Goal: Information Seeking & Learning: Learn about a topic

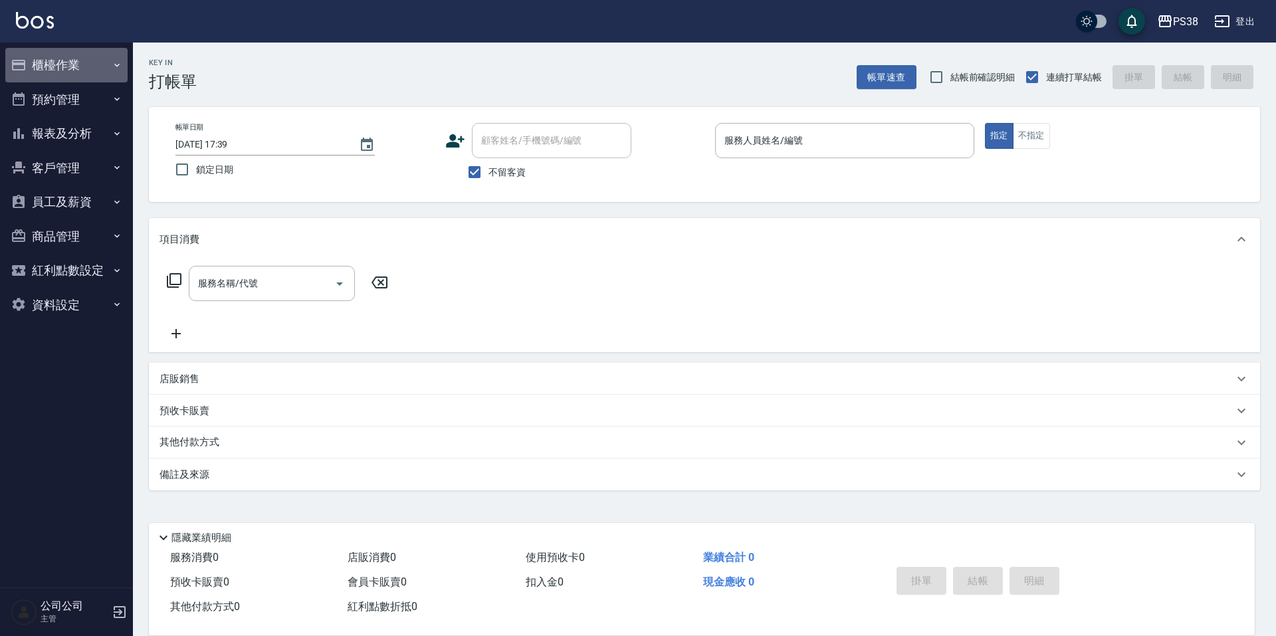
click at [100, 66] on button "櫃檯作業" at bounding box center [66, 65] width 122 height 35
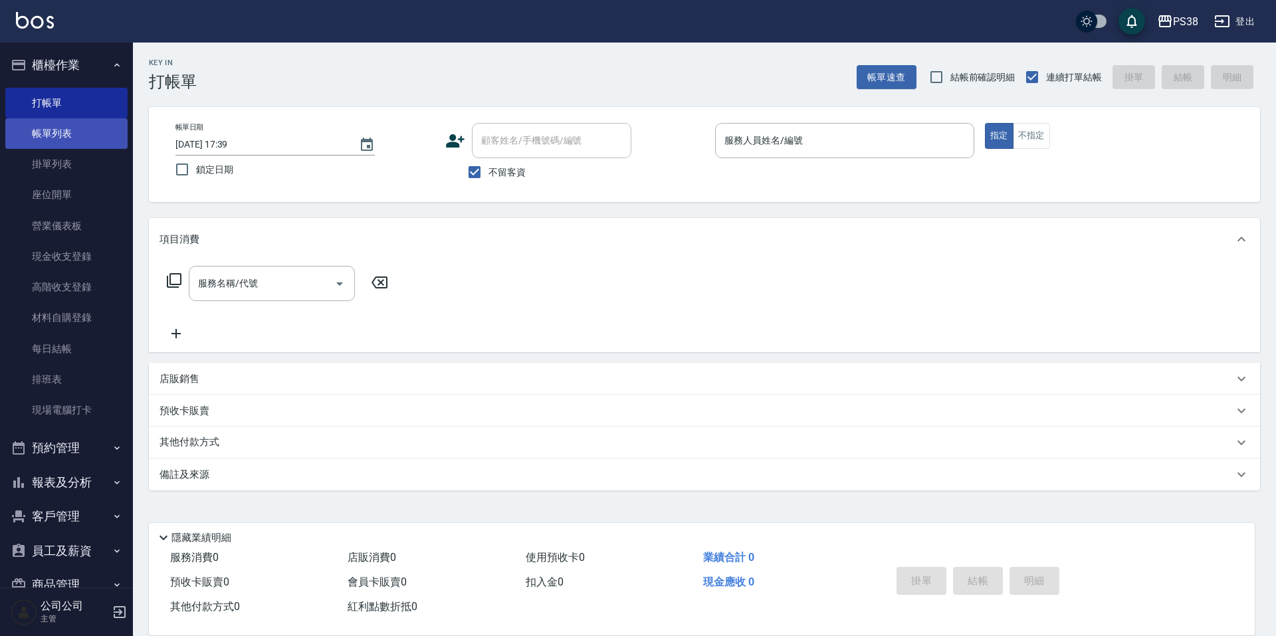
click at [87, 130] on link "帳單列表" at bounding box center [66, 133] width 122 height 31
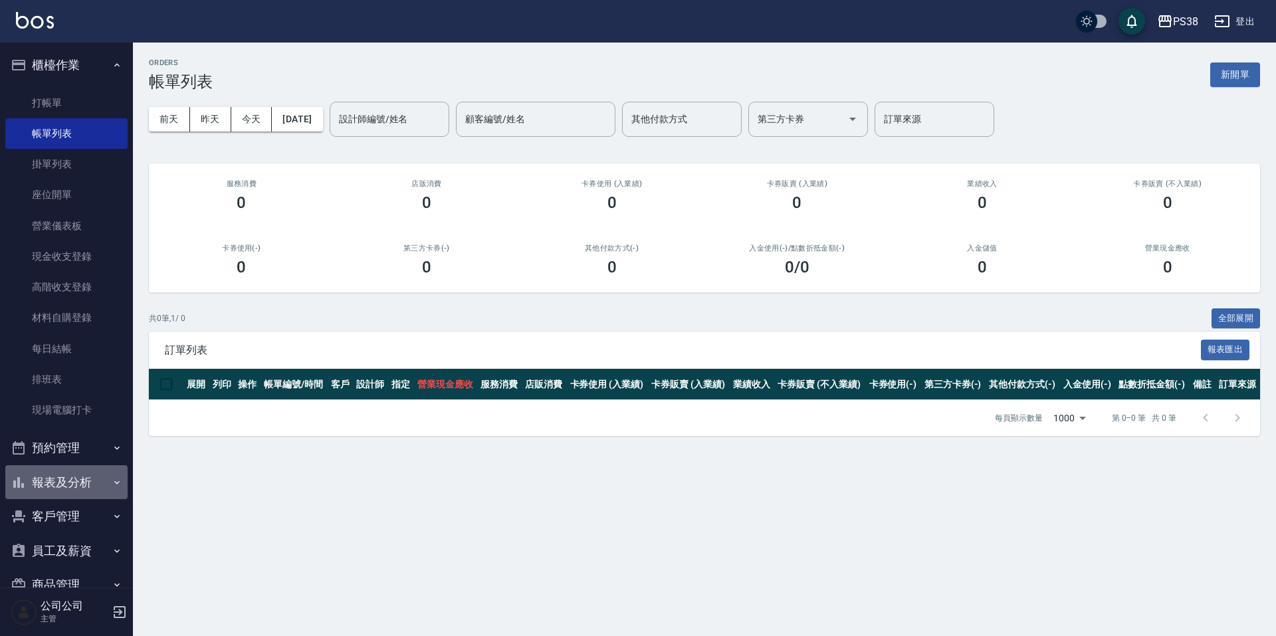
click at [90, 490] on button "報表及分析" at bounding box center [66, 482] width 122 height 35
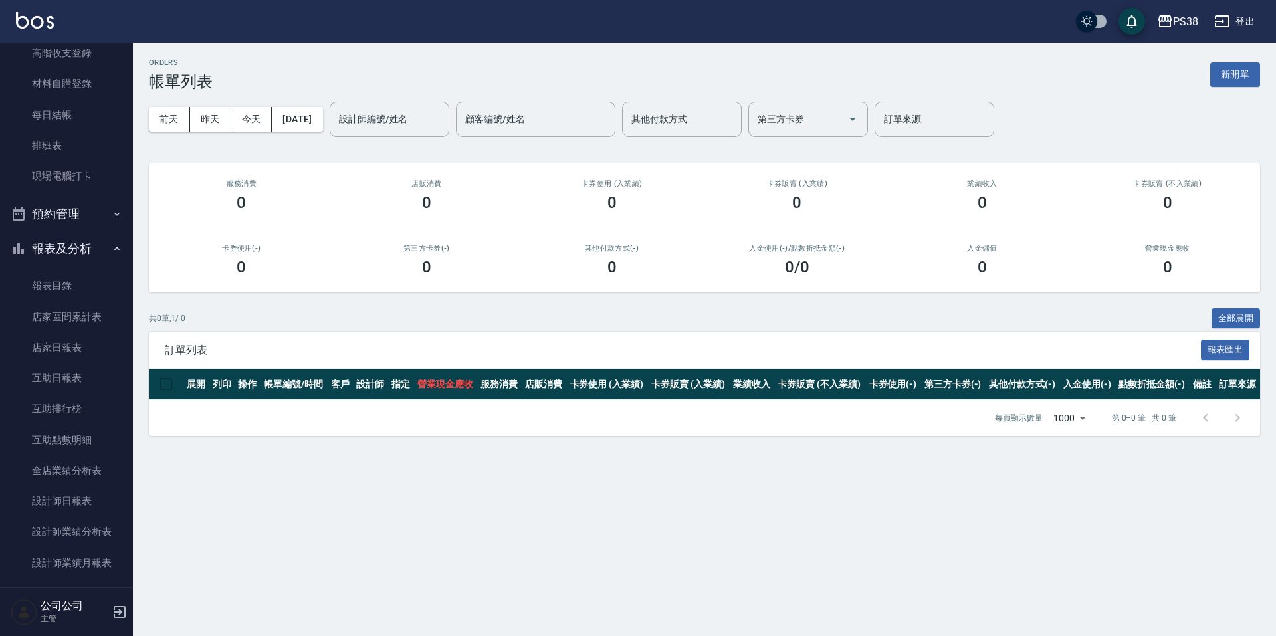
scroll to position [266, 0]
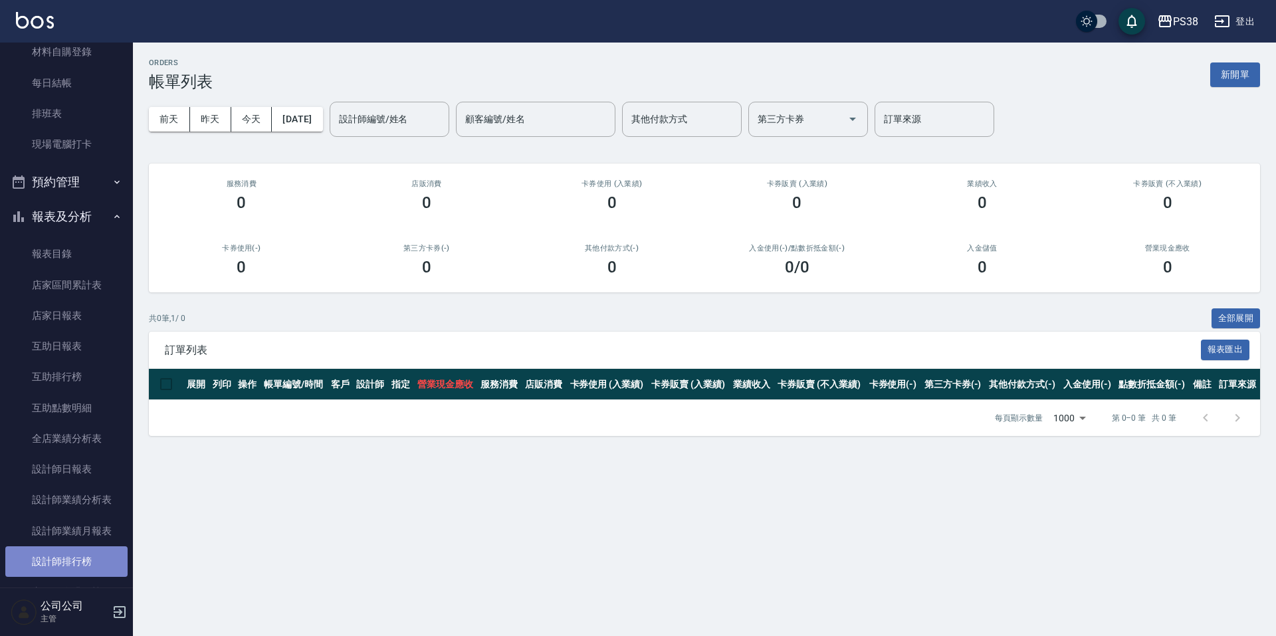
click at [74, 572] on link "設計師排行榜" at bounding box center [66, 561] width 122 height 31
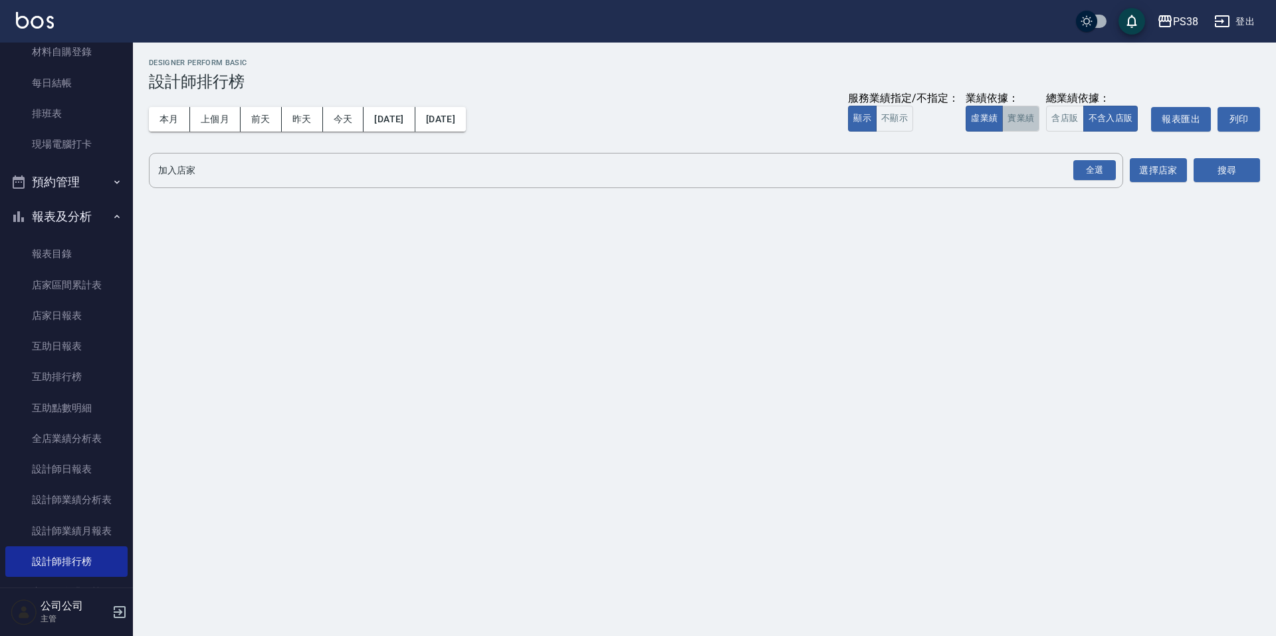
click at [1006, 118] on button "實業績" at bounding box center [1020, 119] width 37 height 26
click at [1094, 183] on div "全選" at bounding box center [1094, 170] width 47 height 35
click at [1094, 182] on button "全選" at bounding box center [1095, 171] width 48 height 26
click at [1108, 179] on div "全選" at bounding box center [1095, 170] width 43 height 21
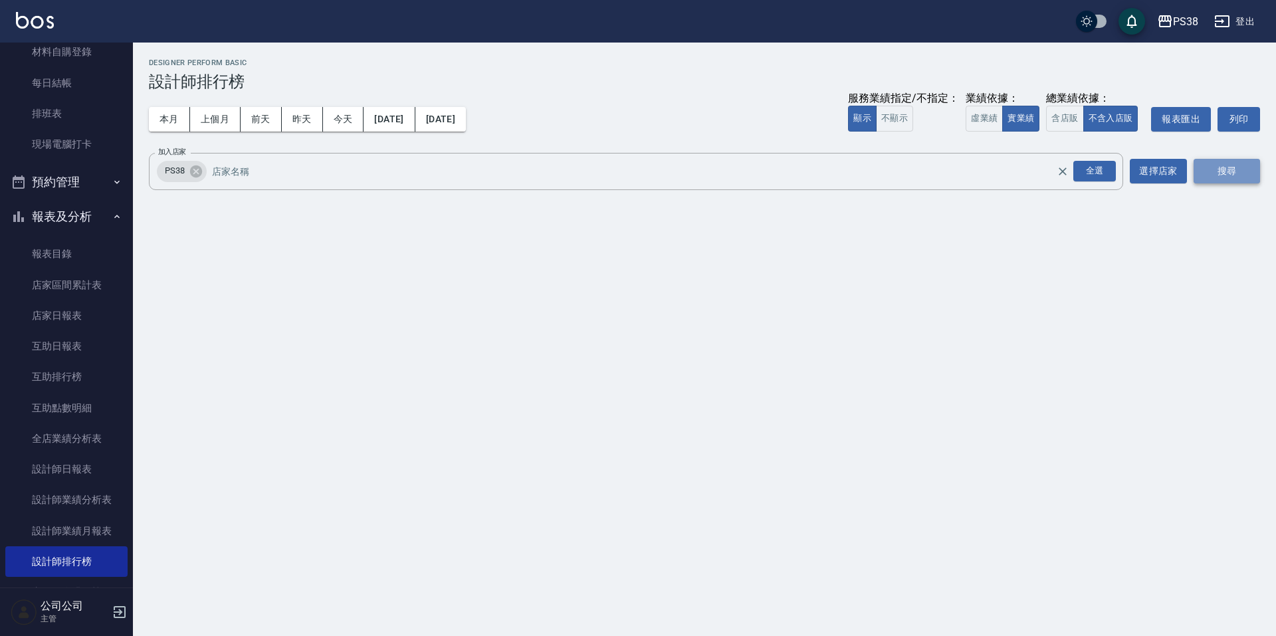
click at [1222, 162] on button "搜尋" at bounding box center [1227, 171] width 66 height 25
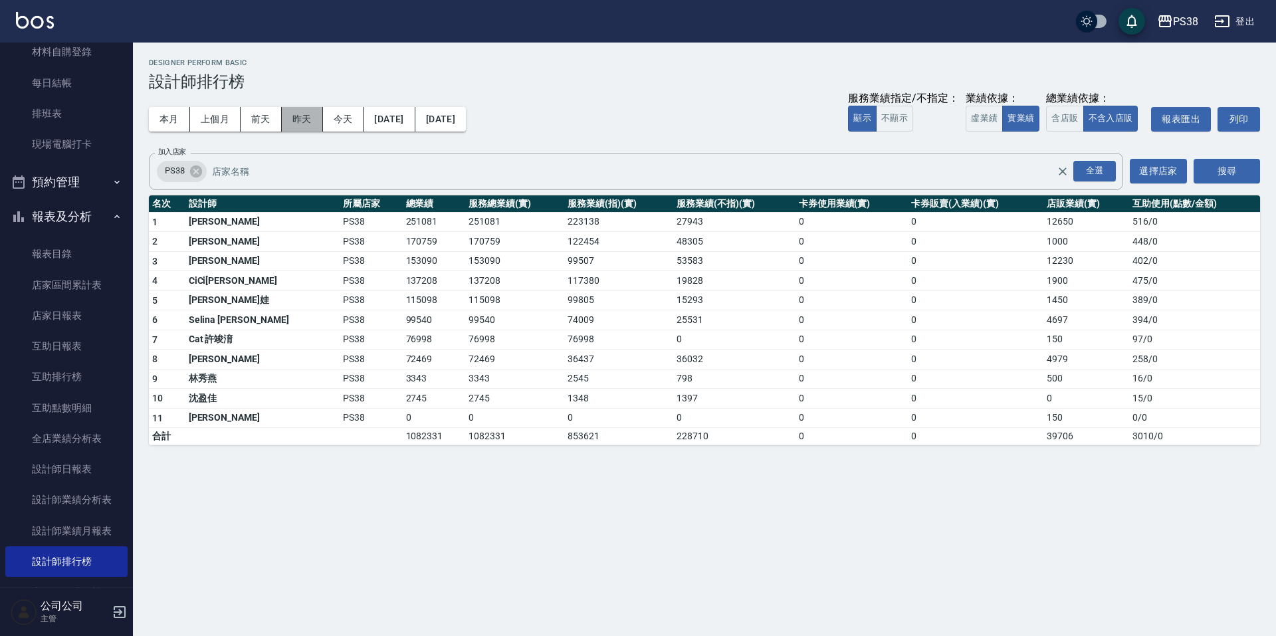
click at [303, 120] on button "昨天" at bounding box center [302, 119] width 41 height 25
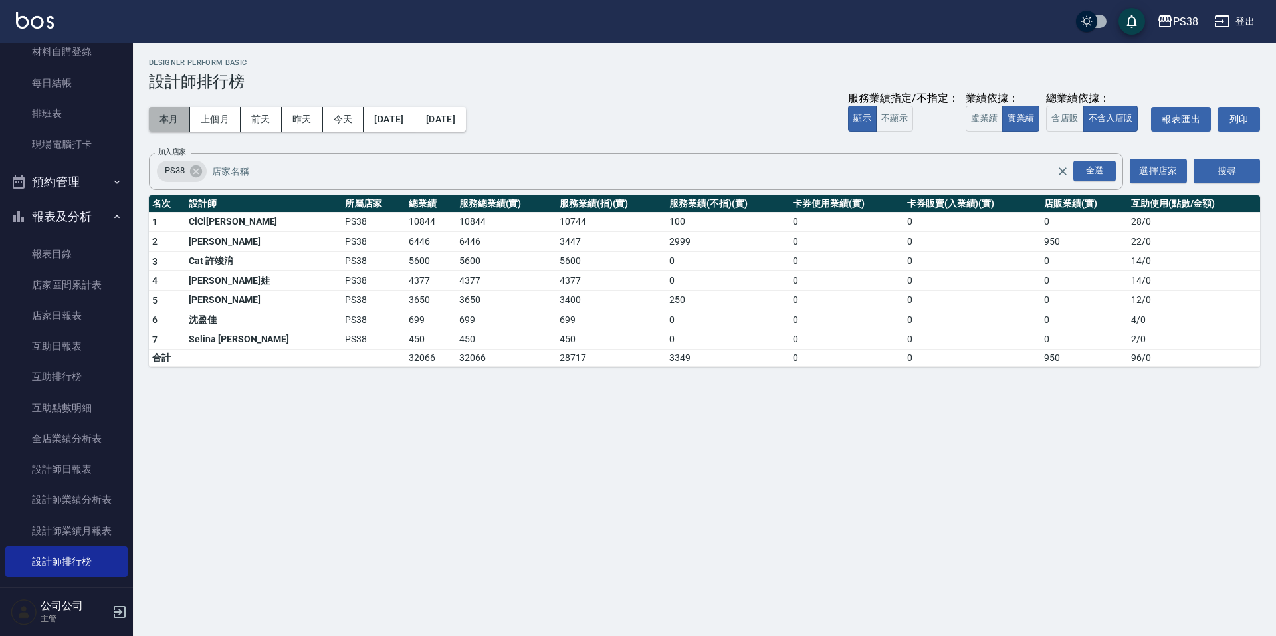
click at [172, 109] on button "本月" at bounding box center [169, 119] width 41 height 25
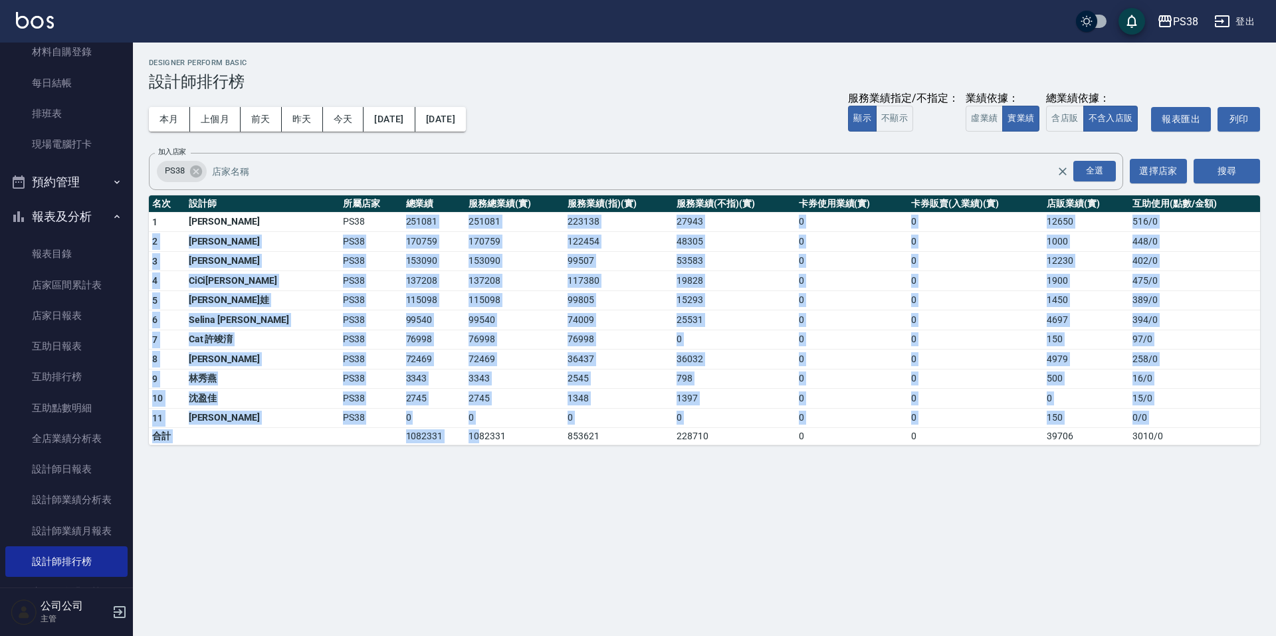
drag, startPoint x: 354, startPoint y: 218, endPoint x: 431, endPoint y: 433, distance: 228.4
click at [431, 433] on tbody "1 [PERSON_NAME] PS38 251081 251081 223138 27943 0 0 12650 516 / 0 2 Aisha [PERS…" at bounding box center [704, 328] width 1111 height 233
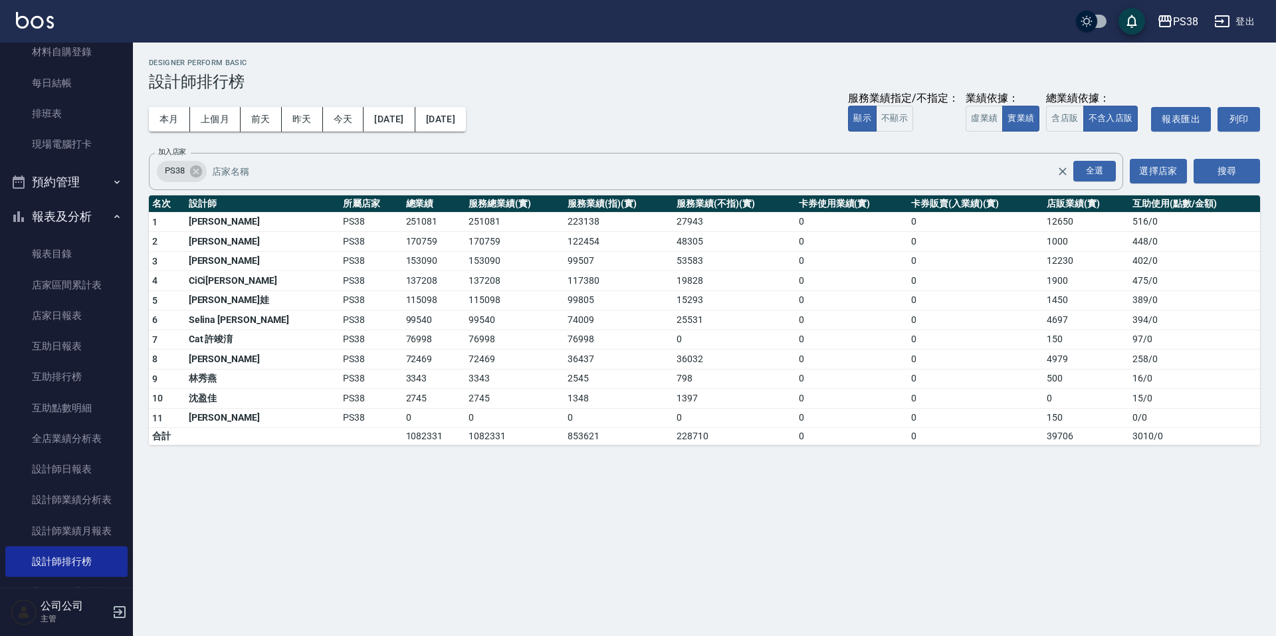
click at [435, 552] on div "PS38 [DATE] - [DATE] 設計師排行榜 列印時間： [DATE][PHONE_NUMBER]:40 Designer Perform Basi…" at bounding box center [638, 318] width 1276 height 636
drag, startPoint x: 522, startPoint y: 273, endPoint x: 633, endPoint y: 289, distance: 112.2
click at [633, 289] on td "117380" at bounding box center [618, 281] width 109 height 20
click at [723, 340] on td "0" at bounding box center [734, 340] width 122 height 20
drag, startPoint x: 515, startPoint y: 291, endPoint x: 609, endPoint y: 304, distance: 94.6
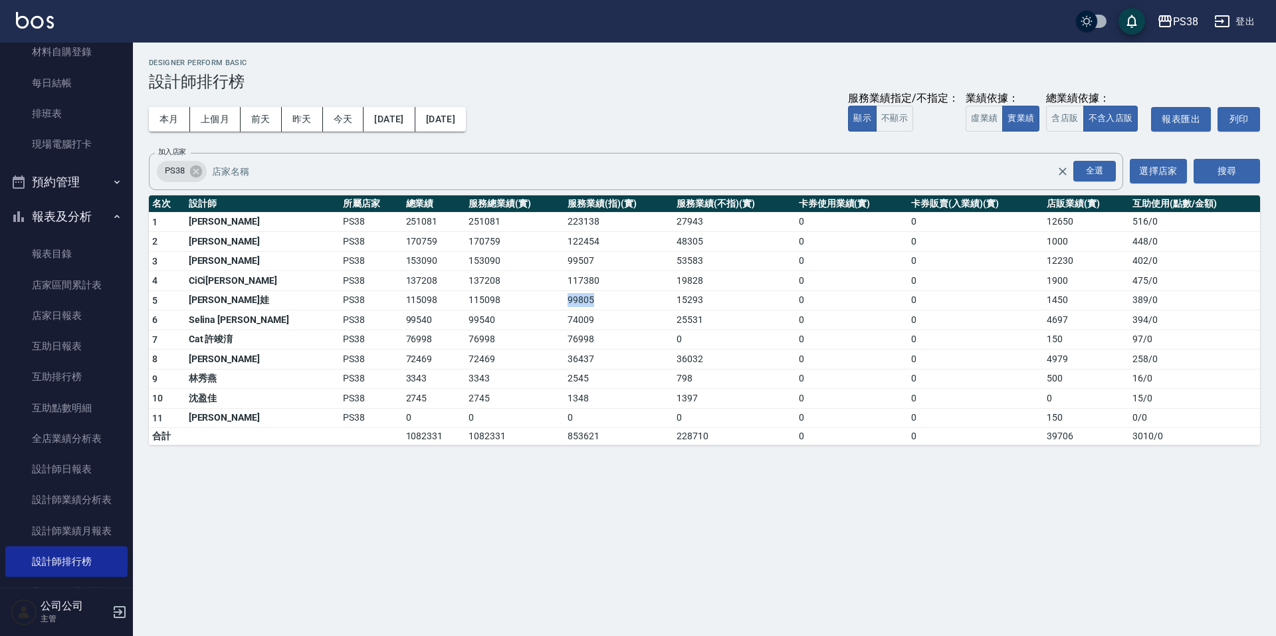
click at [609, 304] on tr "5 [PERSON_NAME]娃 PS38 115098 115098 99805 15293 0 0 1450 389 / 0" at bounding box center [704, 301] width 1111 height 20
click at [746, 398] on td "1397" at bounding box center [734, 399] width 122 height 20
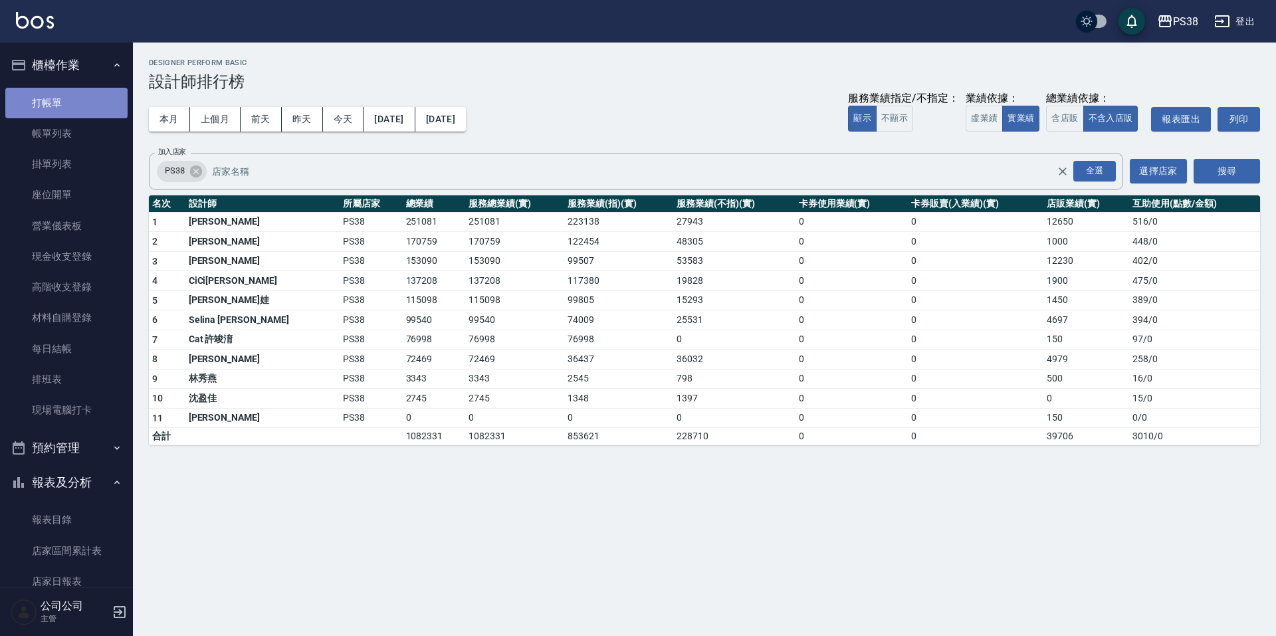
click at [88, 95] on link "打帳單" at bounding box center [66, 103] width 122 height 31
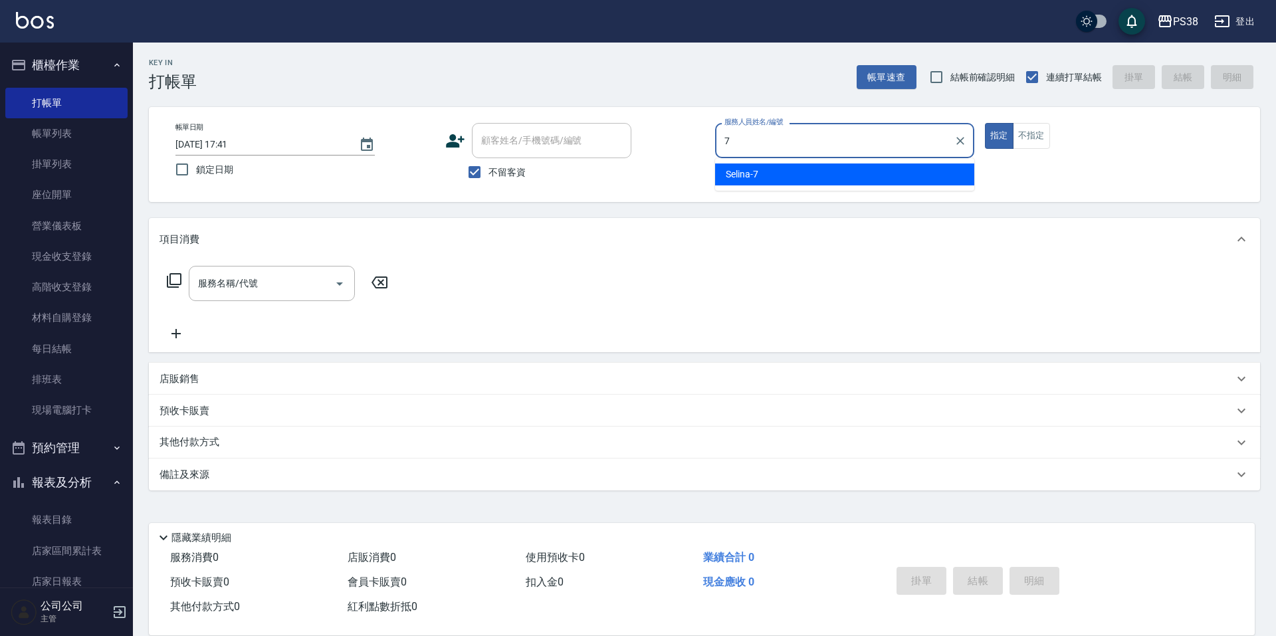
type input "7"
type button "true"
type input "Selina-7"
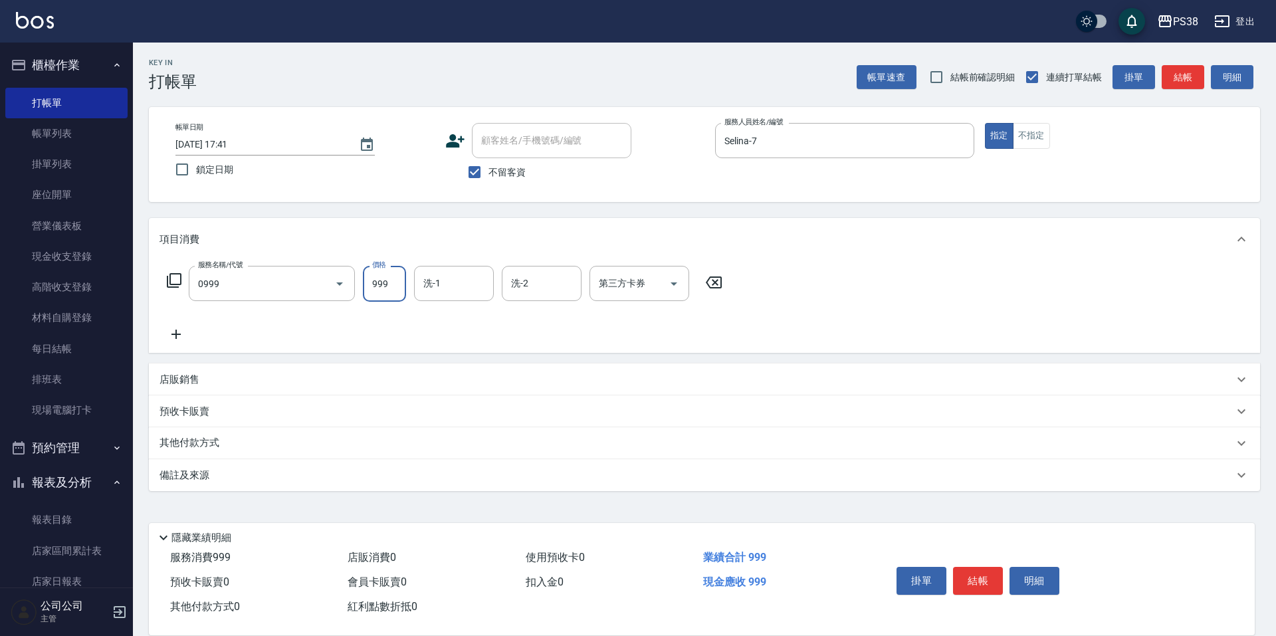
type input "spa999(0999)"
type input "1000"
type input "[PERSON_NAME]-55"
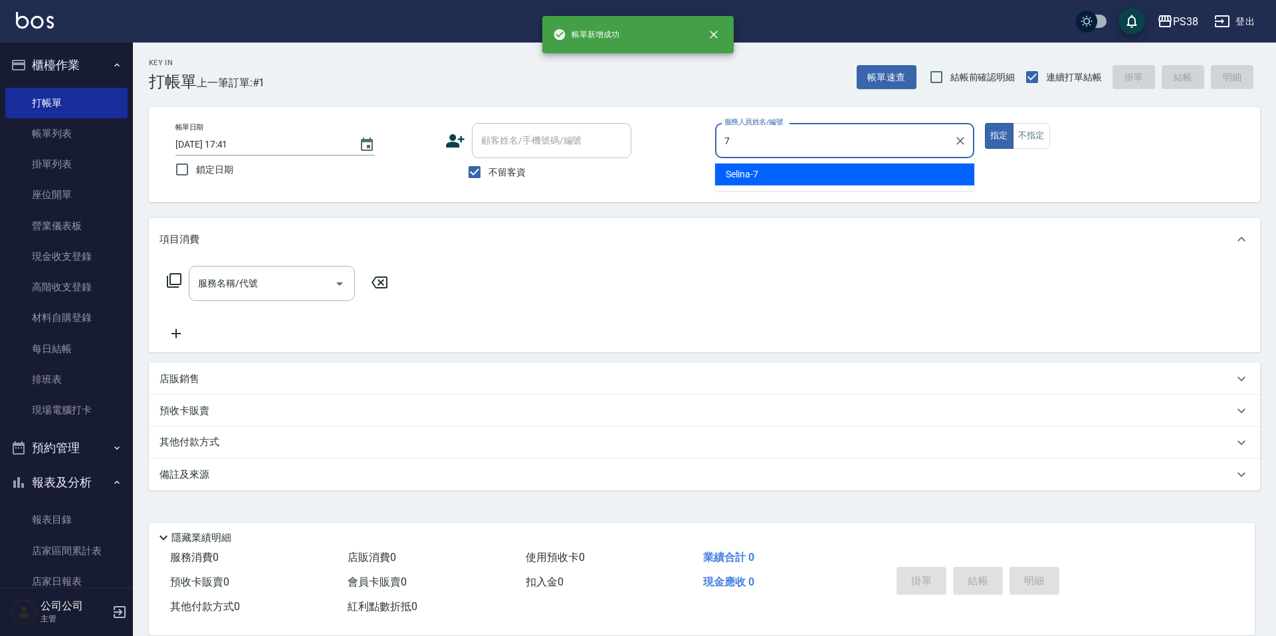
type input "Selina-7"
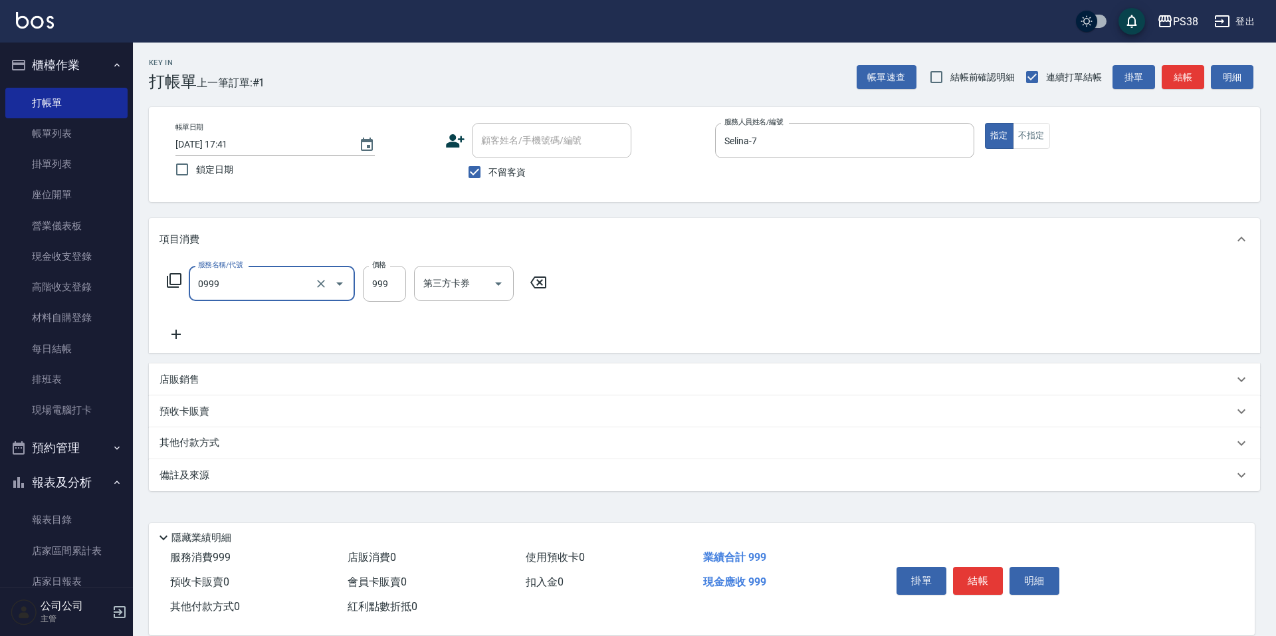
type input "spa999(0999)"
type input "1000"
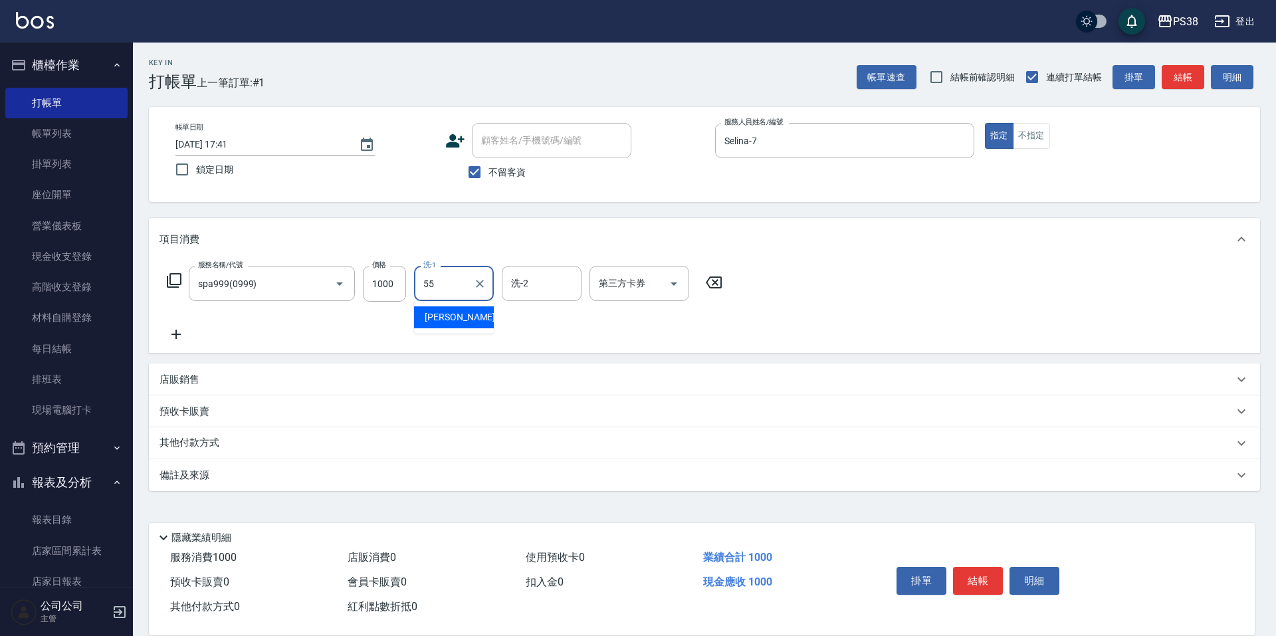
type input "[PERSON_NAME]-55"
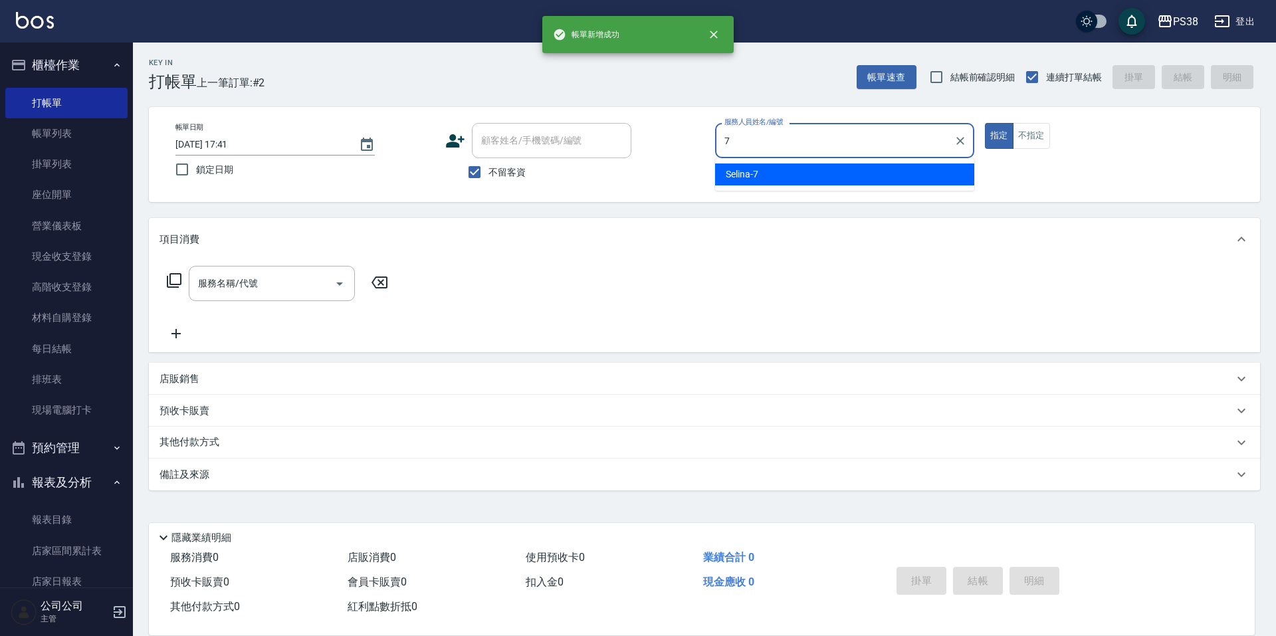
type input "Selina-7"
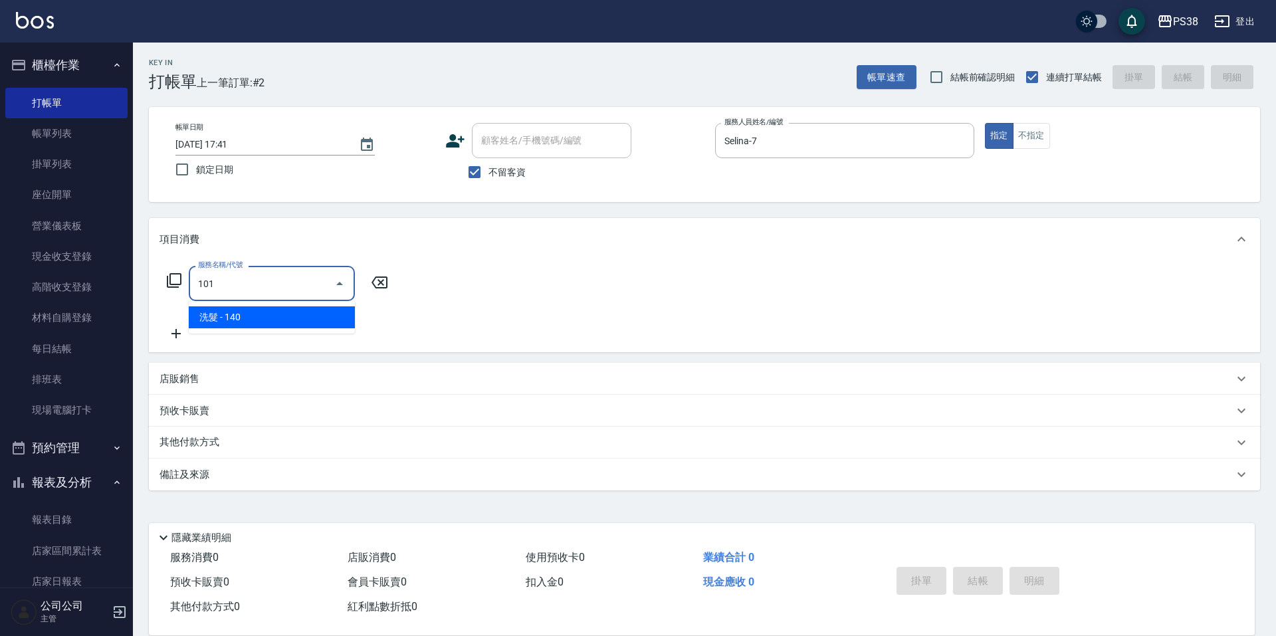
type input "洗髮(101)"
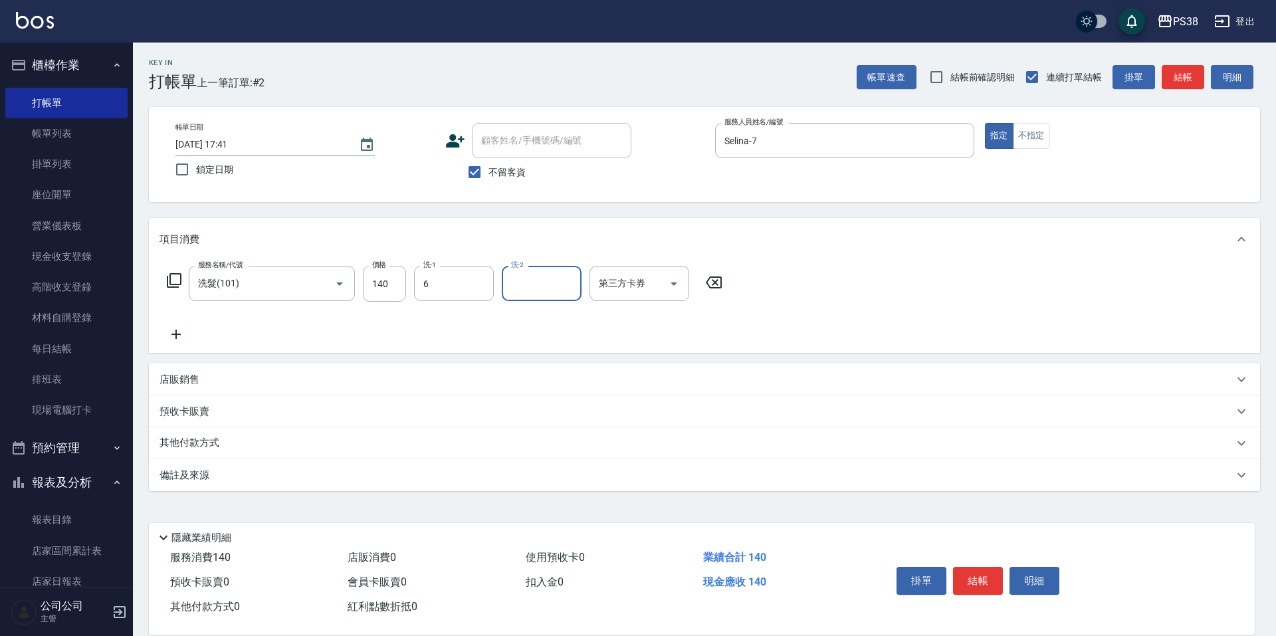
type input "[PERSON_NAME]-6"
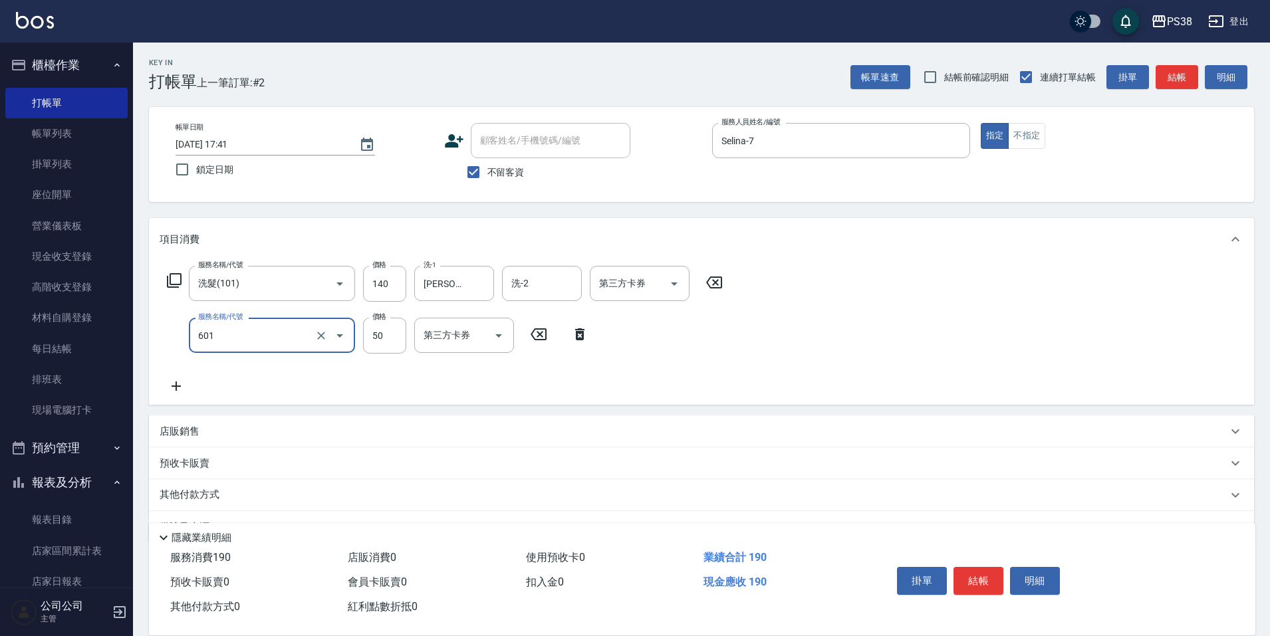
type input "精油50(601)"
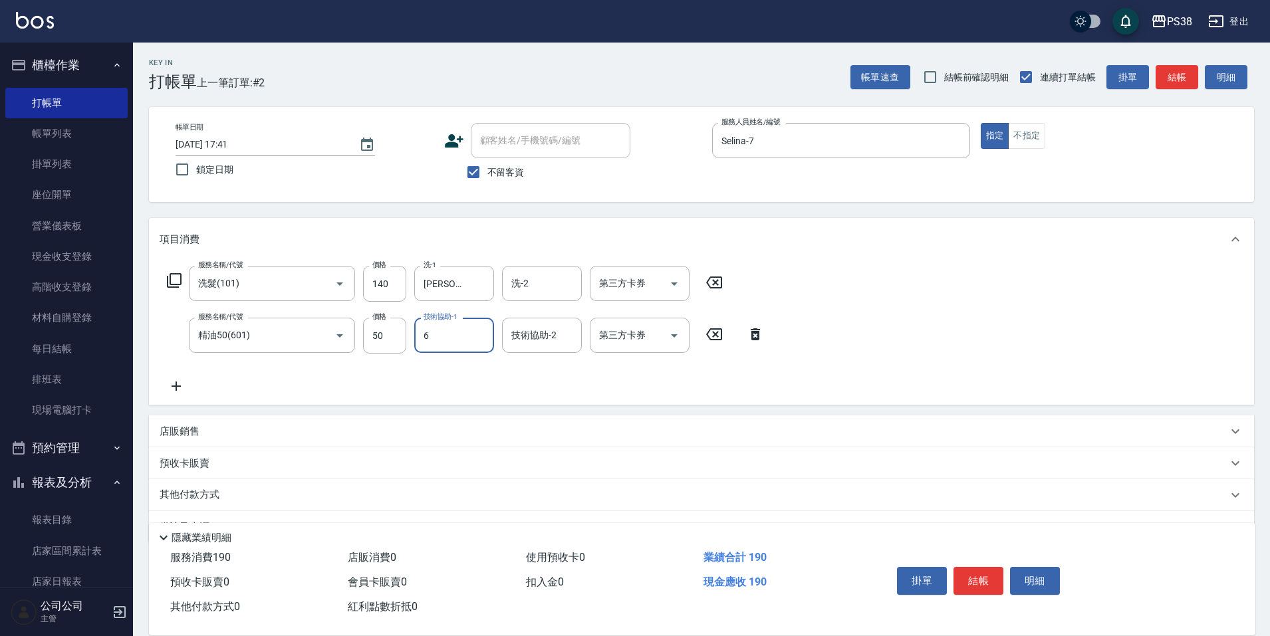
type input "[PERSON_NAME]-6"
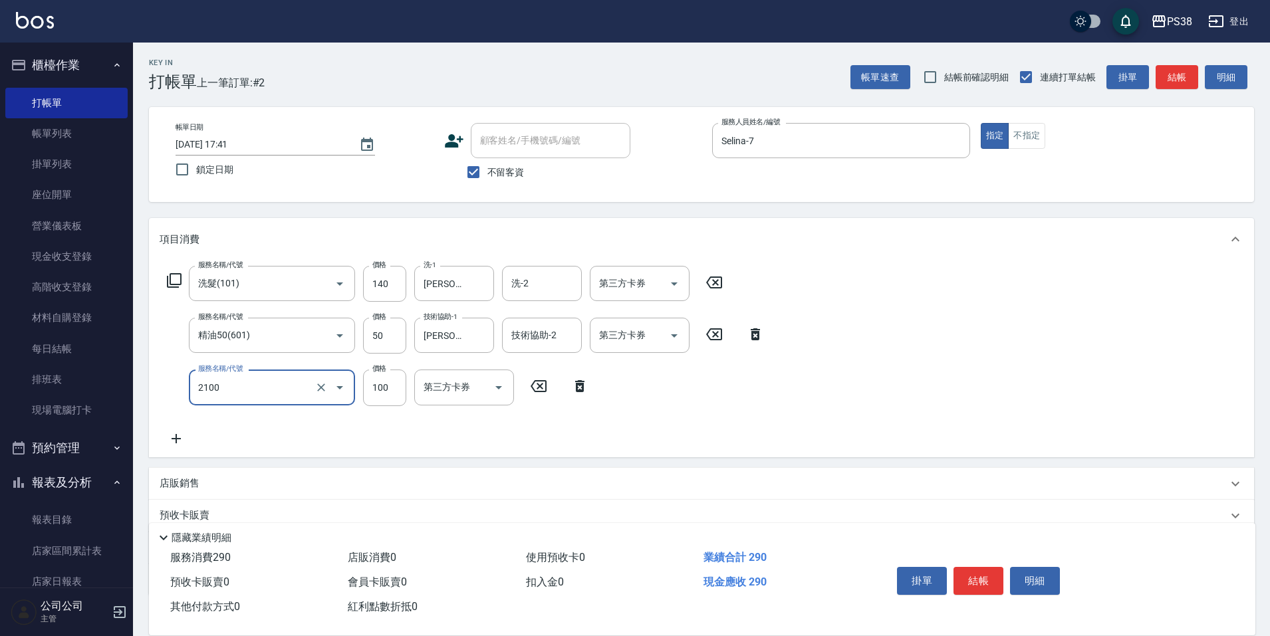
type input "剪髮與造型(任意金額)(2100)"
type input "260"
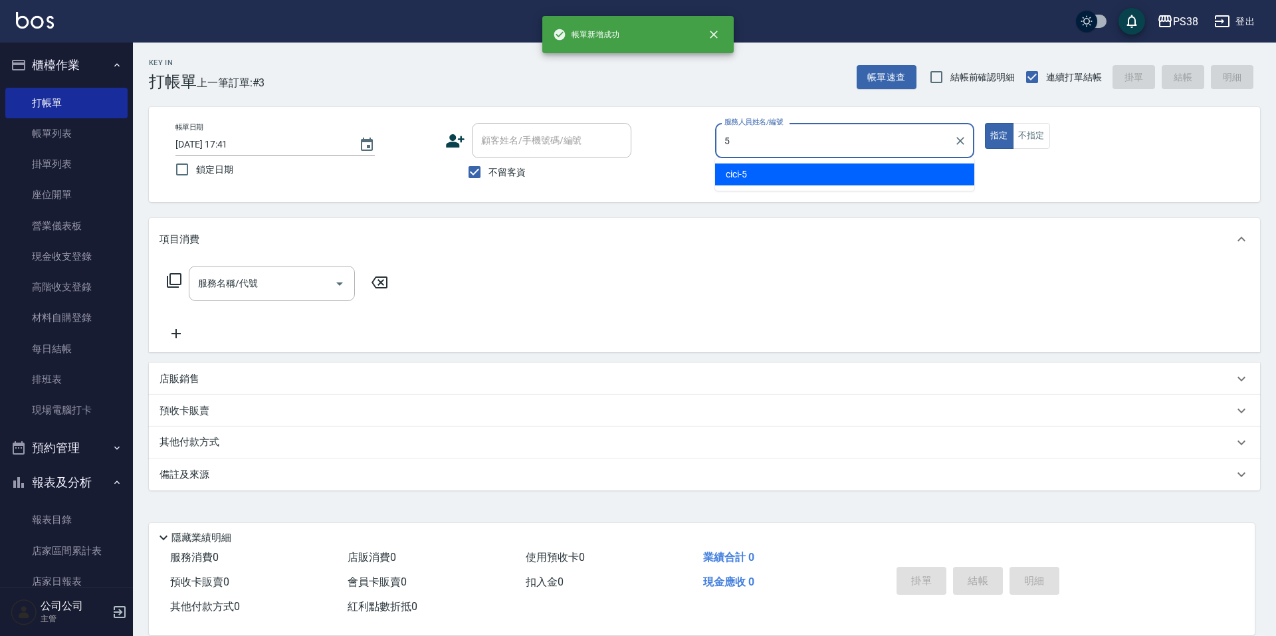
type input "cici-5"
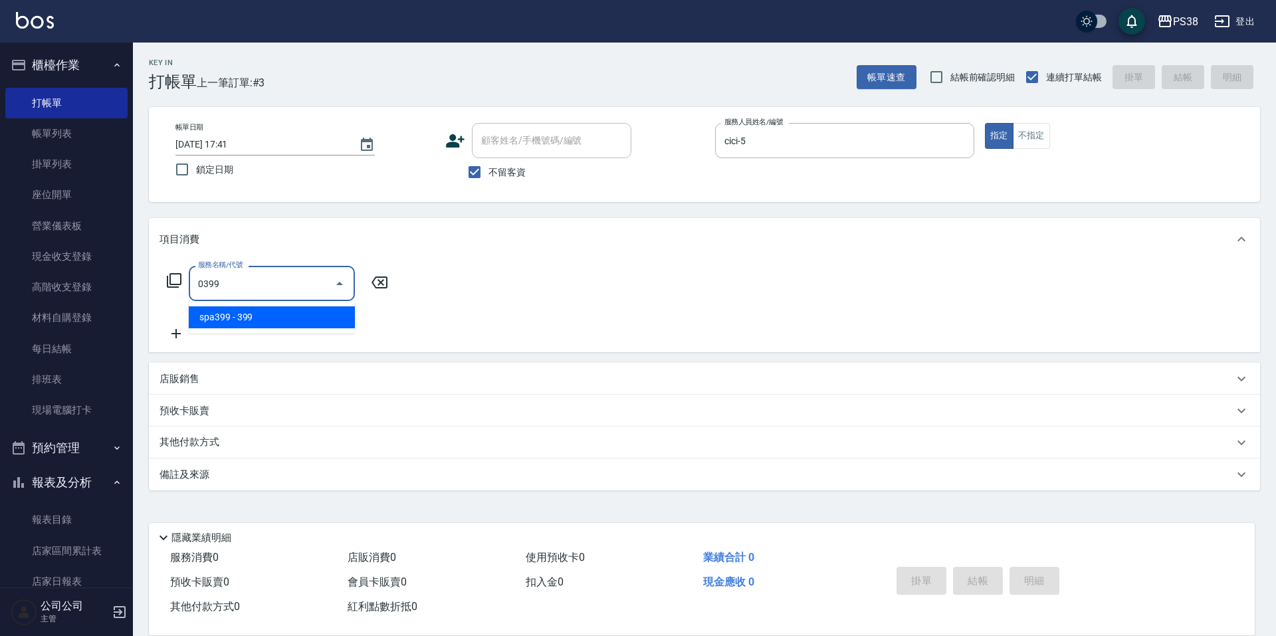
type input "spa399(0399)"
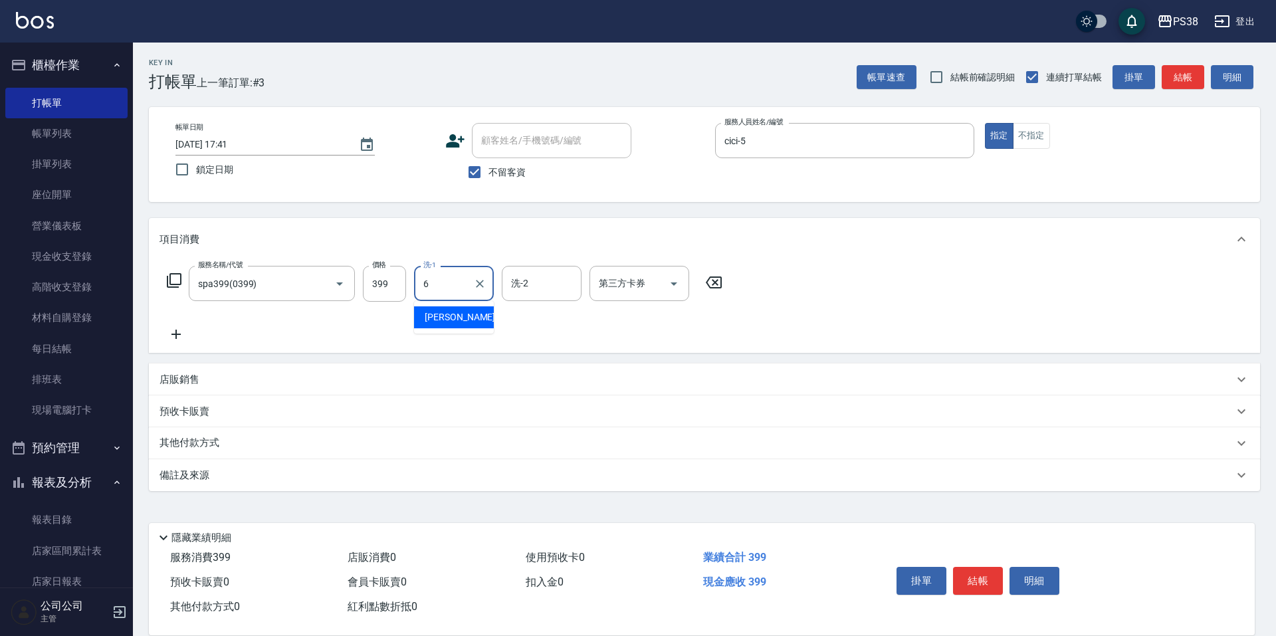
type input "[PERSON_NAME]-6"
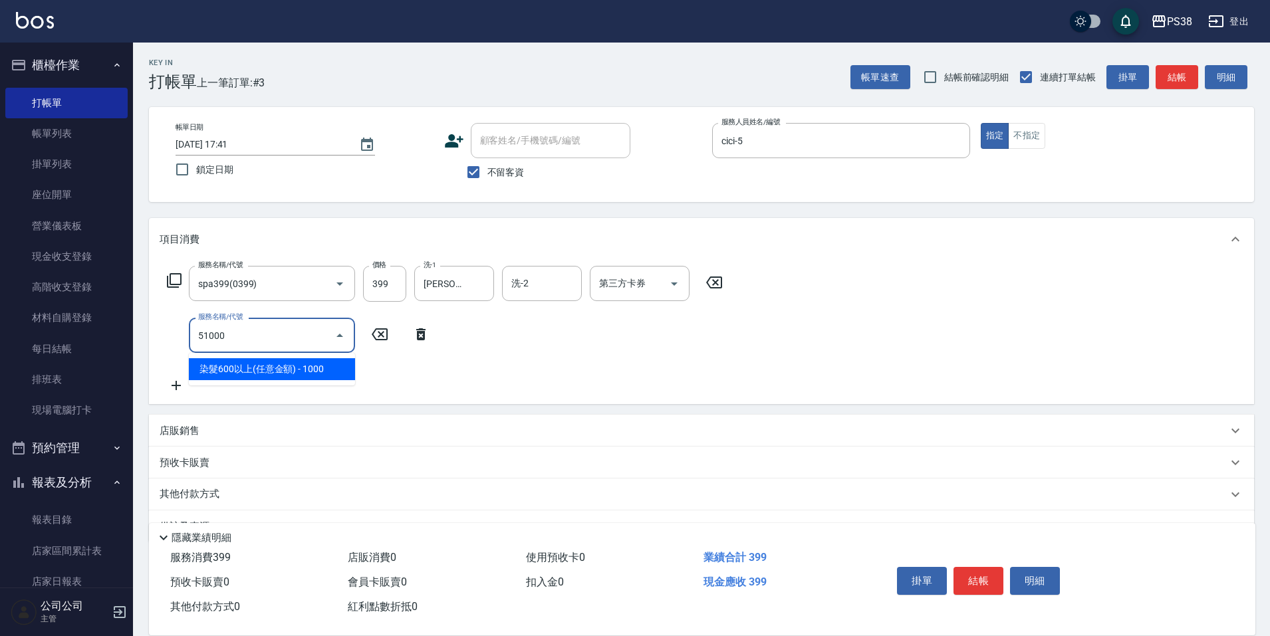
type input "染髮600以上(任意金額)(51000)"
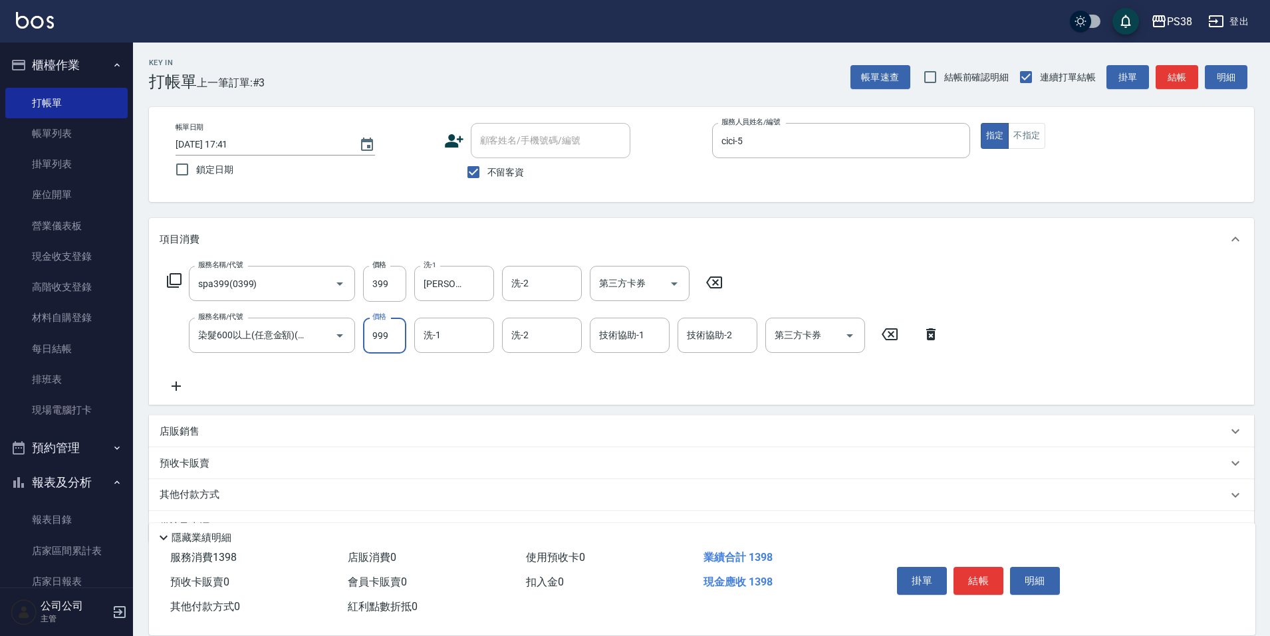
type input "999"
type input "[PERSON_NAME]-6"
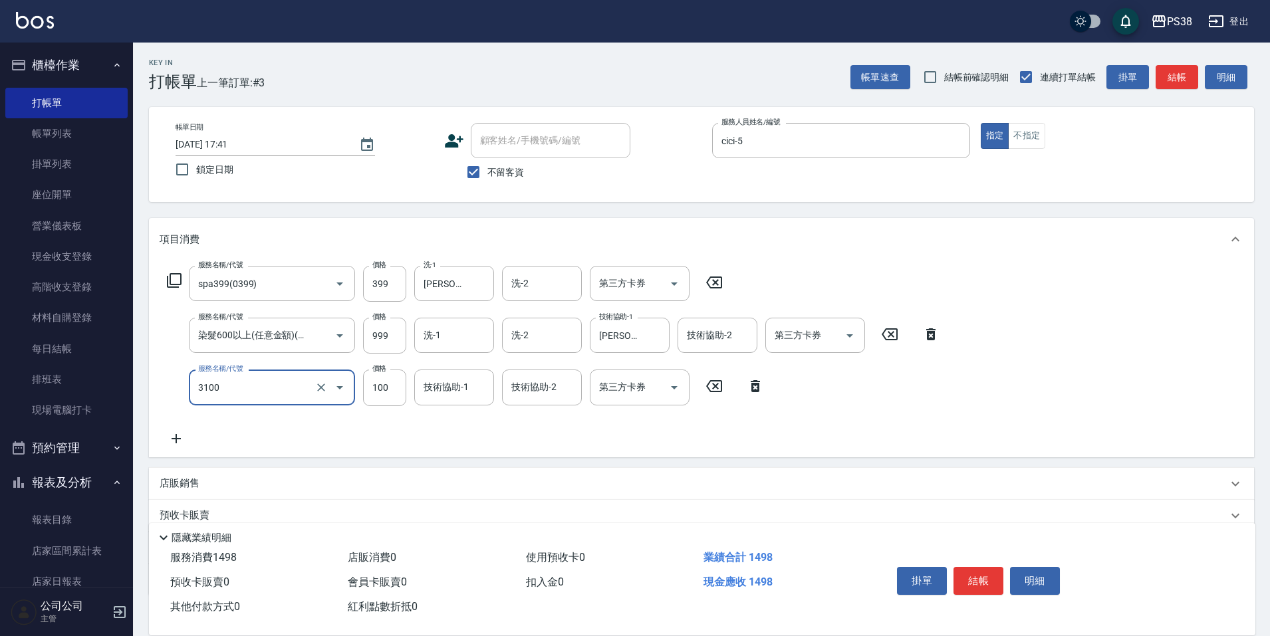
type input "頭皮水.順護(3100)"
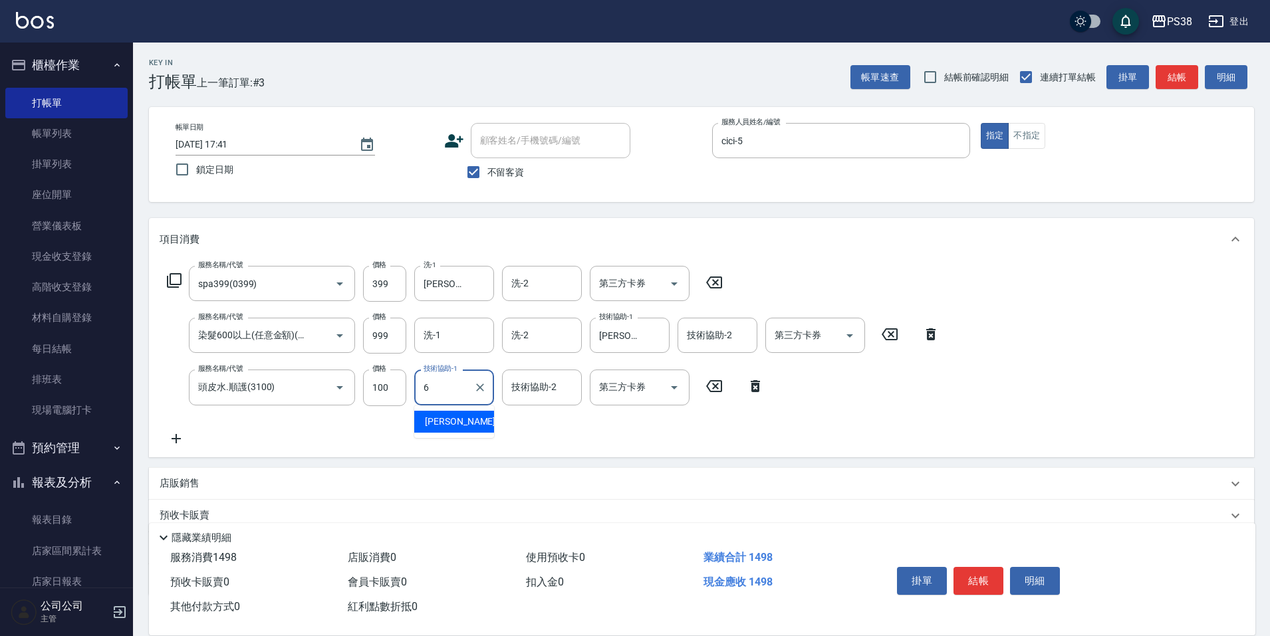
type input "[PERSON_NAME]-6"
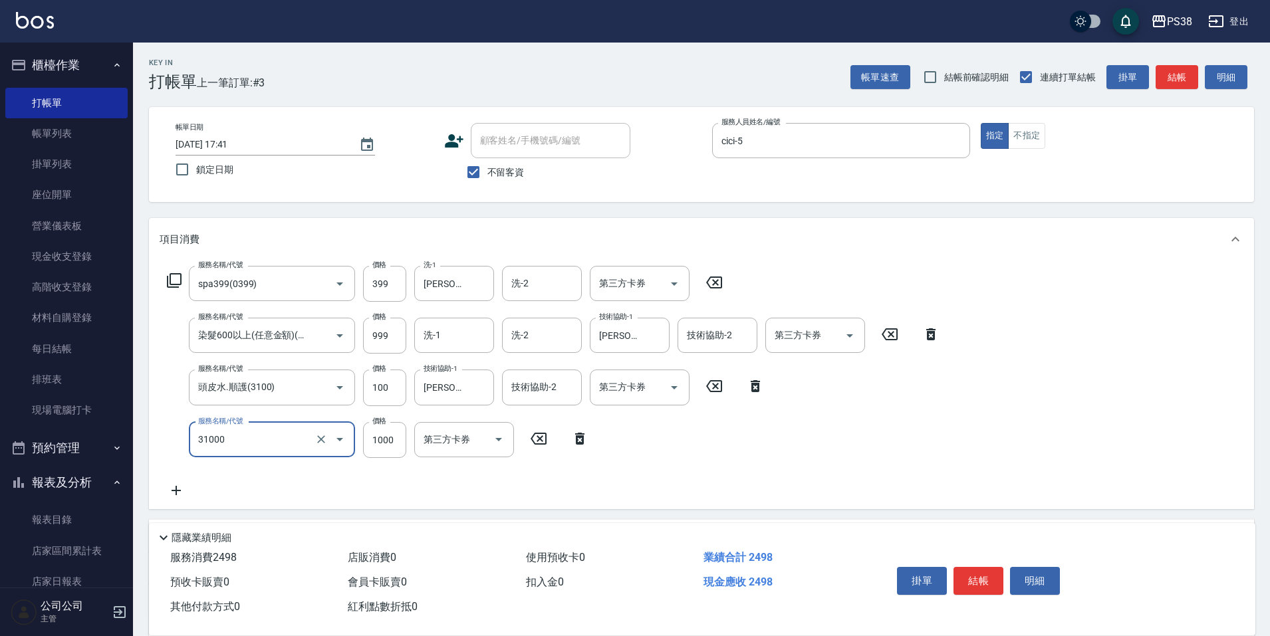
type input "酵素護髮(31000)"
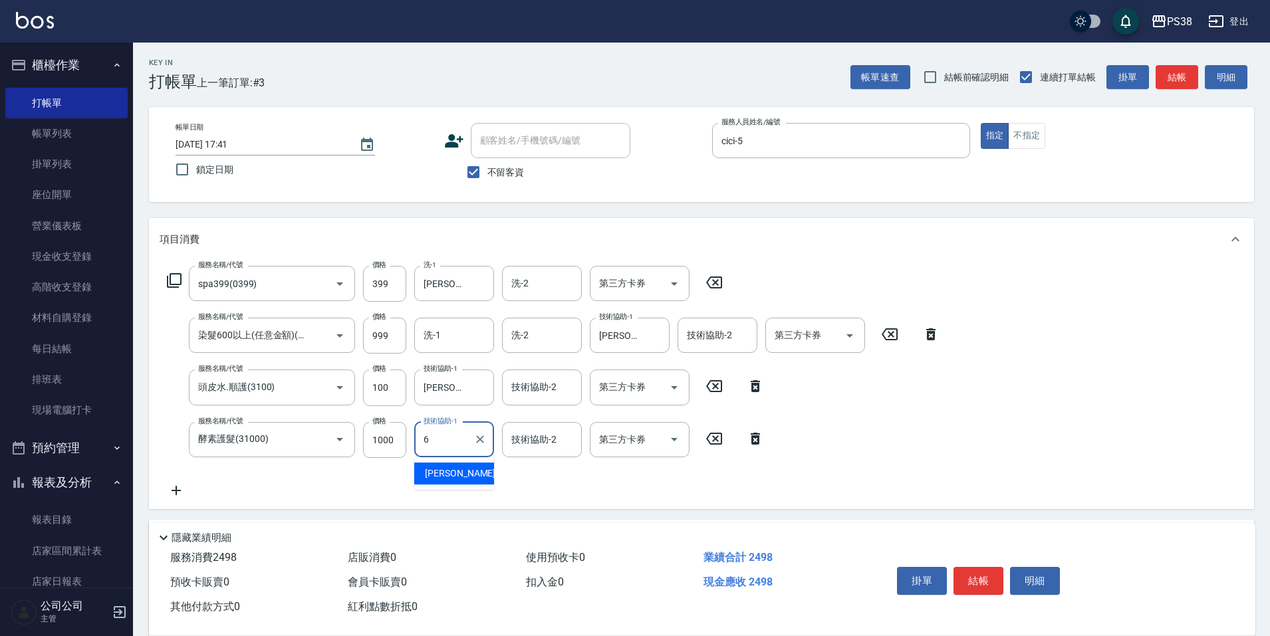
type input "[PERSON_NAME]-6"
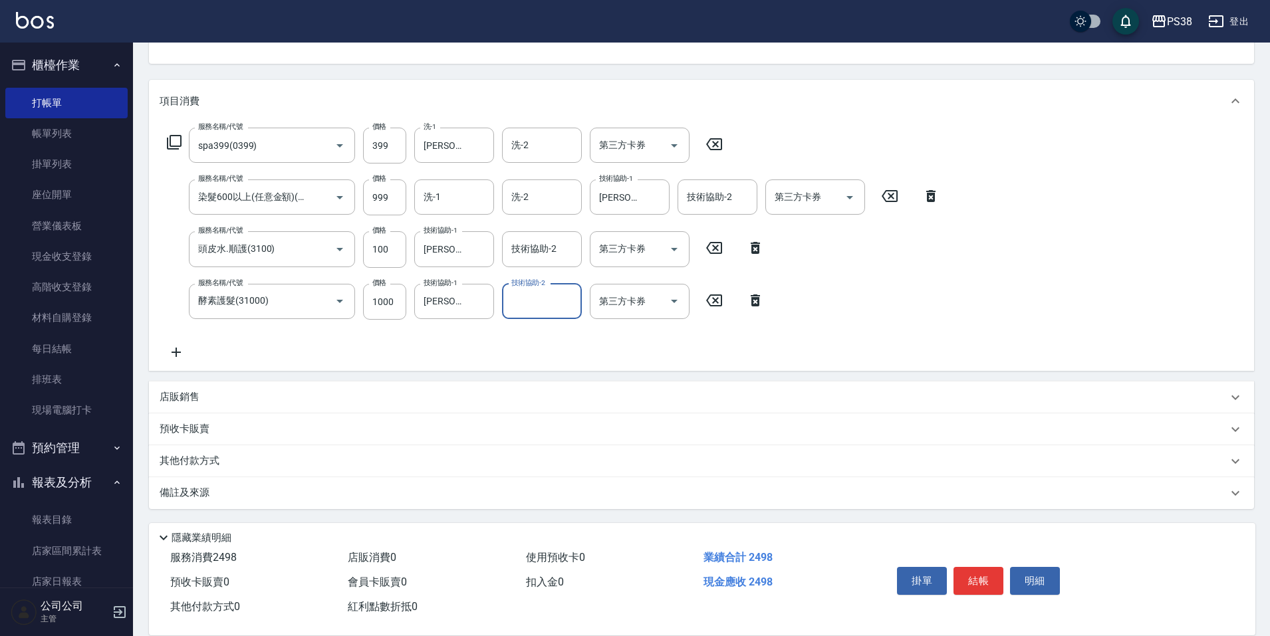
scroll to position [139, 0]
click at [171, 403] on p "店販銷售" at bounding box center [180, 397] width 40 height 14
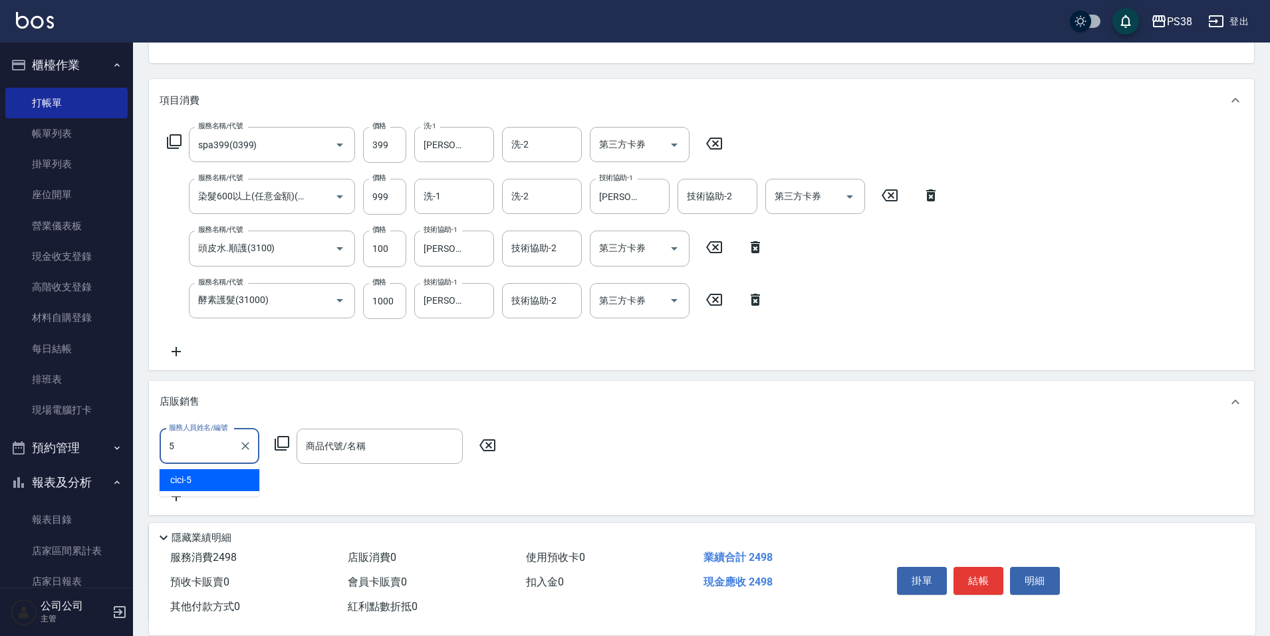
type input "cici-5"
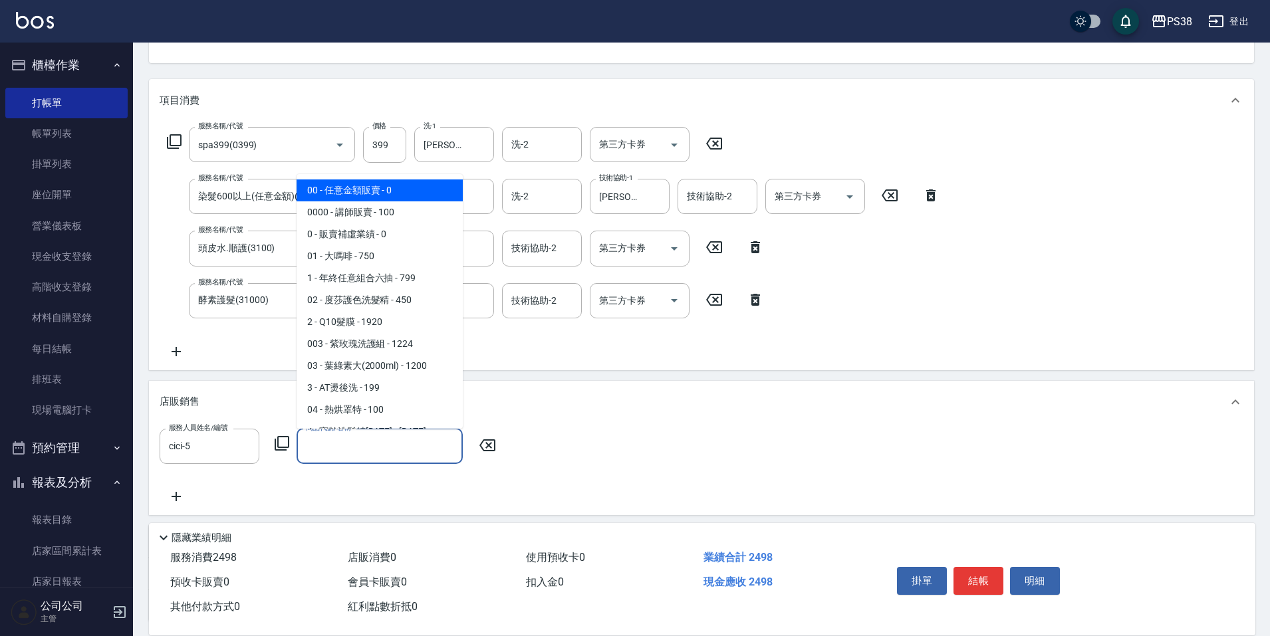
click at [358, 444] on input "商品代號/名稱" at bounding box center [379, 446] width 154 height 23
click at [320, 194] on span "00 - 任意金額販賣 - 0" at bounding box center [379, 190] width 166 height 22
type input "任意金額販賣"
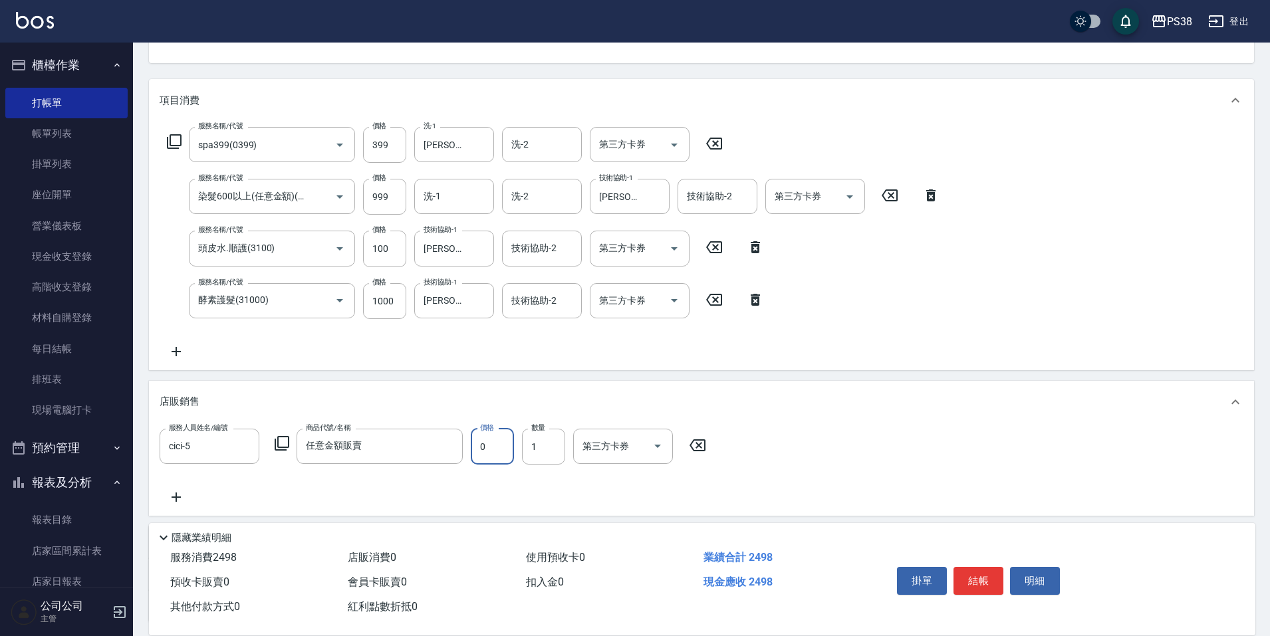
click at [489, 454] on input "0" at bounding box center [492, 447] width 43 height 36
type input "150"
type input "[DATE] 17:42"
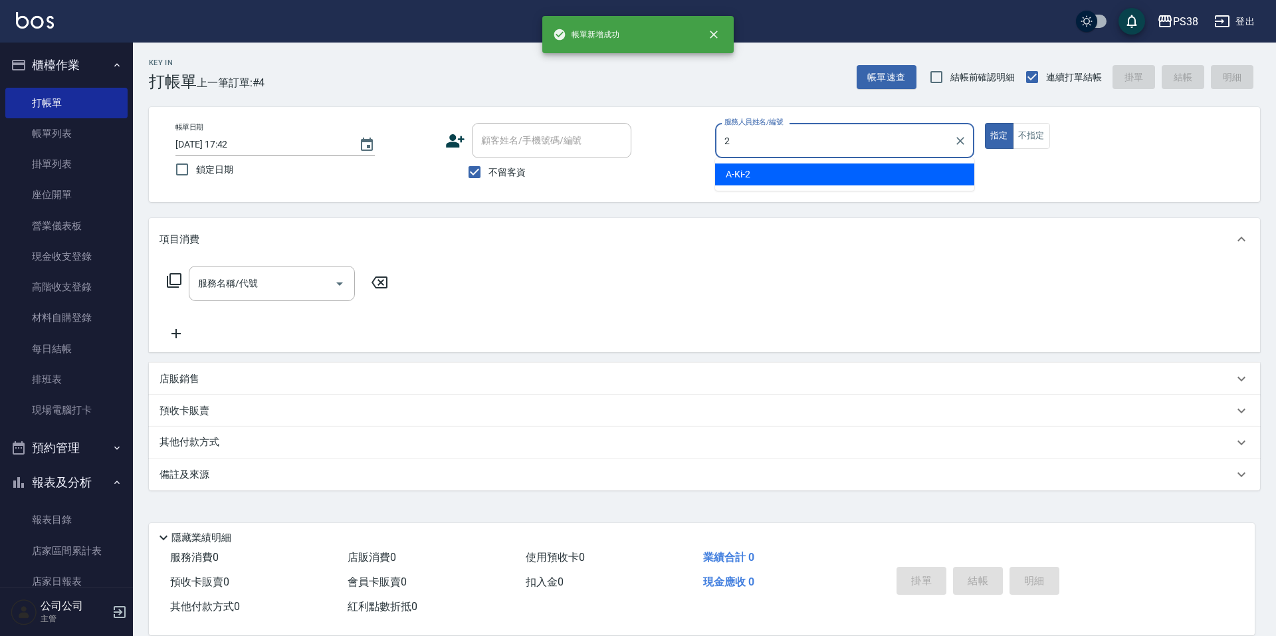
type input "A-Ki-2"
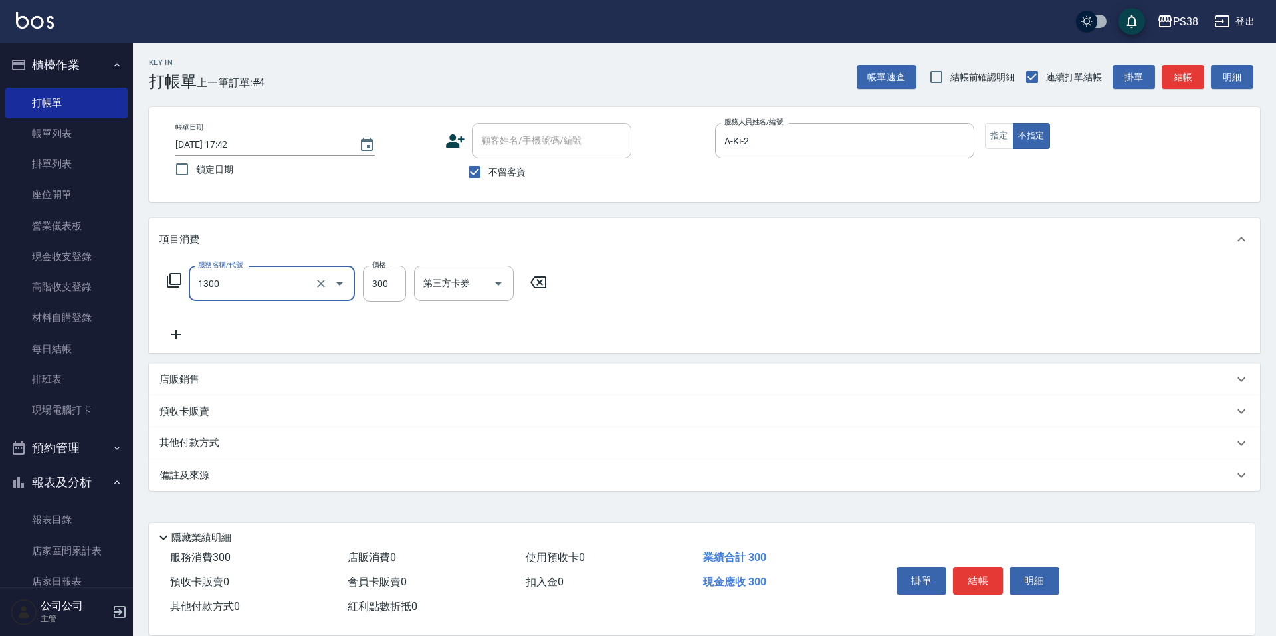
type input "精油洗潤300(1300)"
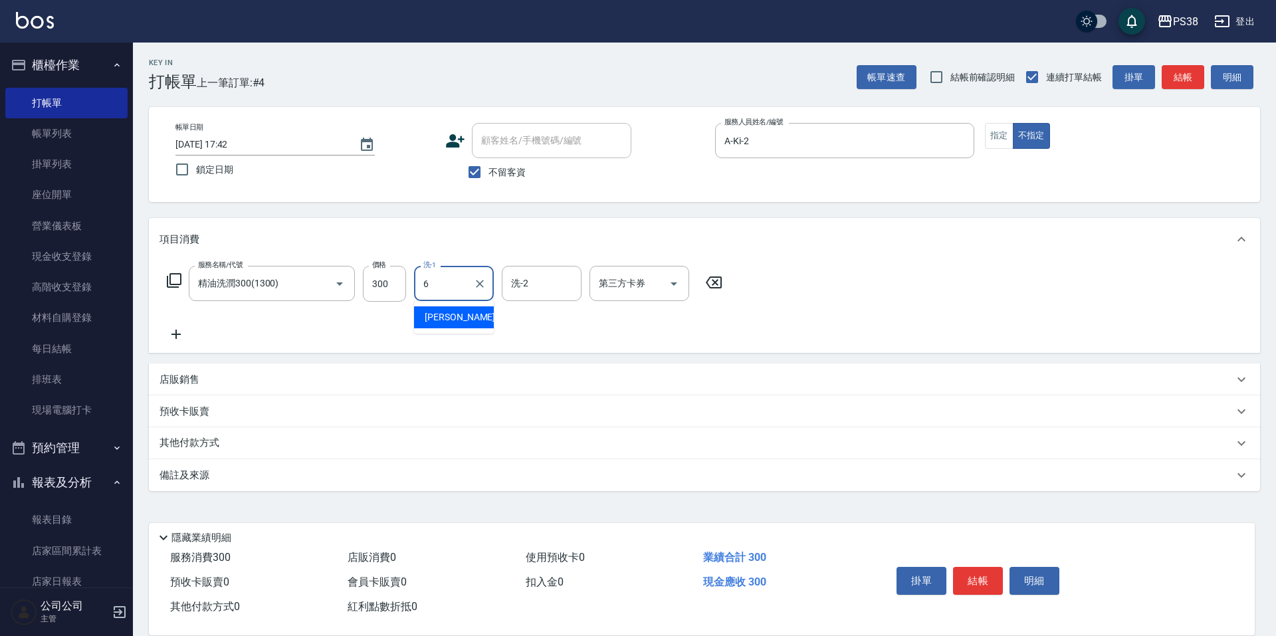
type input "[PERSON_NAME]-6"
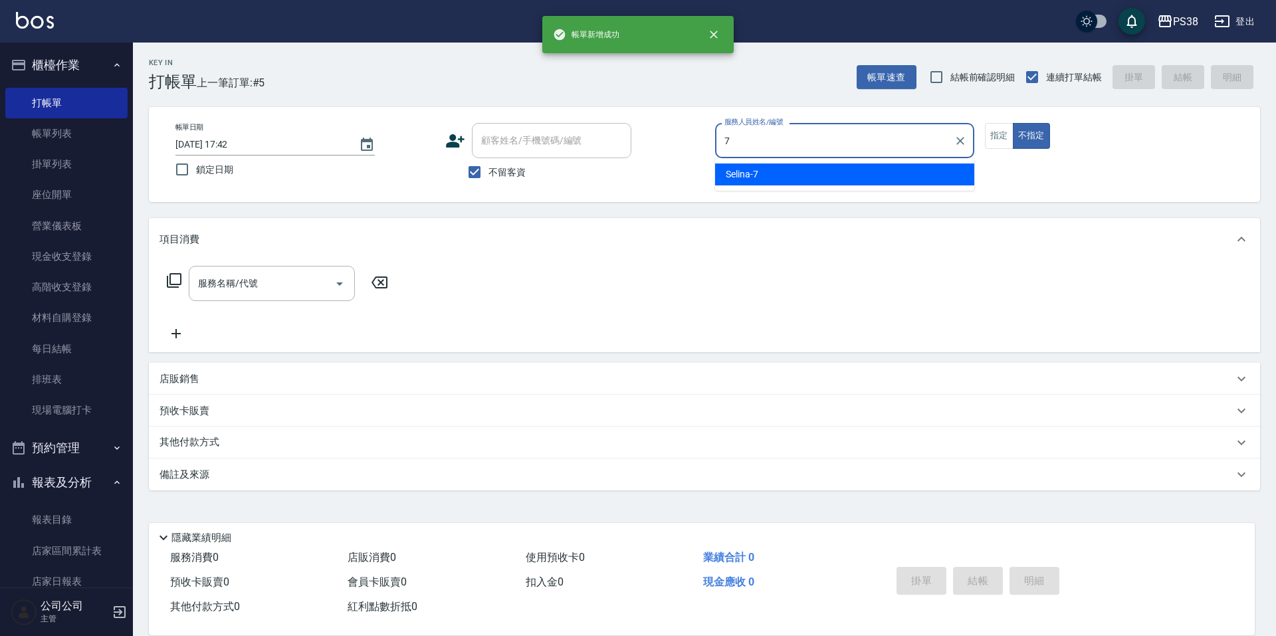
type input "Selina-7"
type button "false"
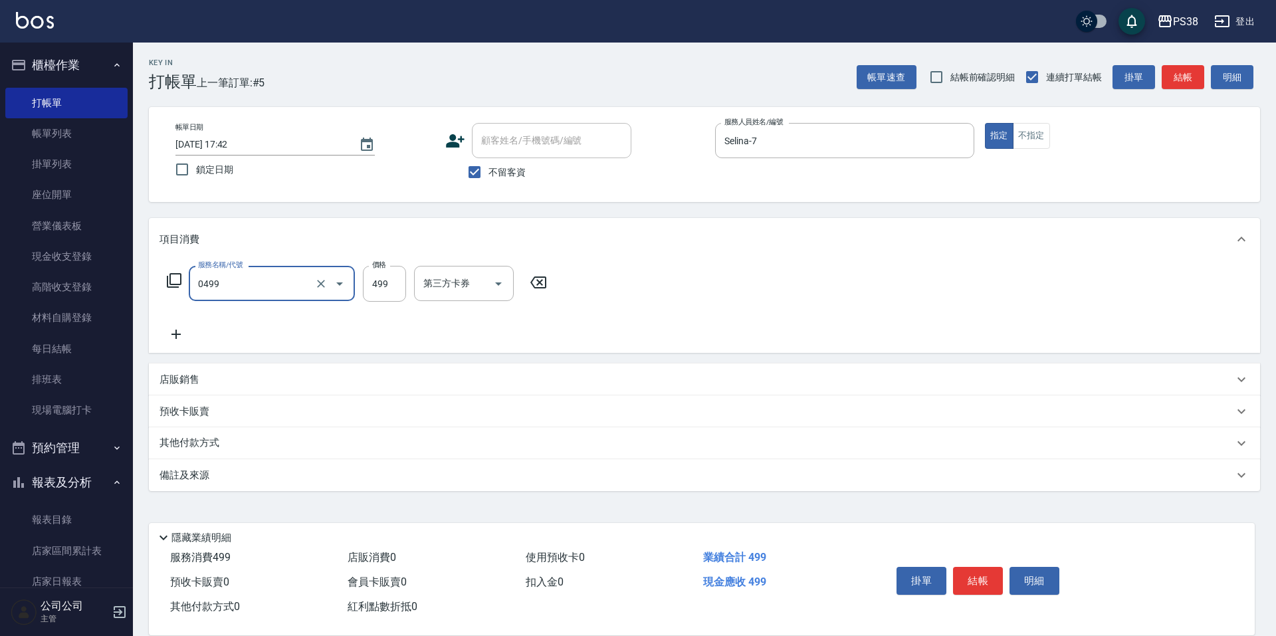
type input "spa499(0499)"
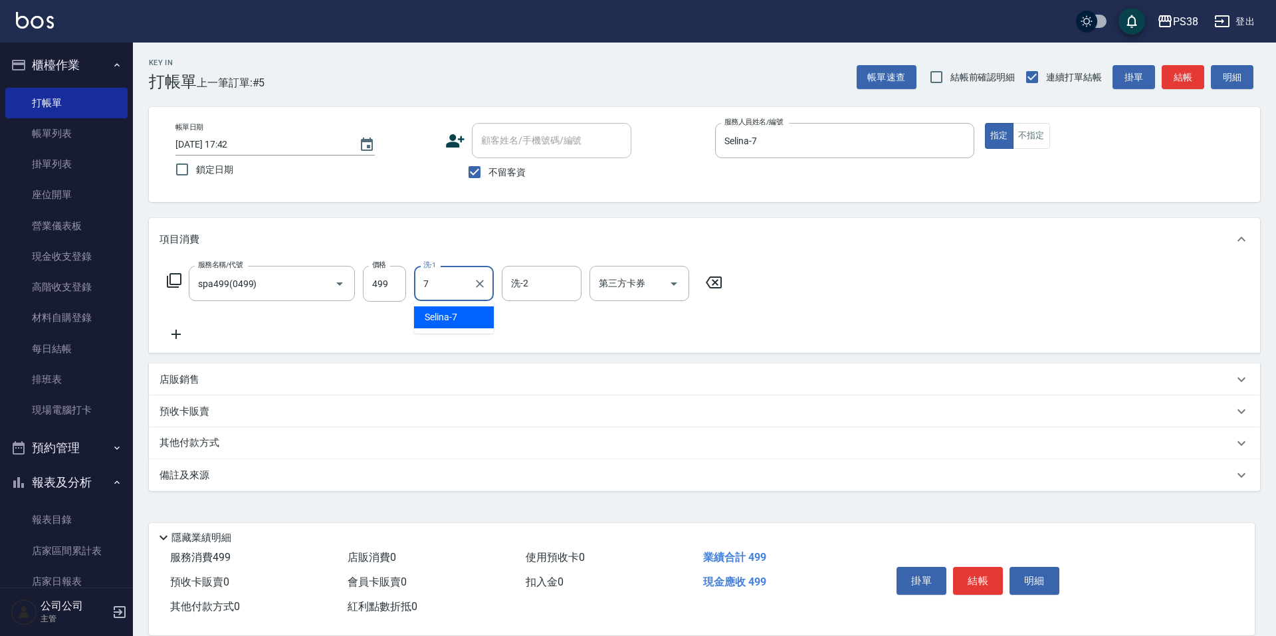
type input "Selina-7"
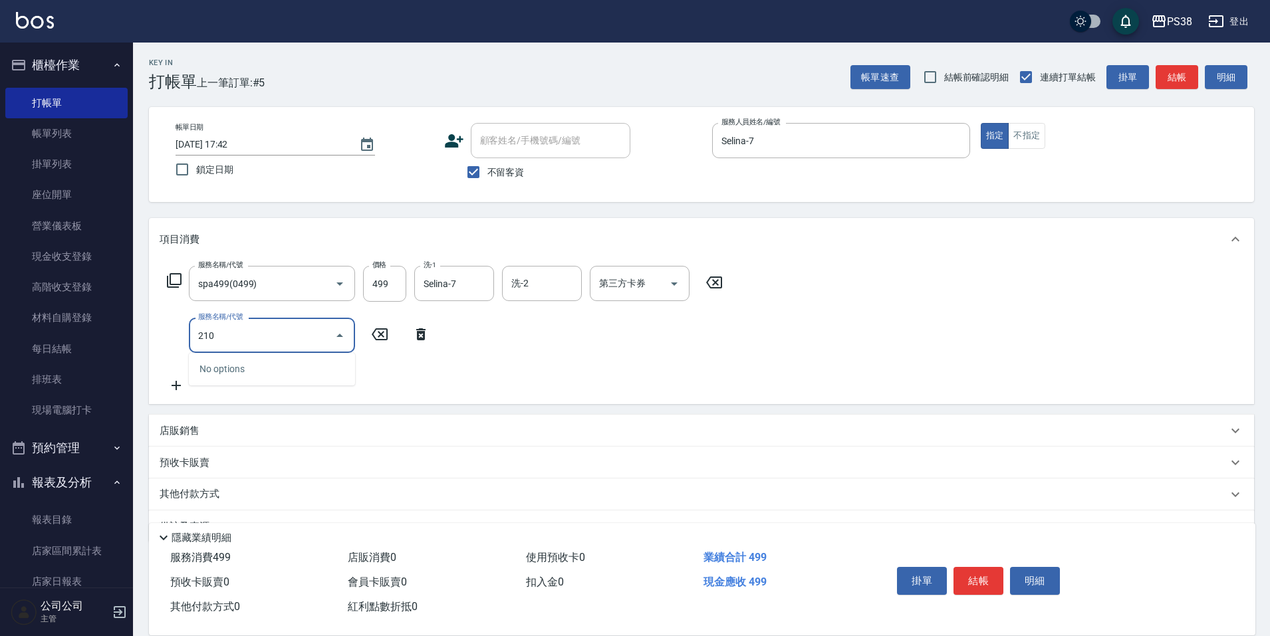
type input "2100"
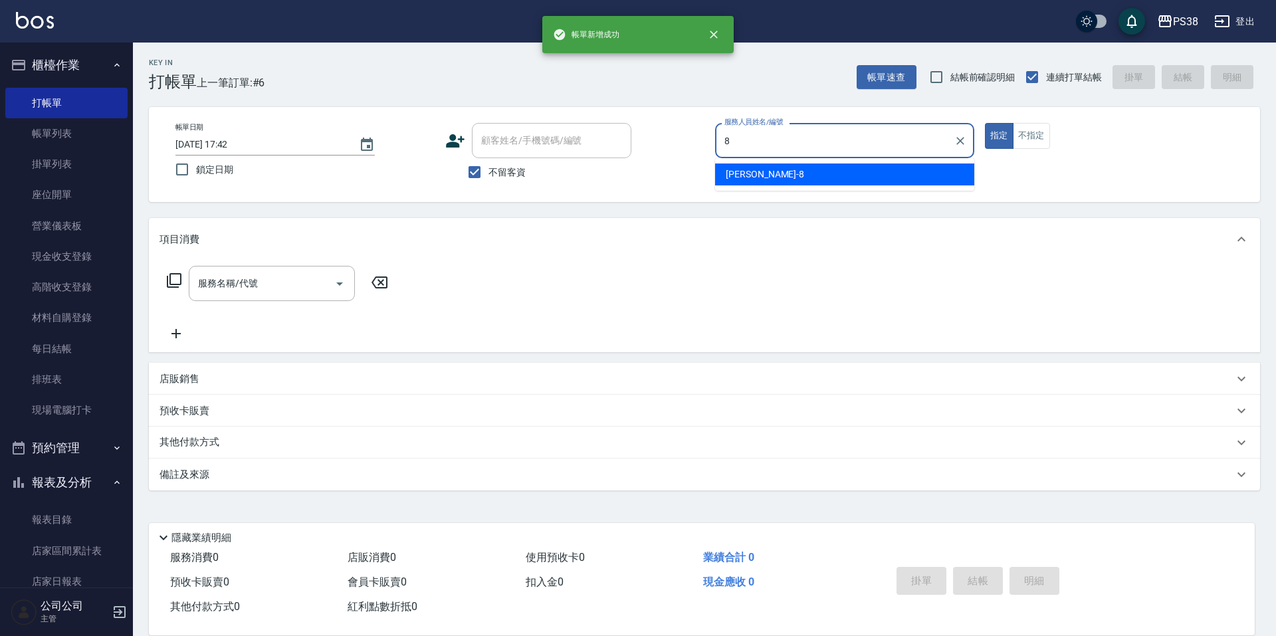
type input "mika-8"
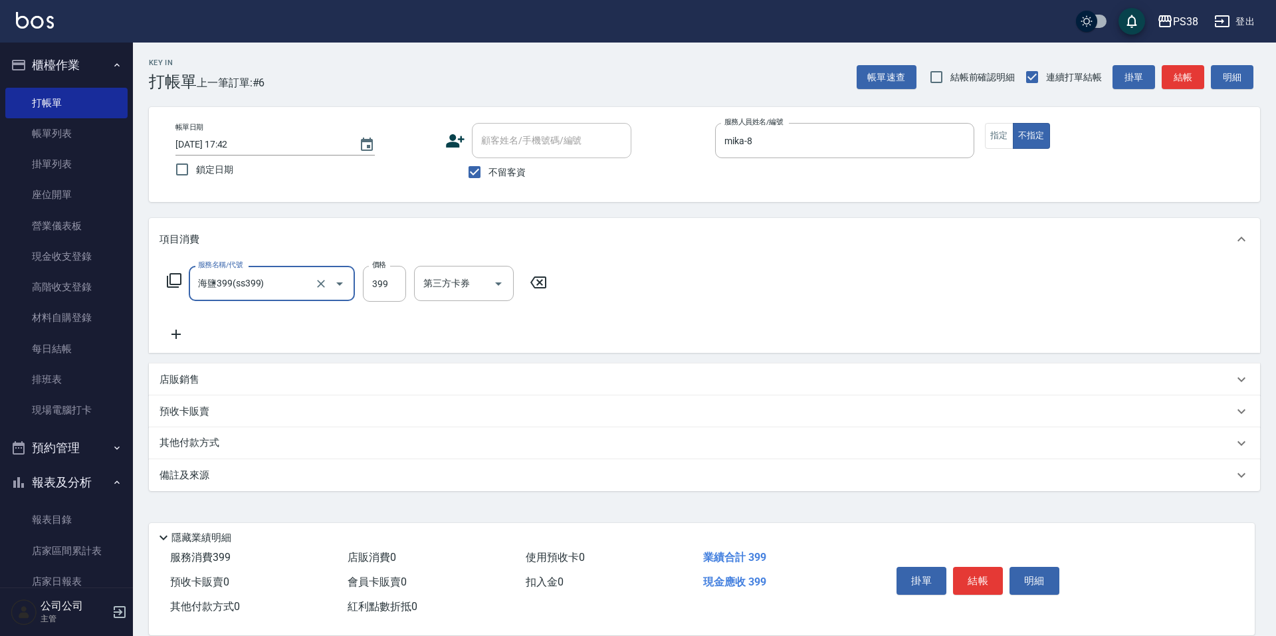
type input "海鹽399(ss399)"
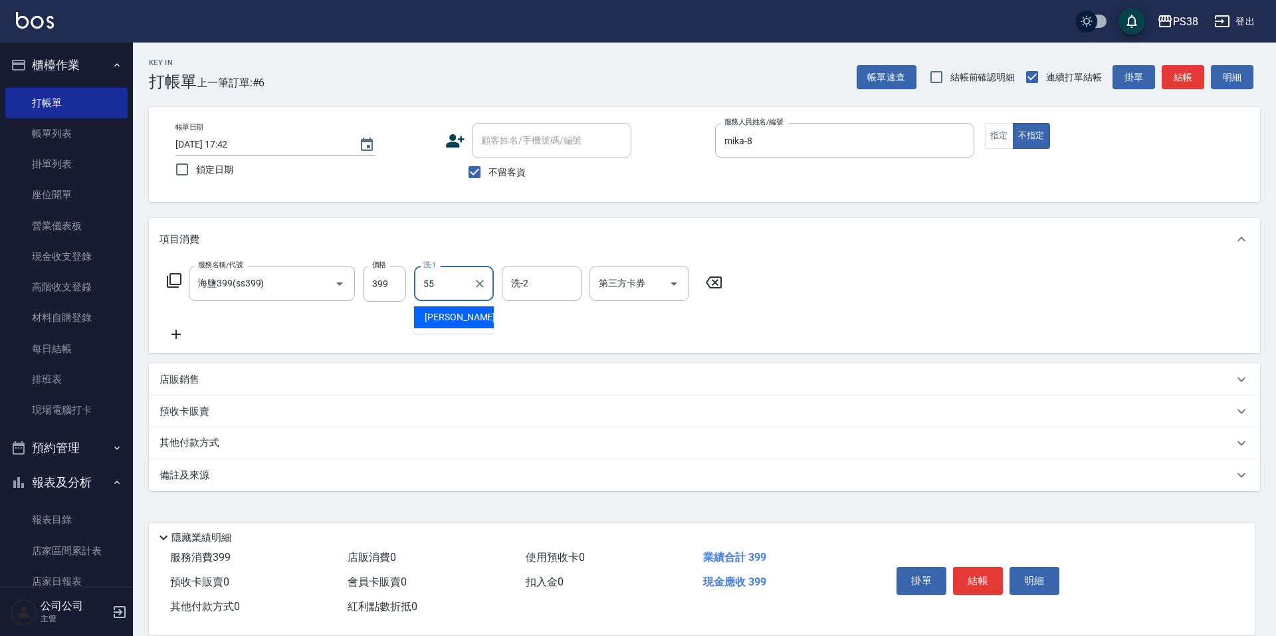
type input "[PERSON_NAME]-55"
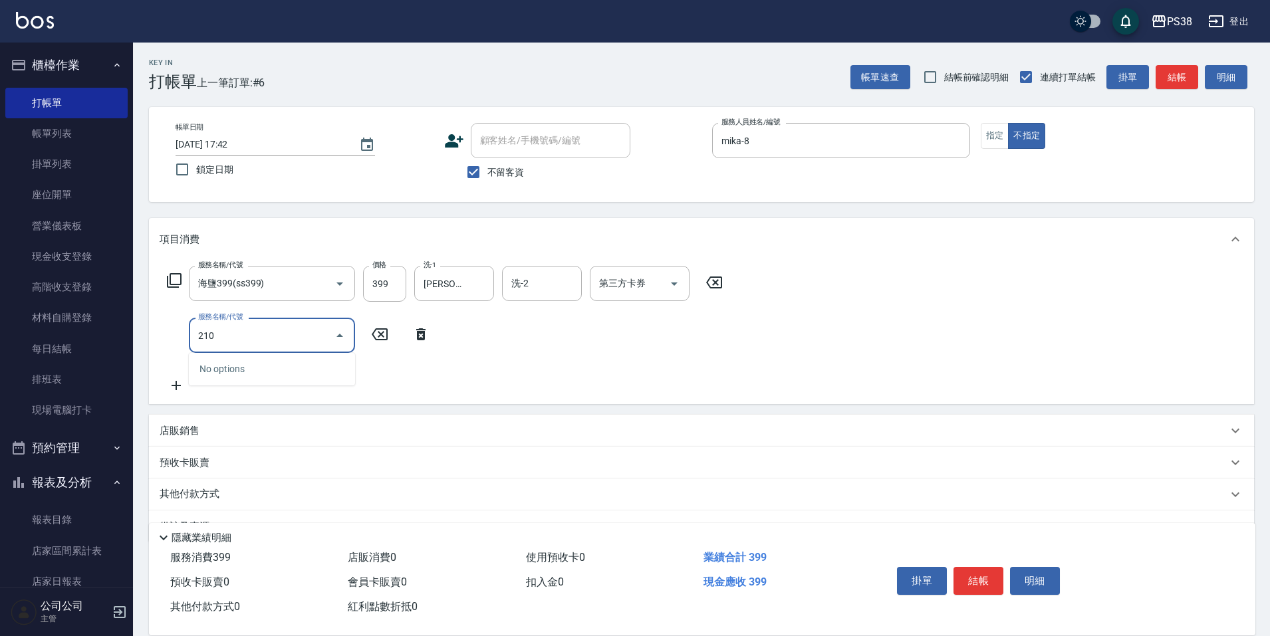
type input "2100"
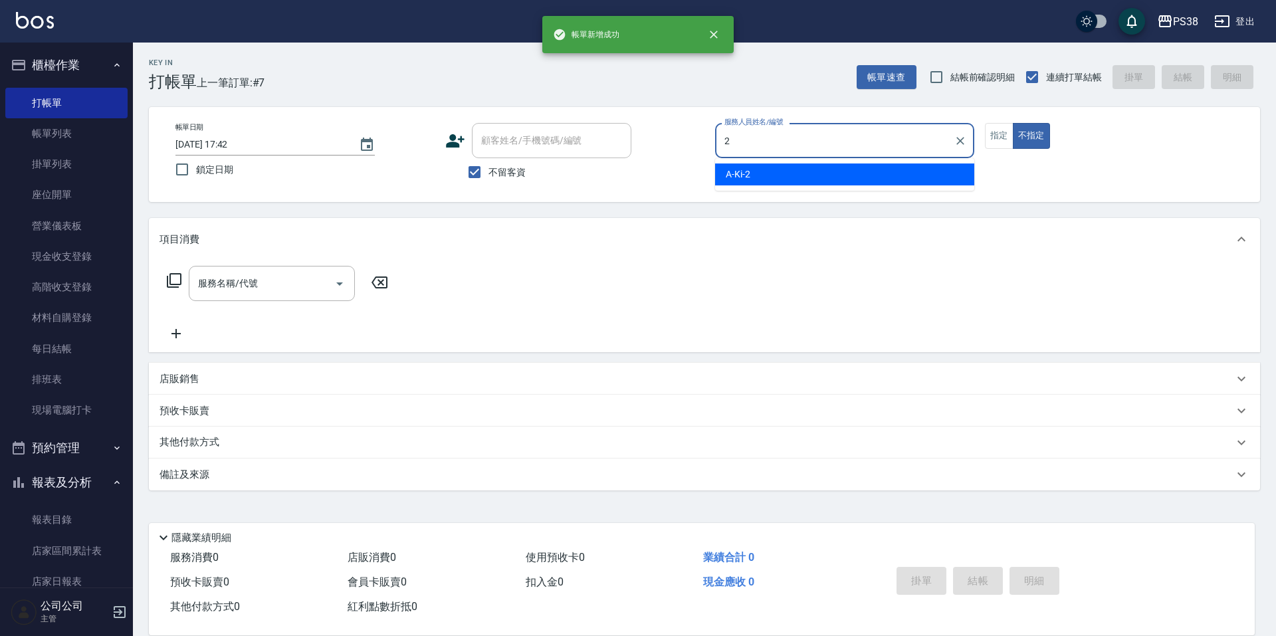
type input "A-Ki-2"
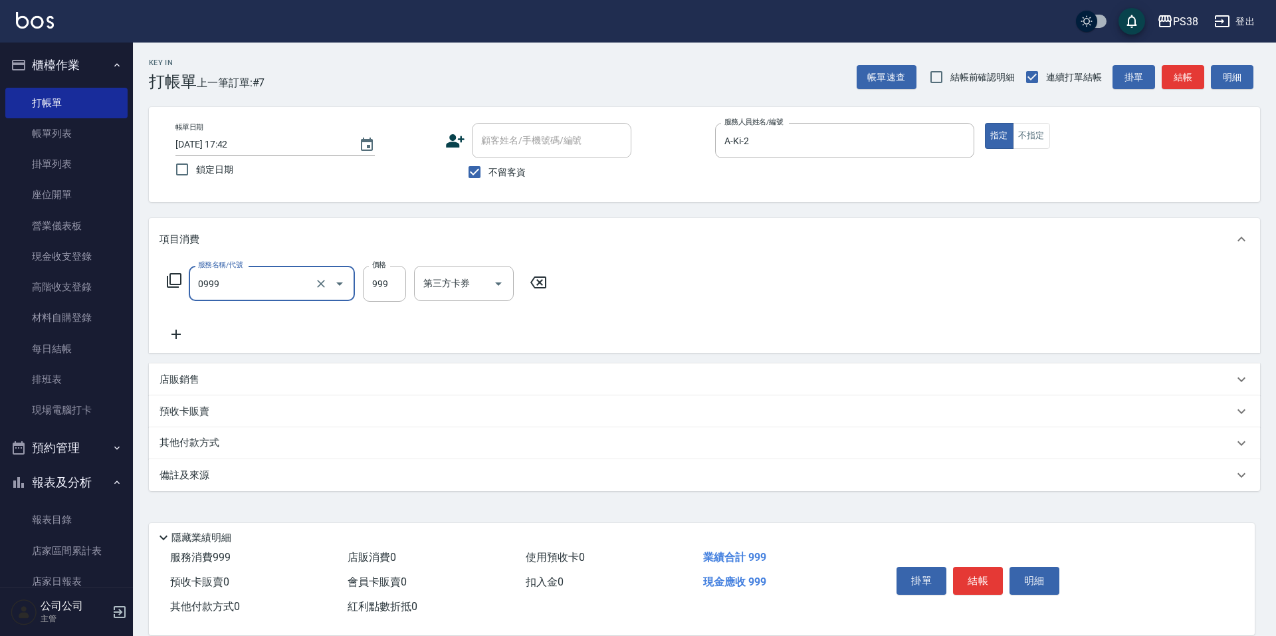
type input "spa999(0999)"
type input "1000"
type input "A-Ki-2"
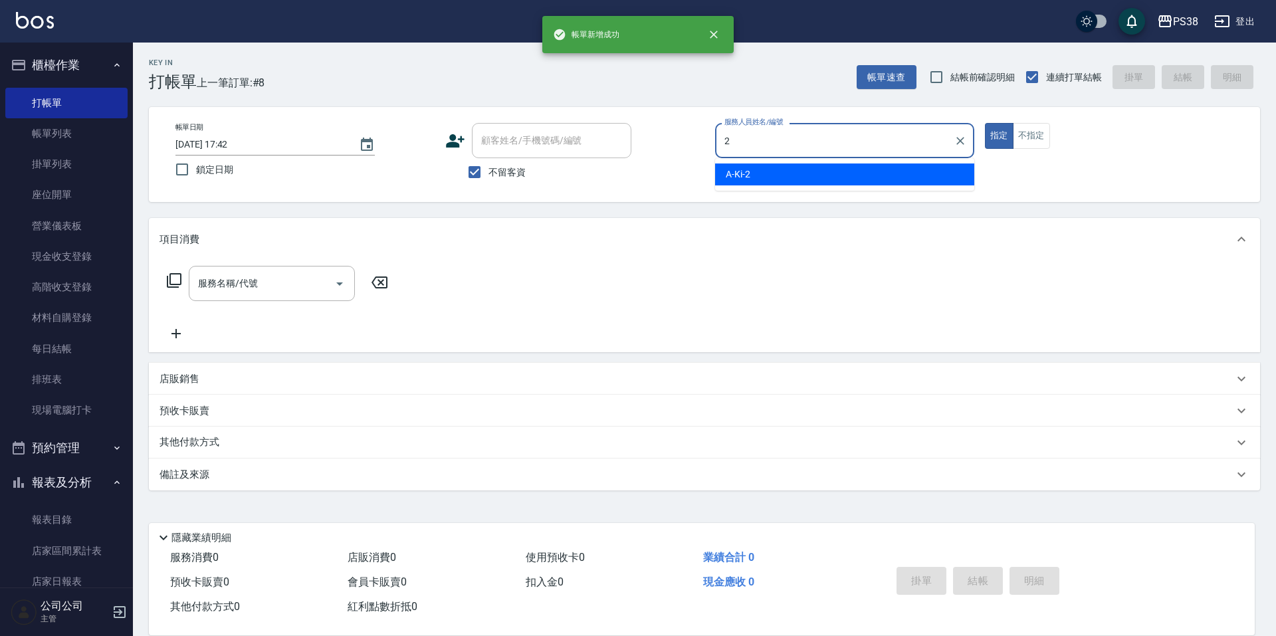
type input "A-Ki-2"
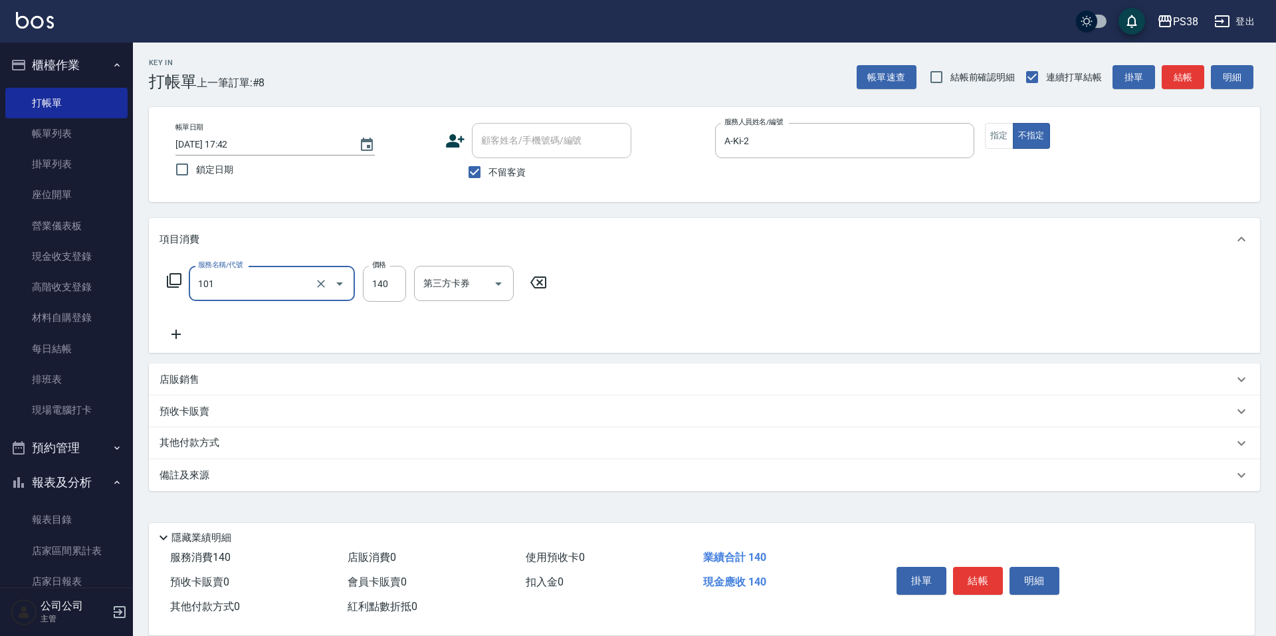
type input "洗髮(101)"
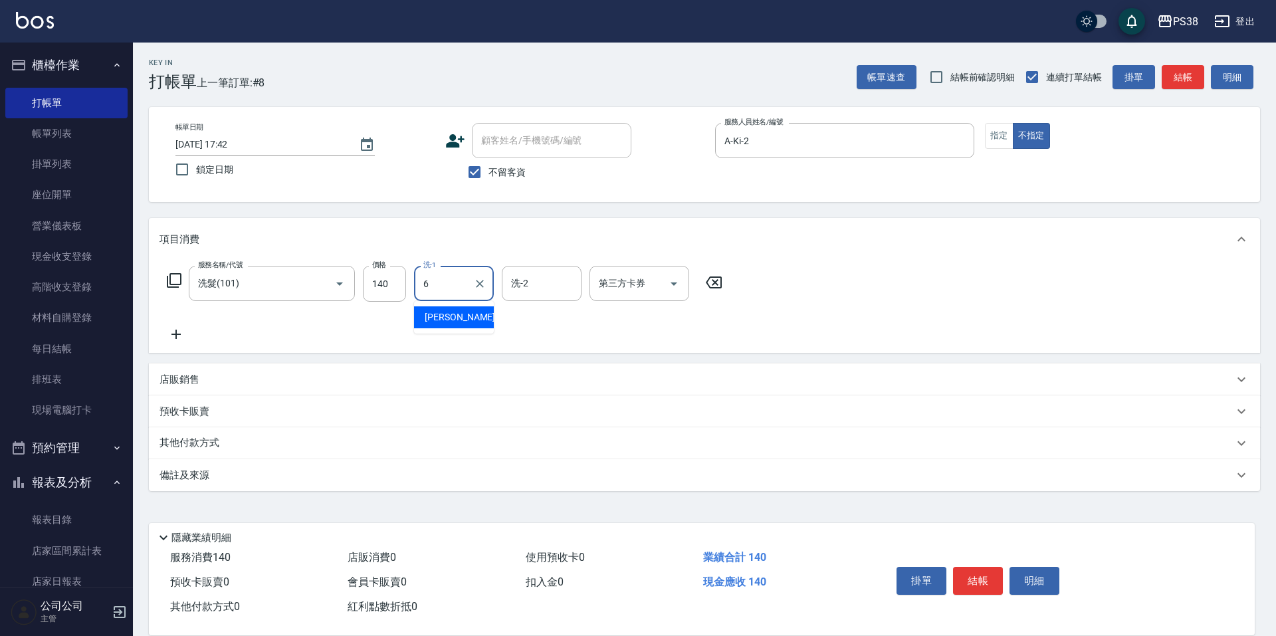
type input "[PERSON_NAME]-6"
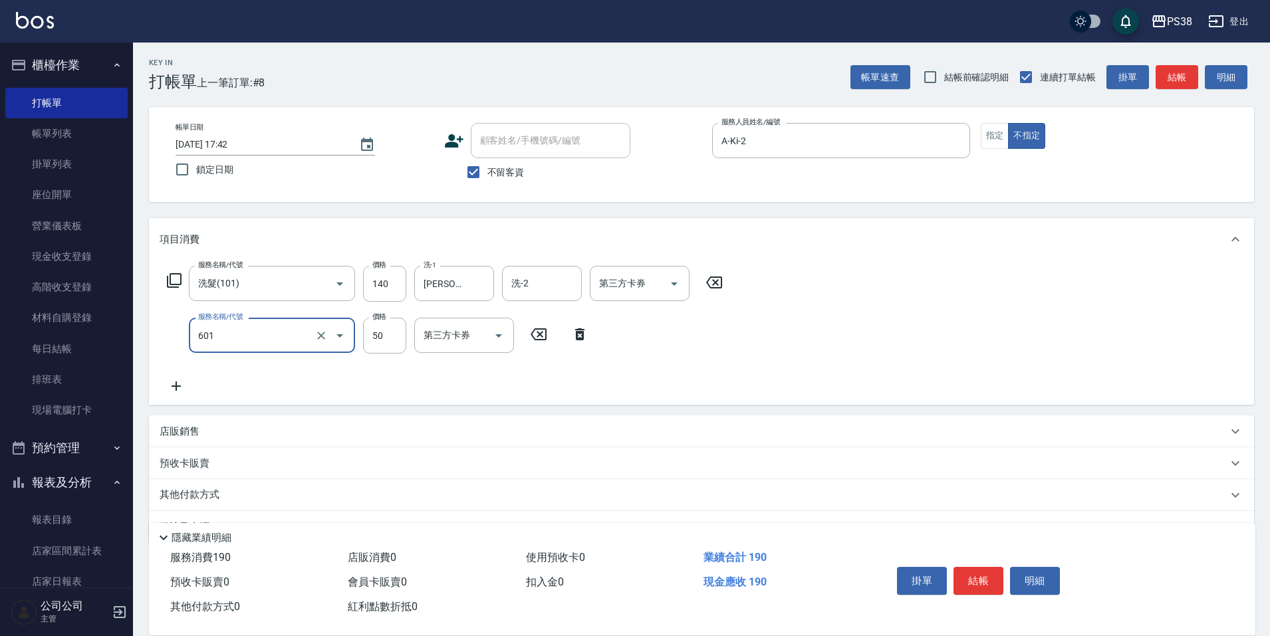
type input "精油50(601)"
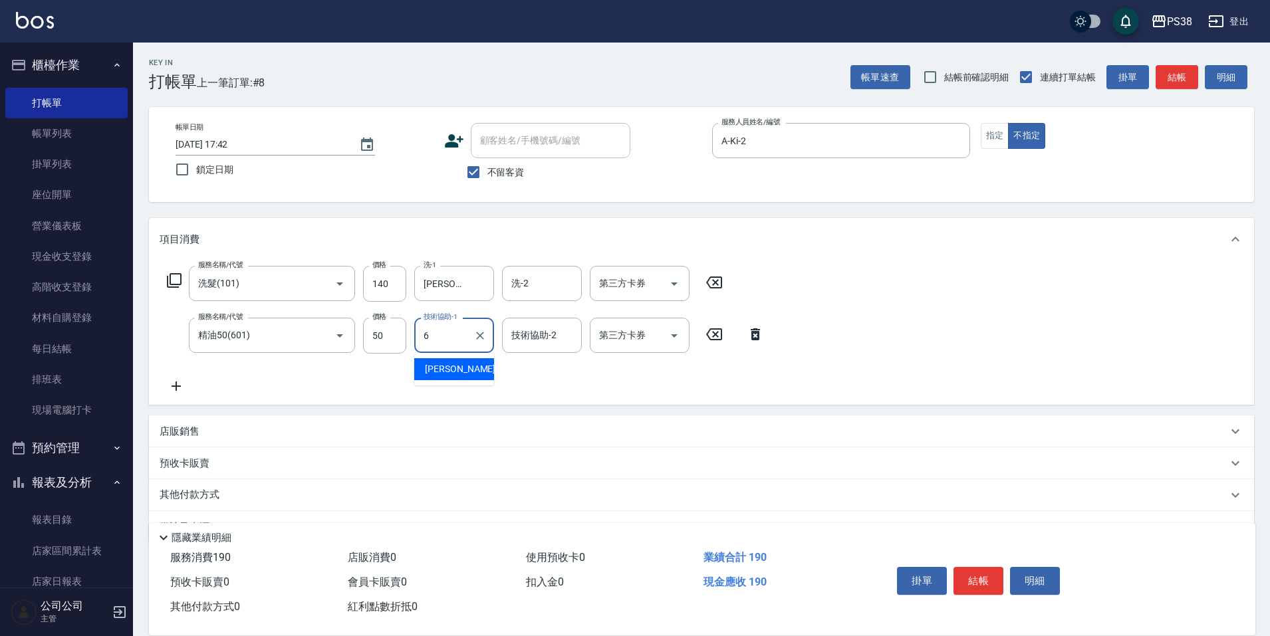
type input "[PERSON_NAME]-6"
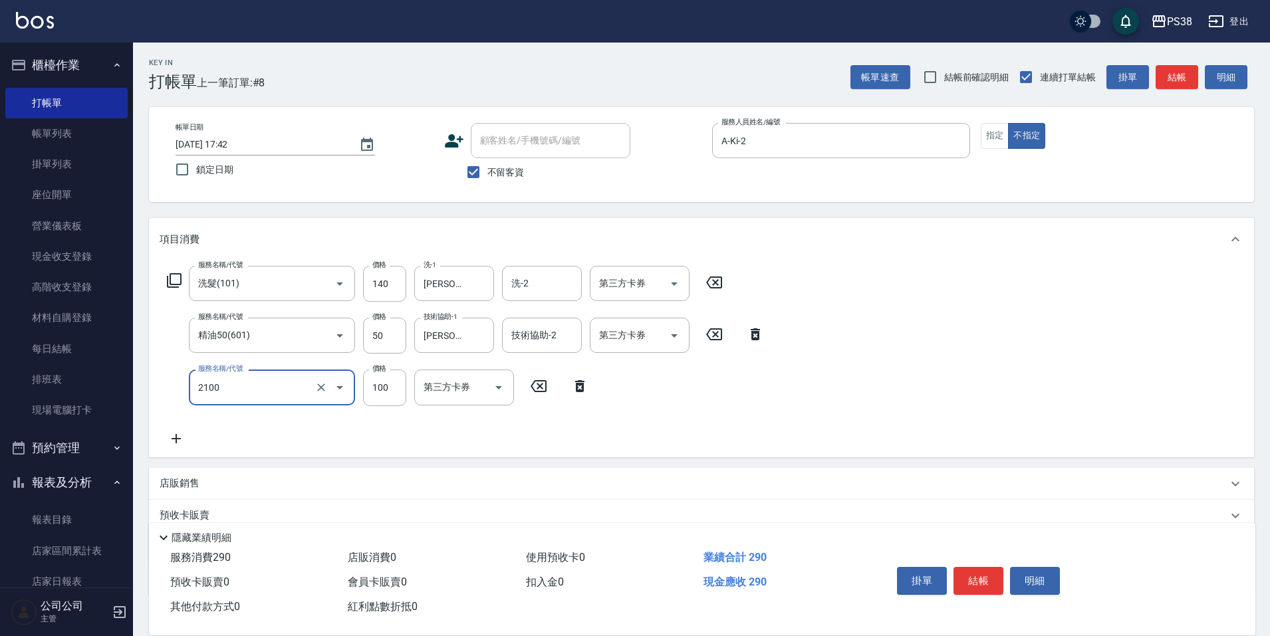
type input "剪髮與造型(任意金額)(2100)"
type input "160"
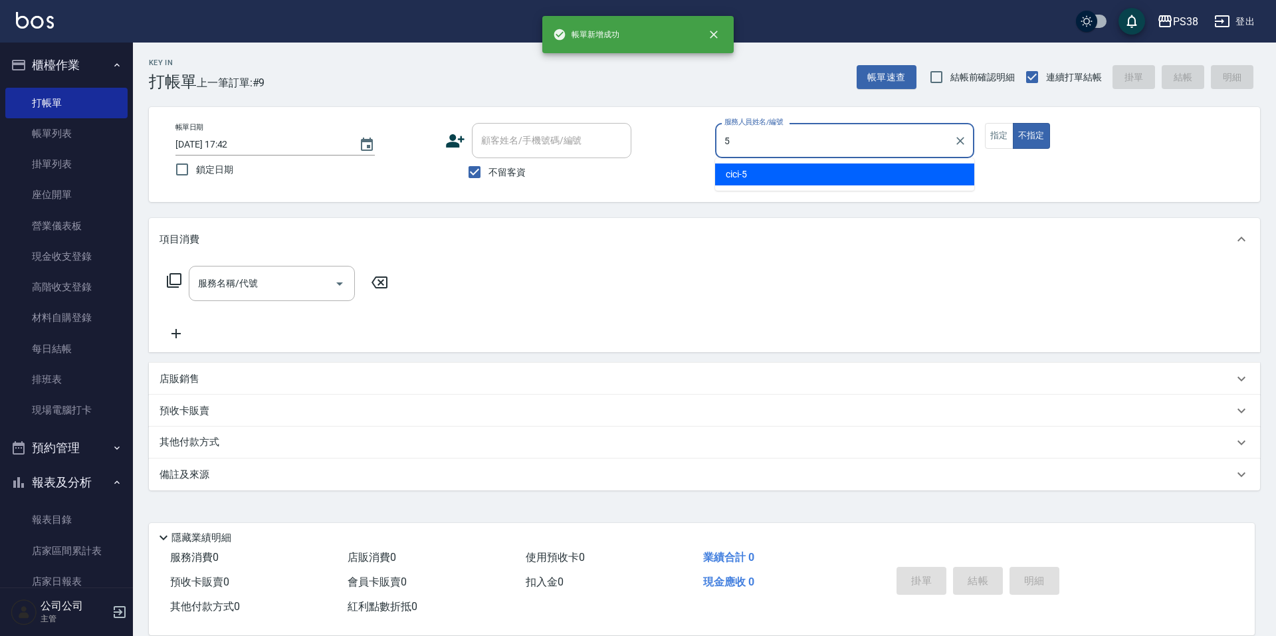
type input "cici-5"
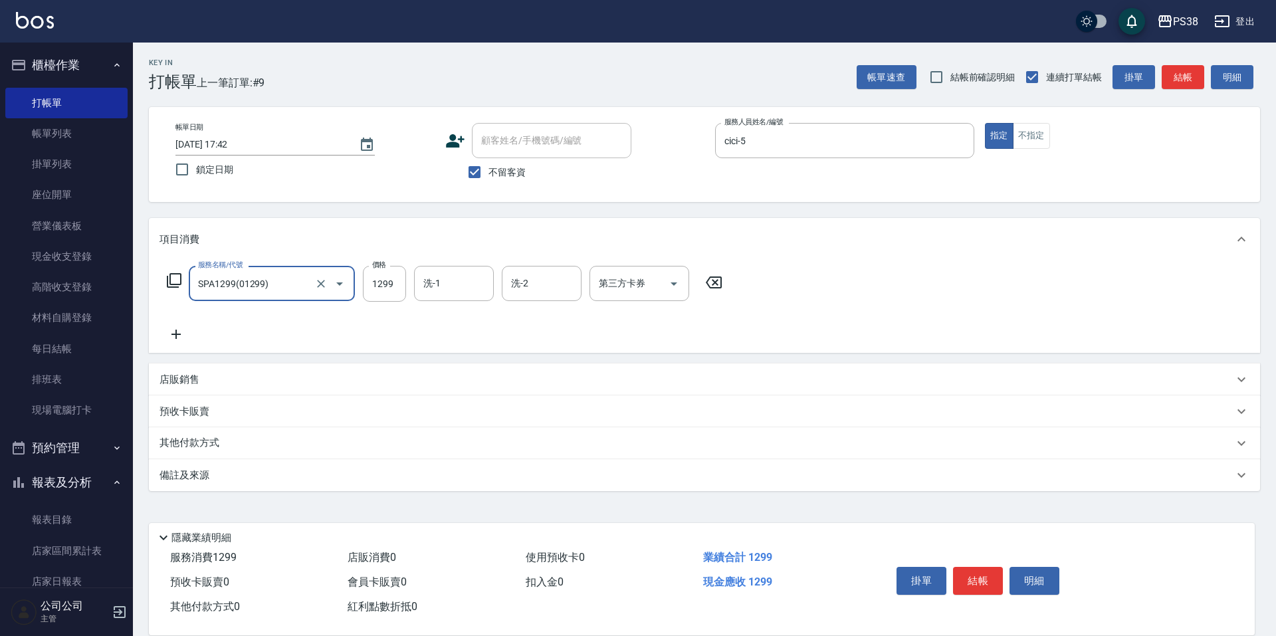
type input "SPA1299(01299)"
type input "1499"
type input "[PERSON_NAME]-6"
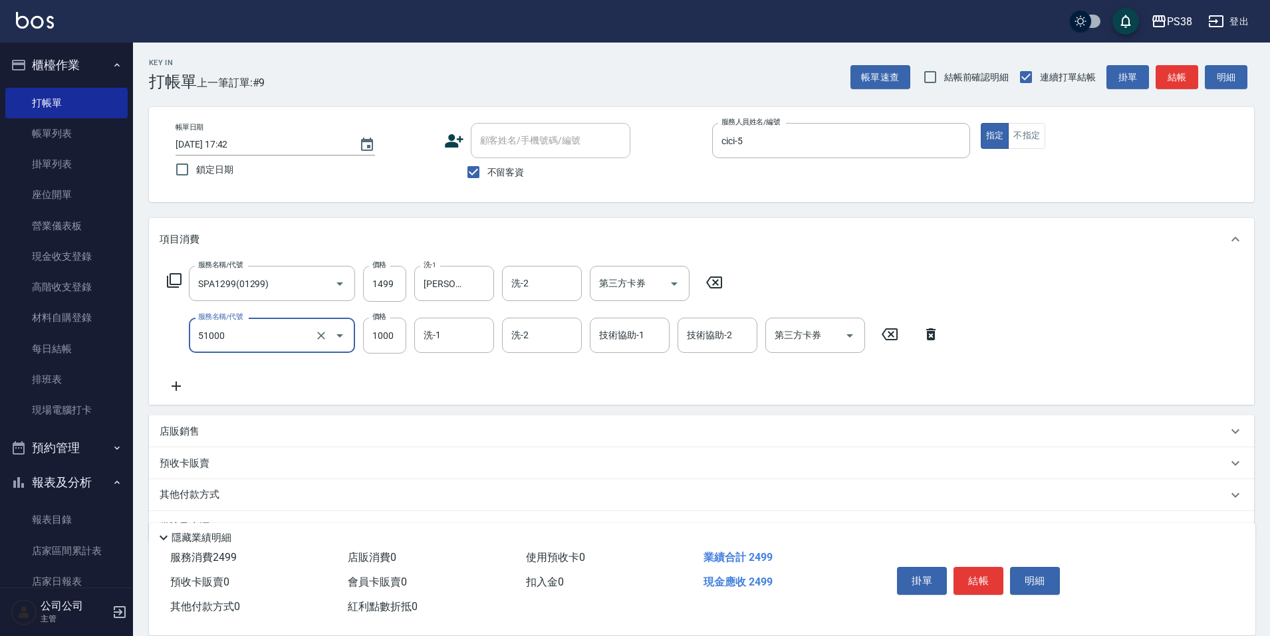
type input "染髮600以上(任意金額)(51000)"
type input "999"
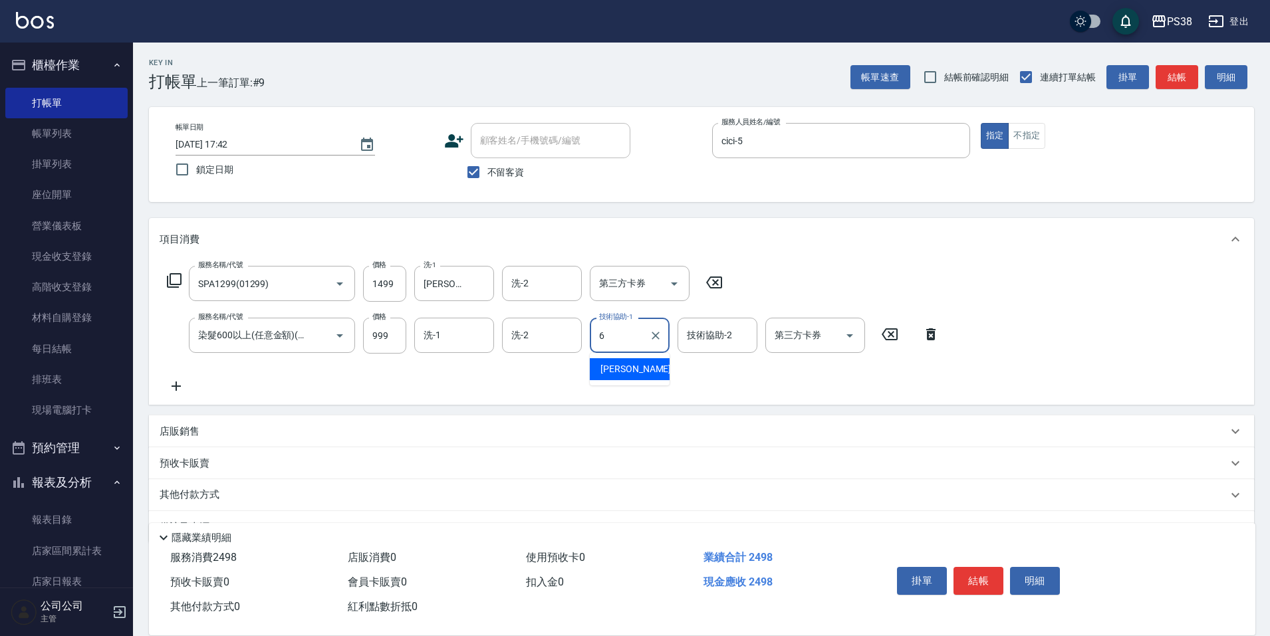
type input "[PERSON_NAME]-6"
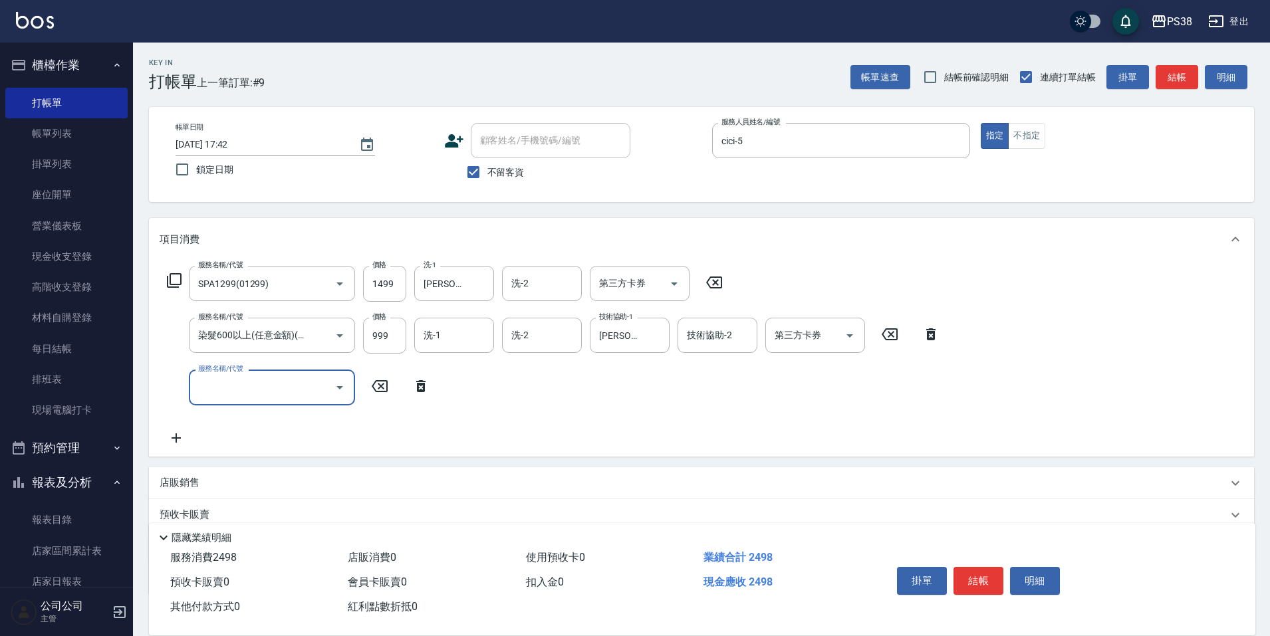
type input "5"
type input "燙髮699-2500(任意金額)(41000)"
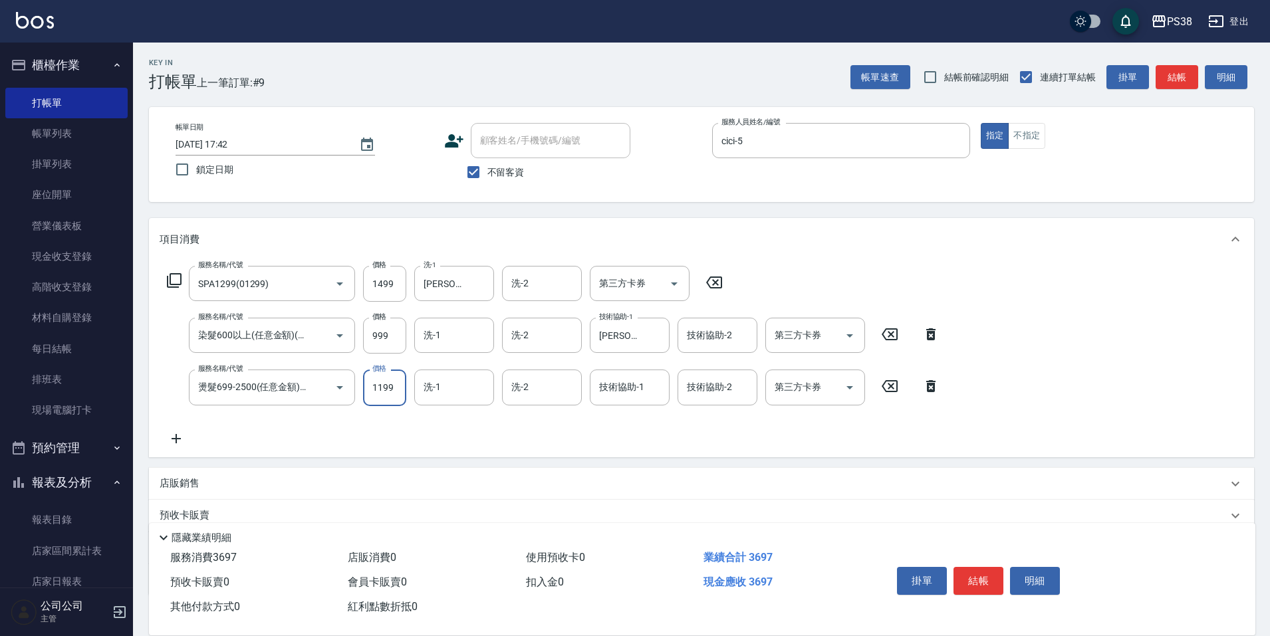
type input "1199"
type input "[PERSON_NAME]-6"
click at [425, 332] on input "洗-1" at bounding box center [454, 335] width 68 height 23
type input "[PERSON_NAME]-6"
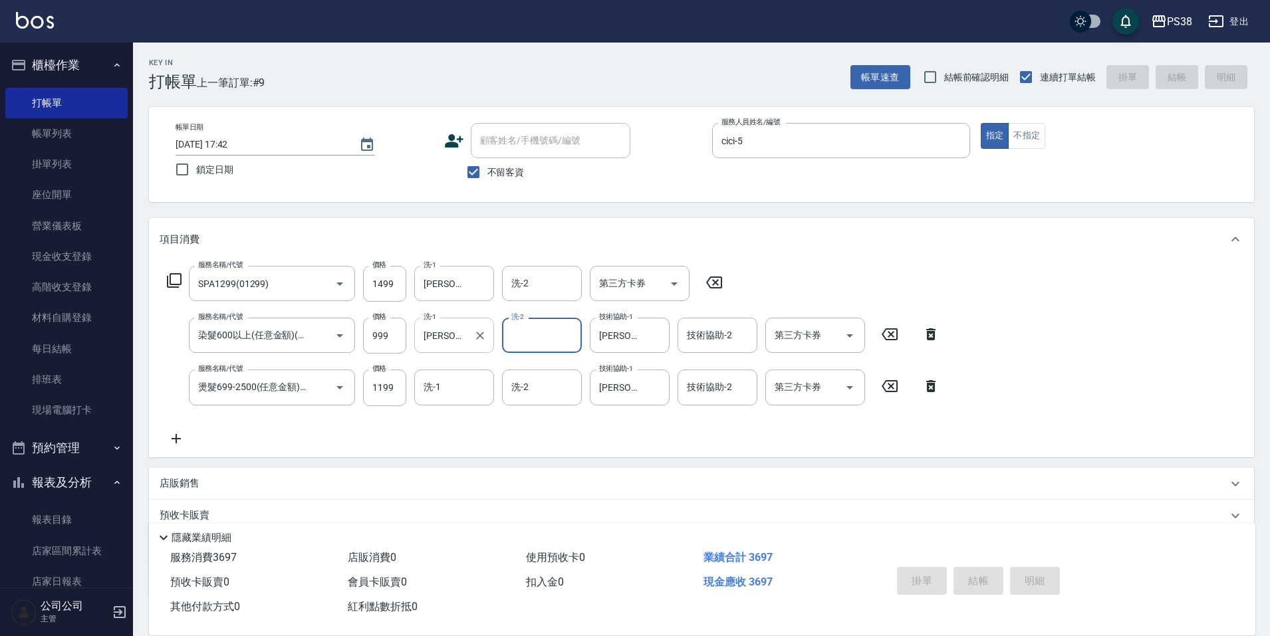
type input "[DATE] 17:43"
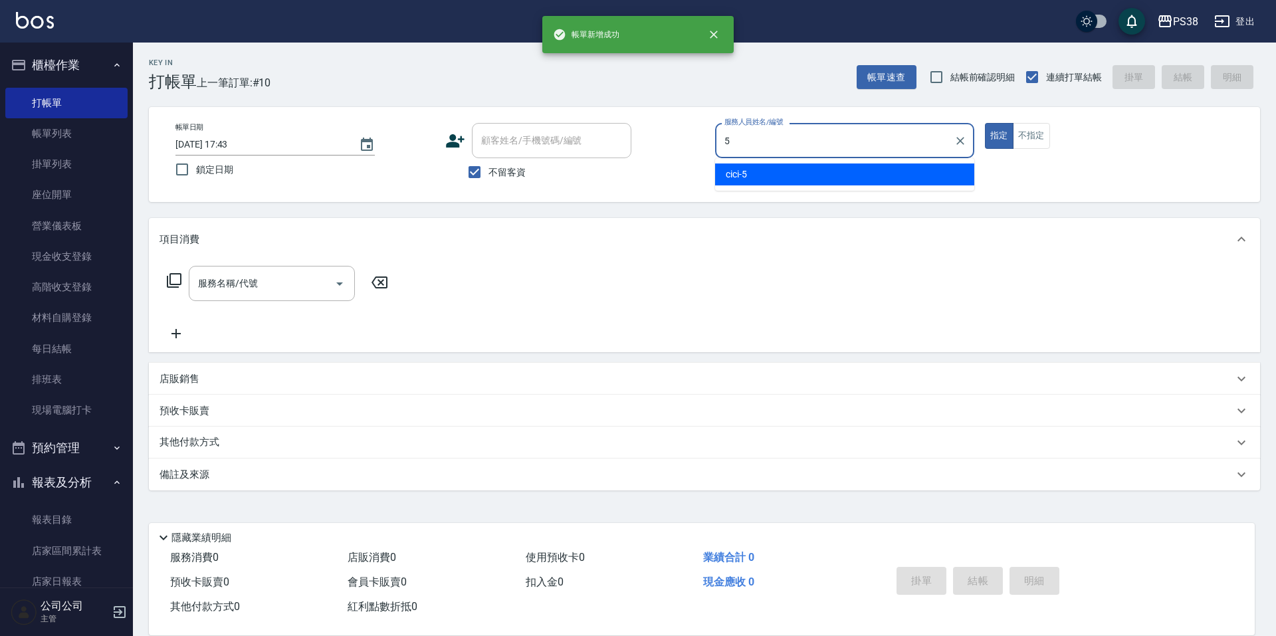
type input "cici-5"
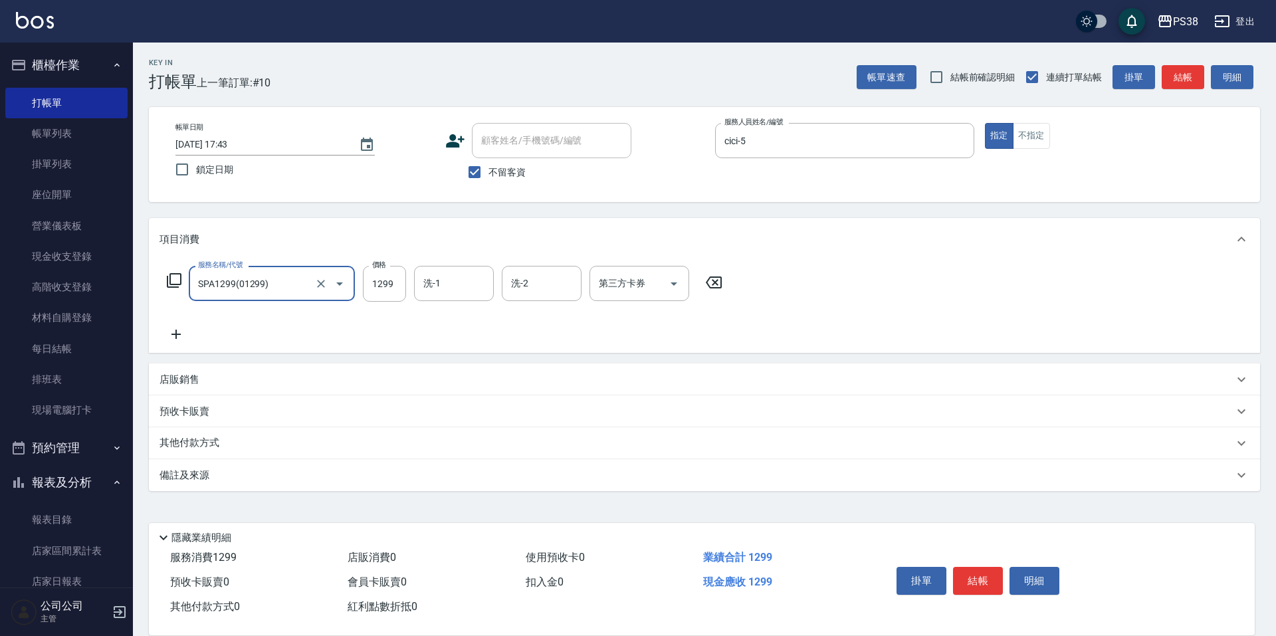
type input "SPA1299(01299)"
type input "1499"
type input "[PERSON_NAME]-55"
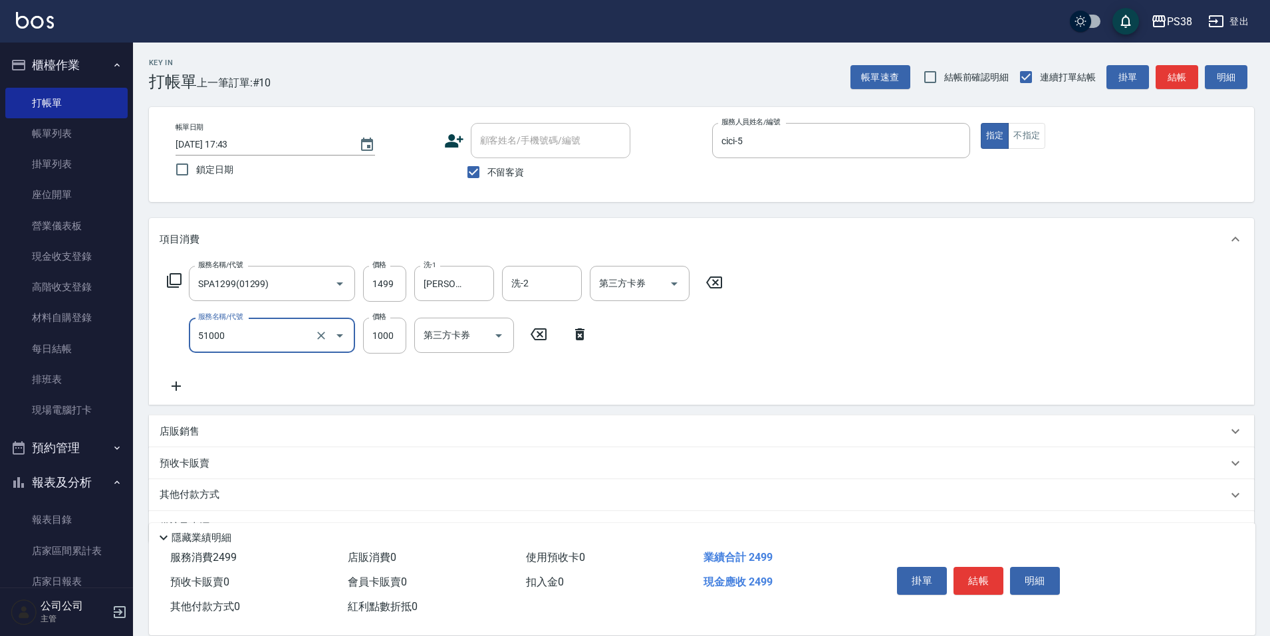
type input "染髮600以上(任意金額)(51000)"
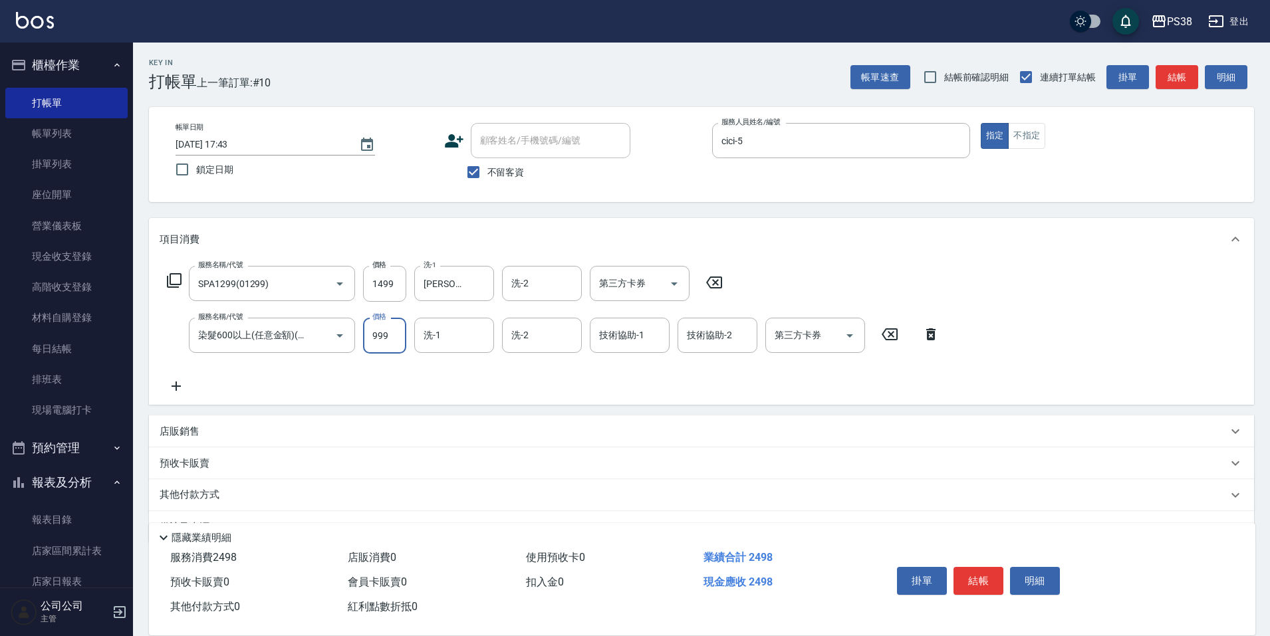
type input "999"
type input "[PERSON_NAME]-55"
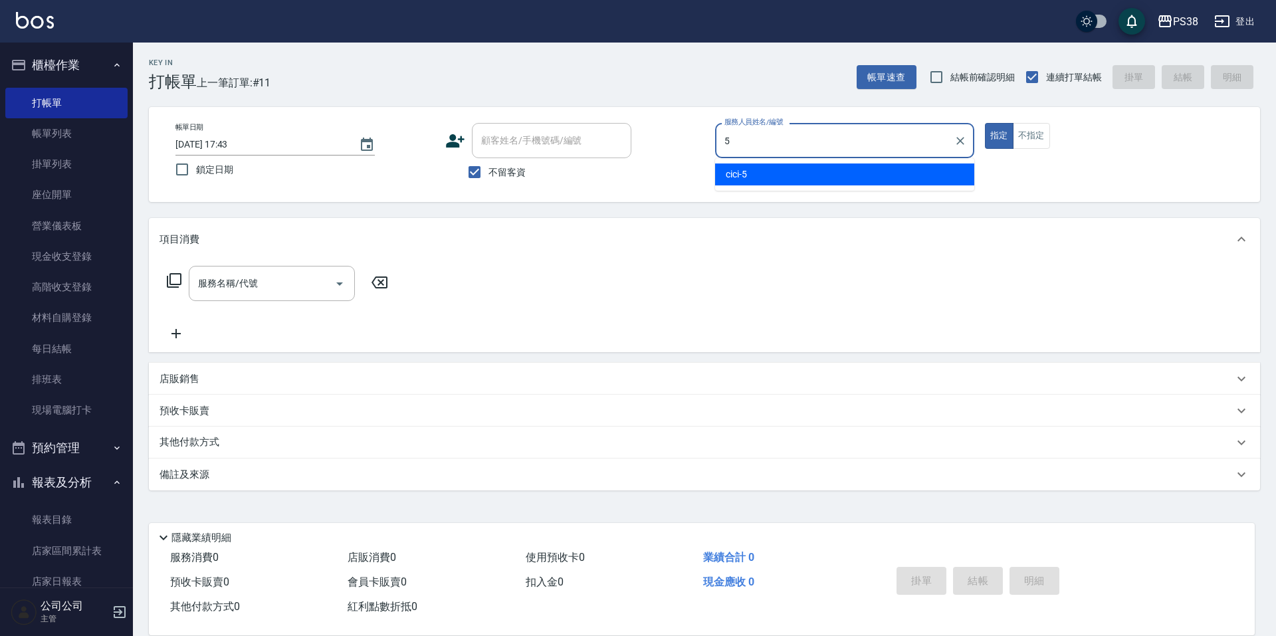
type input "cici-5"
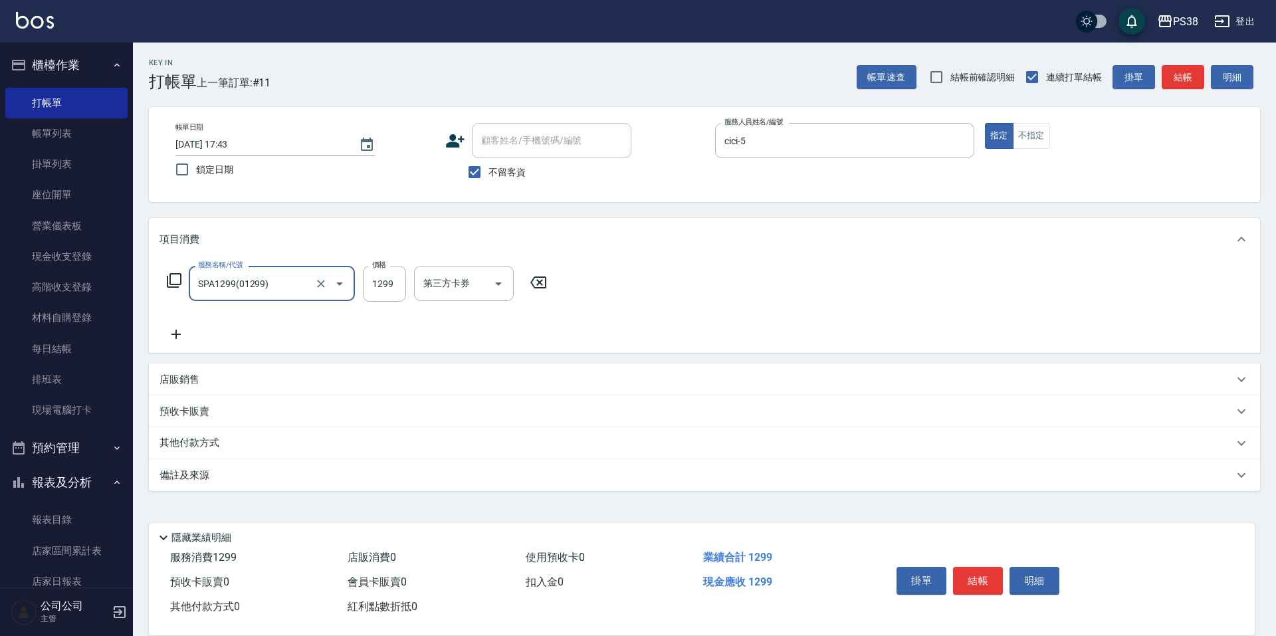
type input "SPA1299(01299)"
type input "1499"
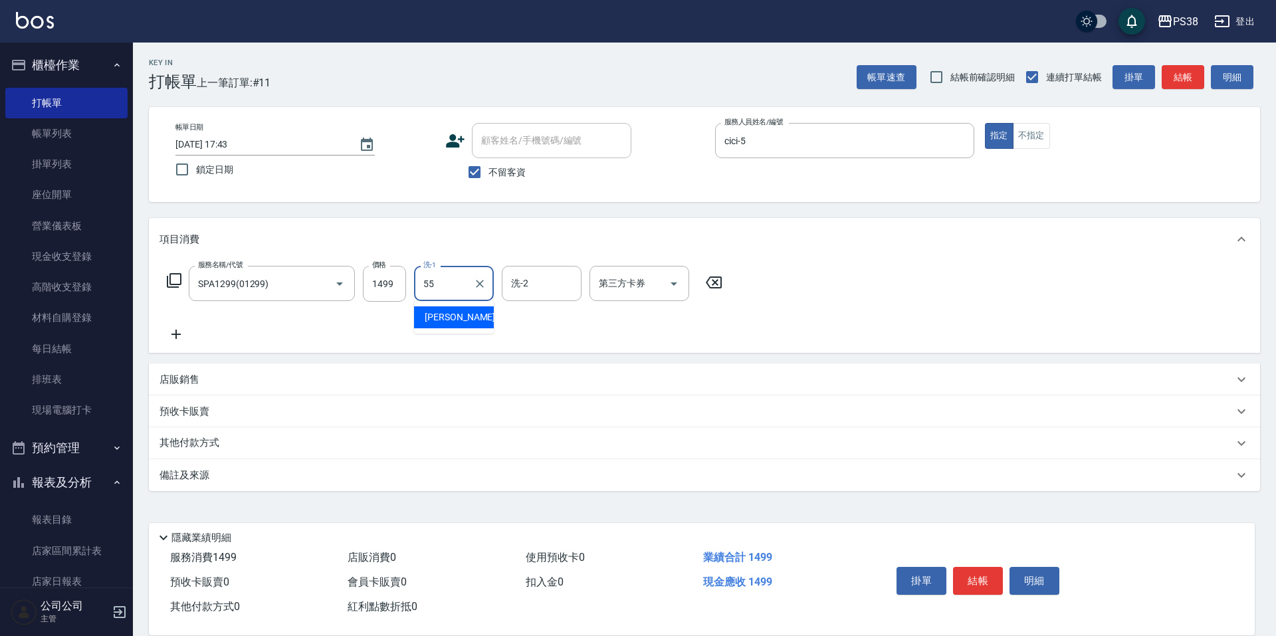
type input "[PERSON_NAME]-55"
type input "[PERSON_NAME]-6"
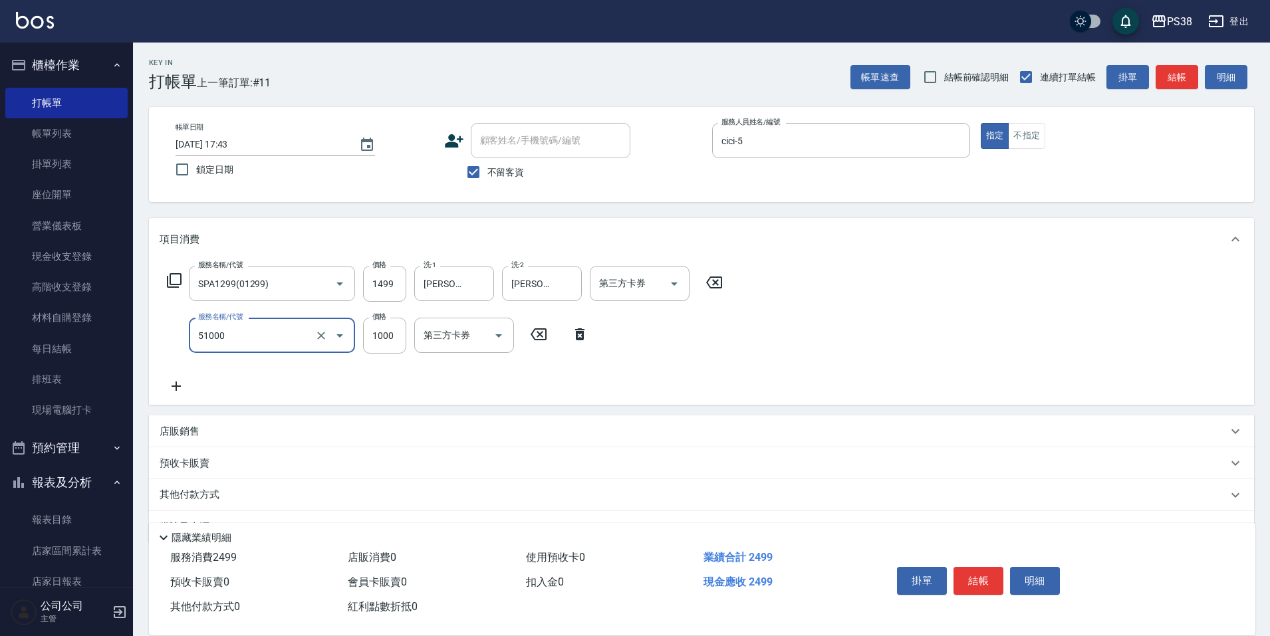
type input "染髮600以上(任意金額)(51000)"
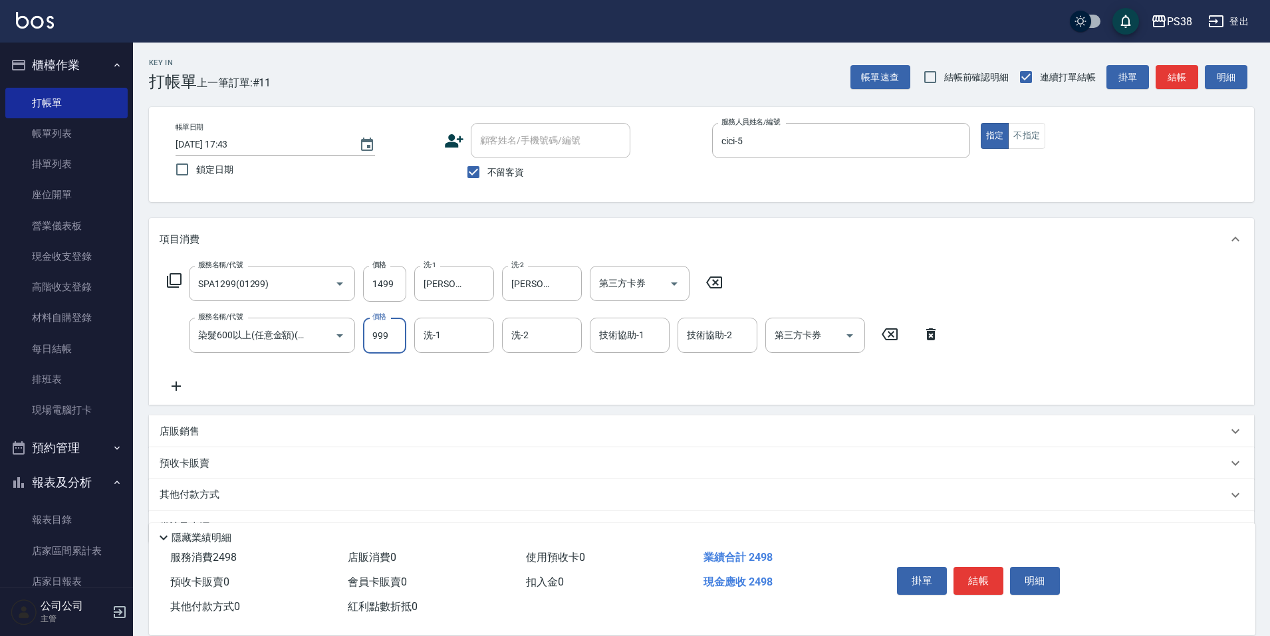
type input "999"
type input "[PERSON_NAME]-55"
type input "[PERSON_NAME]-6"
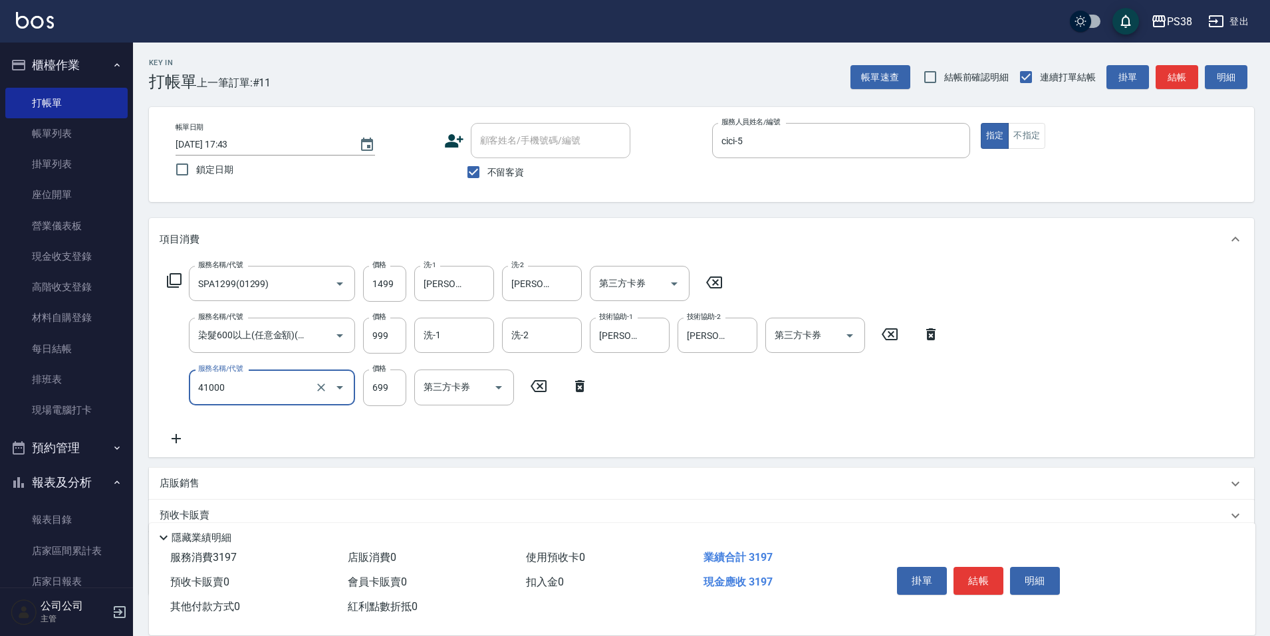
type input "燙髮699-2500(任意金額)(41000)"
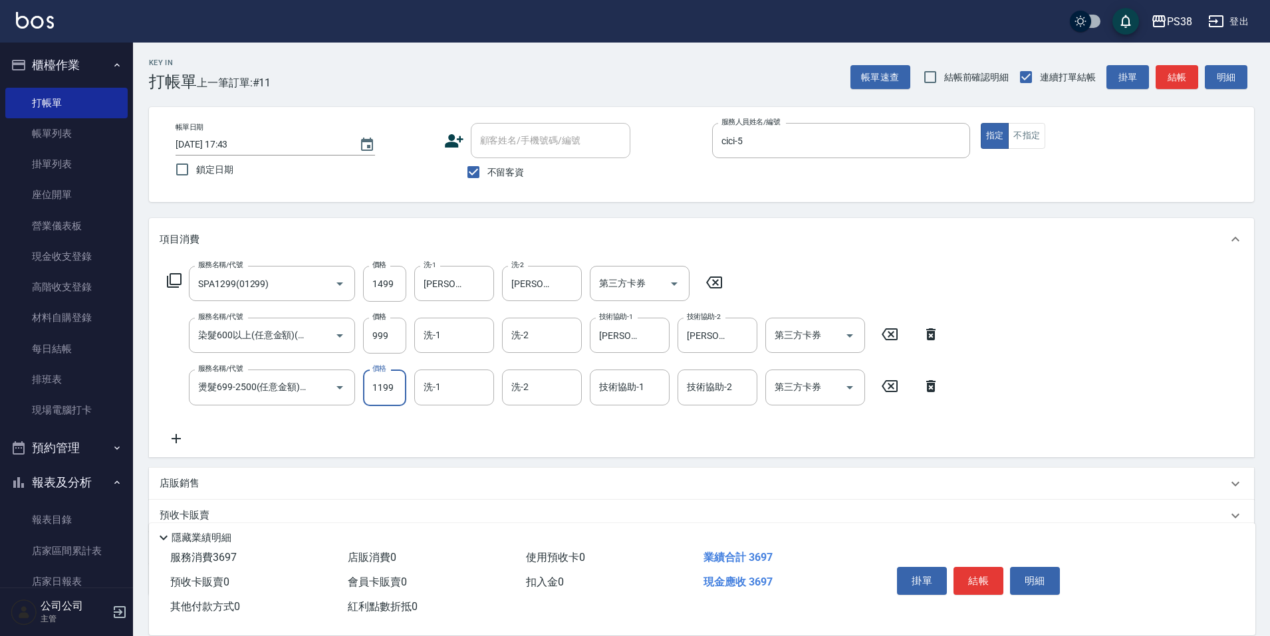
type input "1199"
type input "[PERSON_NAME]-55"
type input "[PERSON_NAME]-6"
click at [445, 340] on input "洗-1" at bounding box center [454, 335] width 68 height 23
type input "[PERSON_NAME]-55"
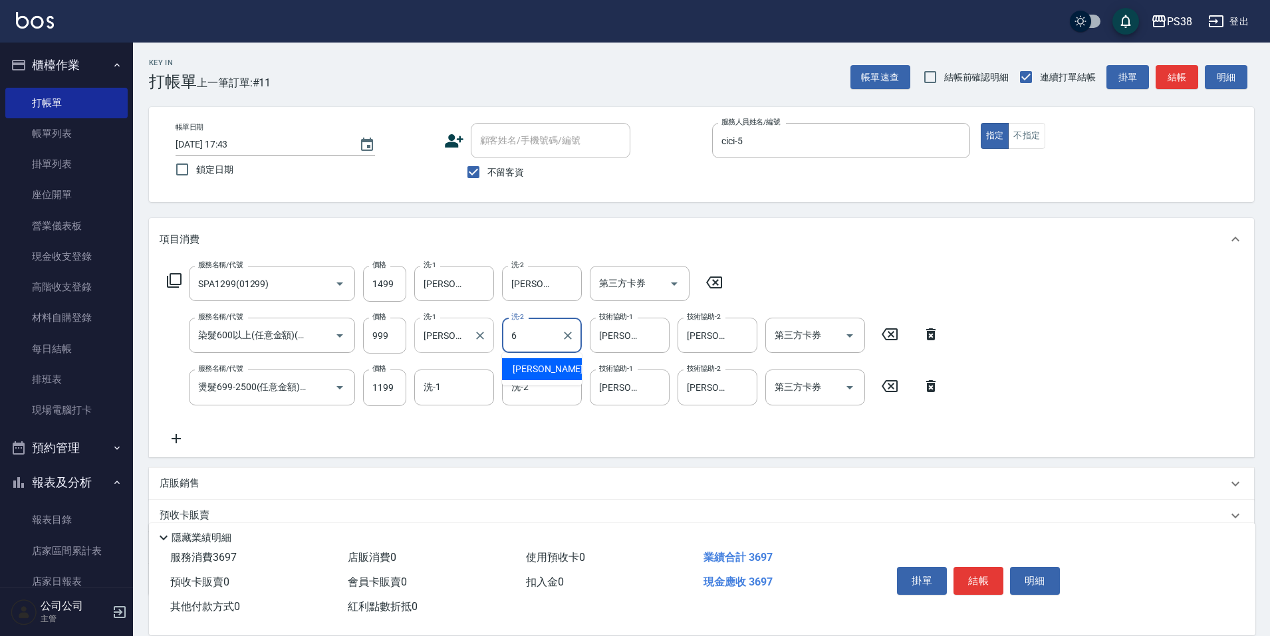
type input "[PERSON_NAME]-6"
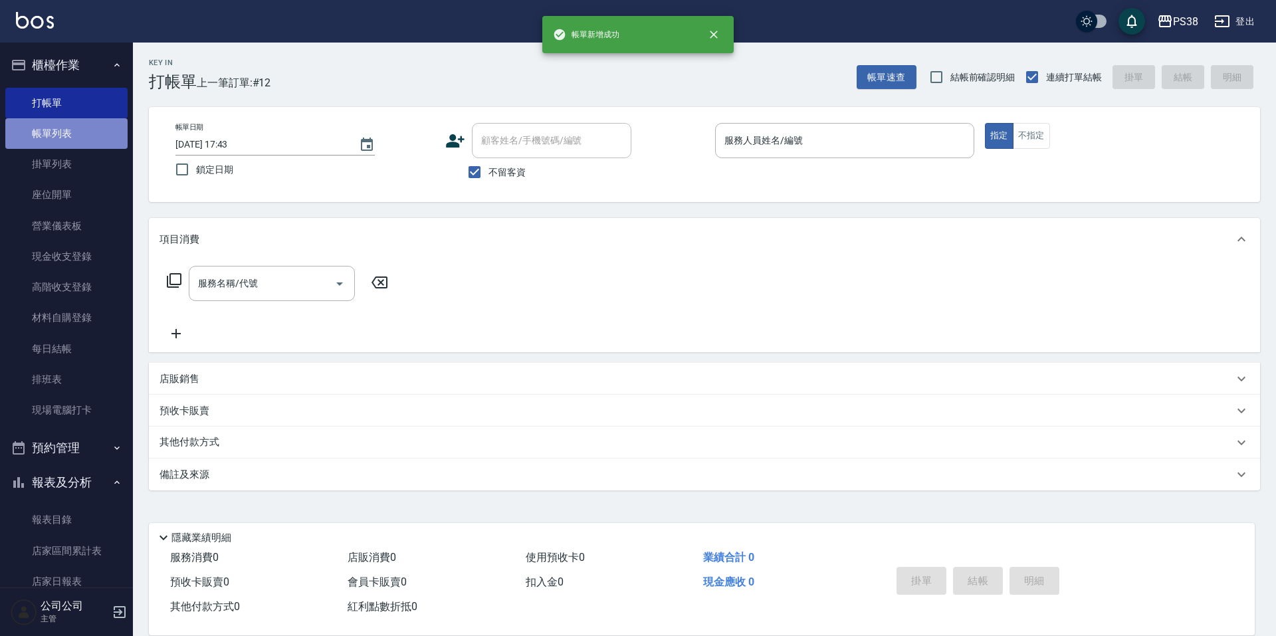
click at [82, 135] on link "帳單列表" at bounding box center [66, 133] width 122 height 31
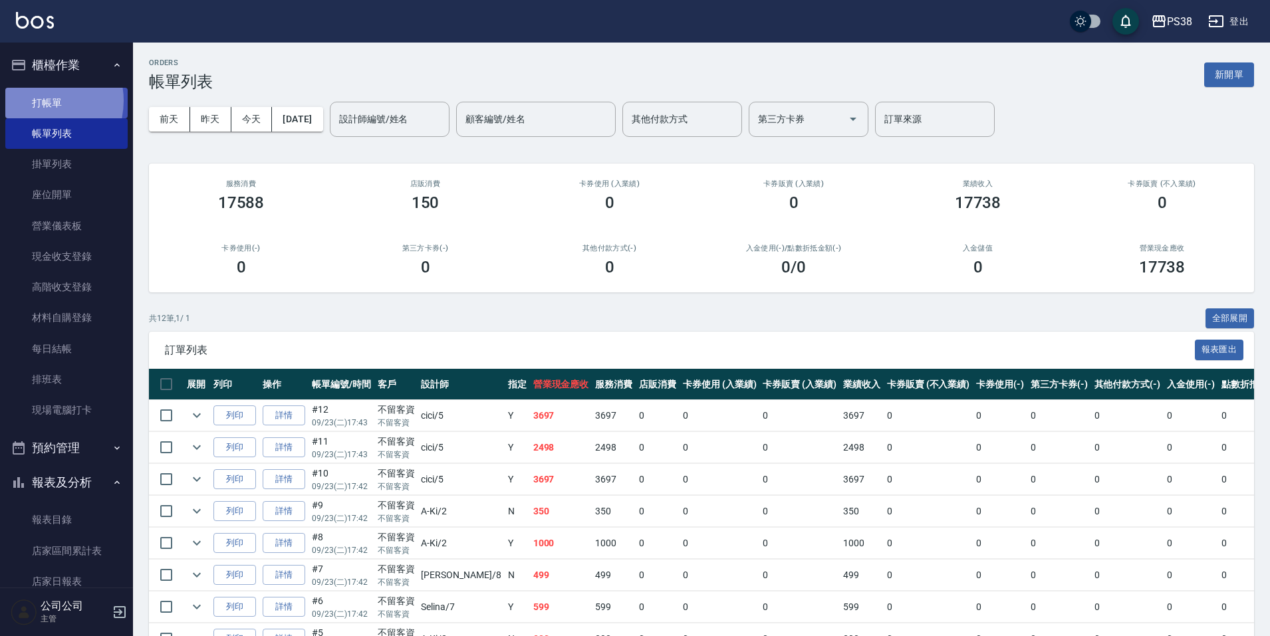
click at [36, 100] on link "打帳單" at bounding box center [66, 103] width 122 height 31
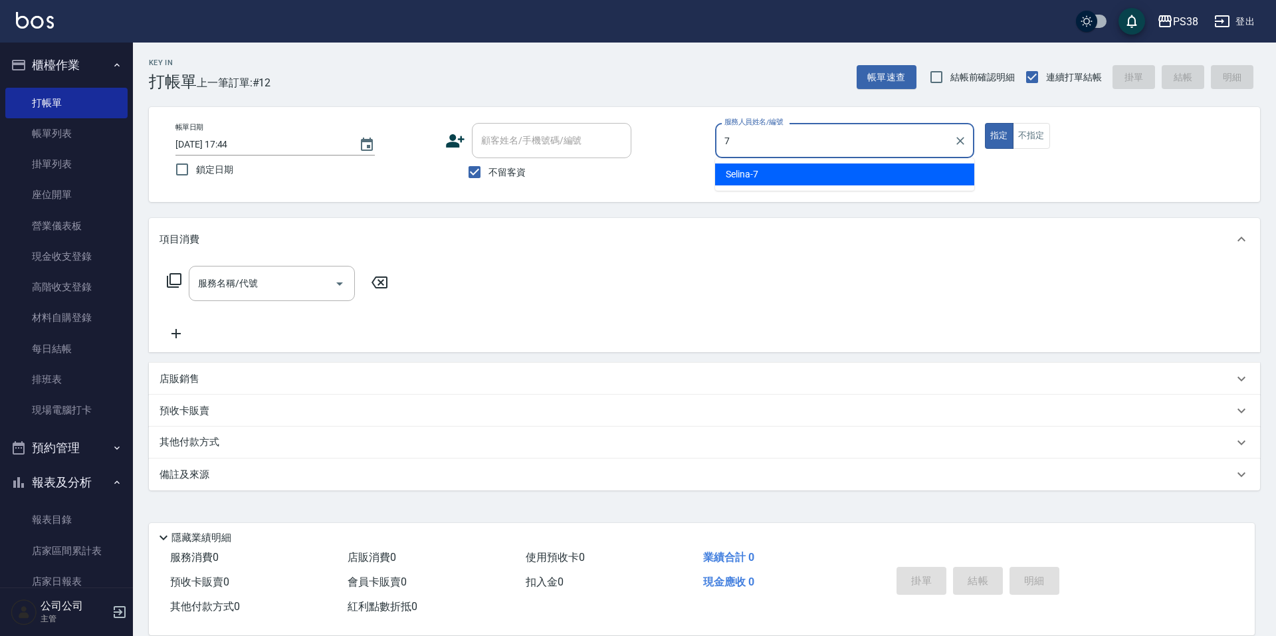
type input "Selina-7"
type button "true"
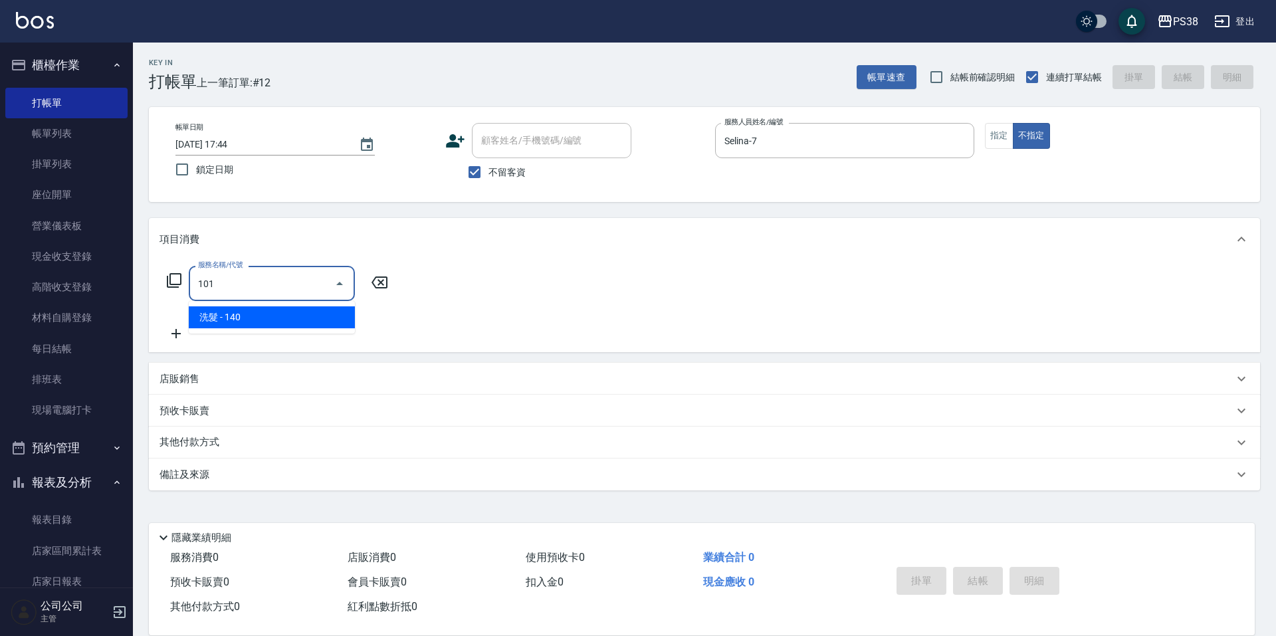
type input "洗髮(101)"
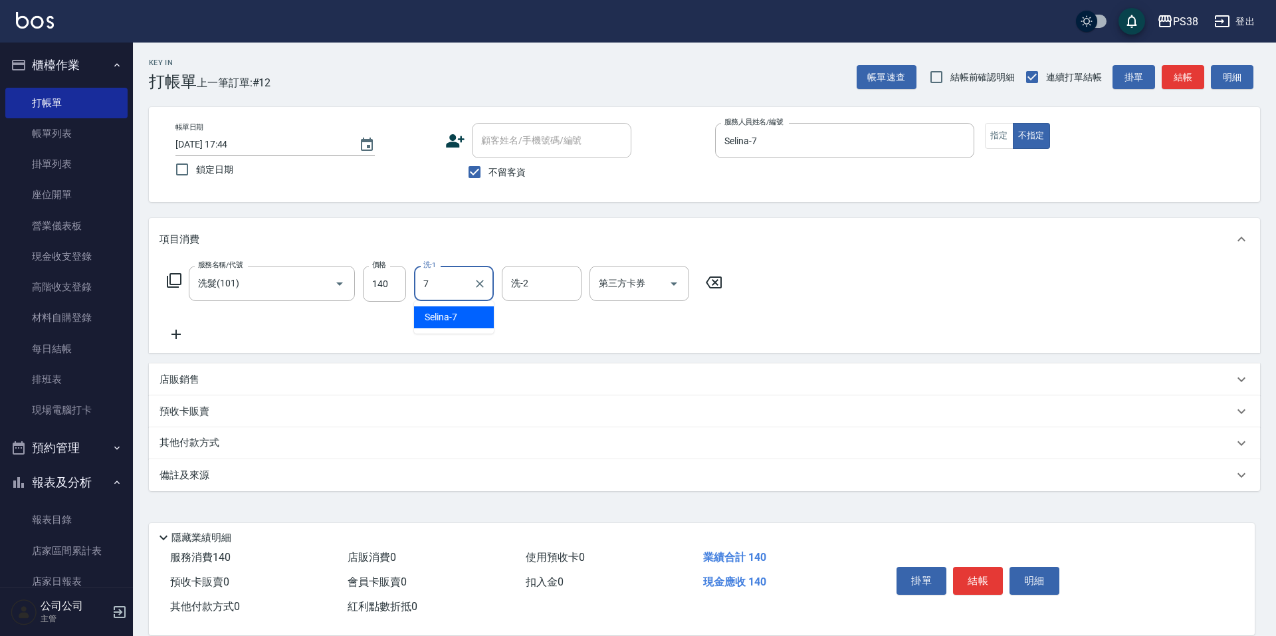
type input "Selina-7"
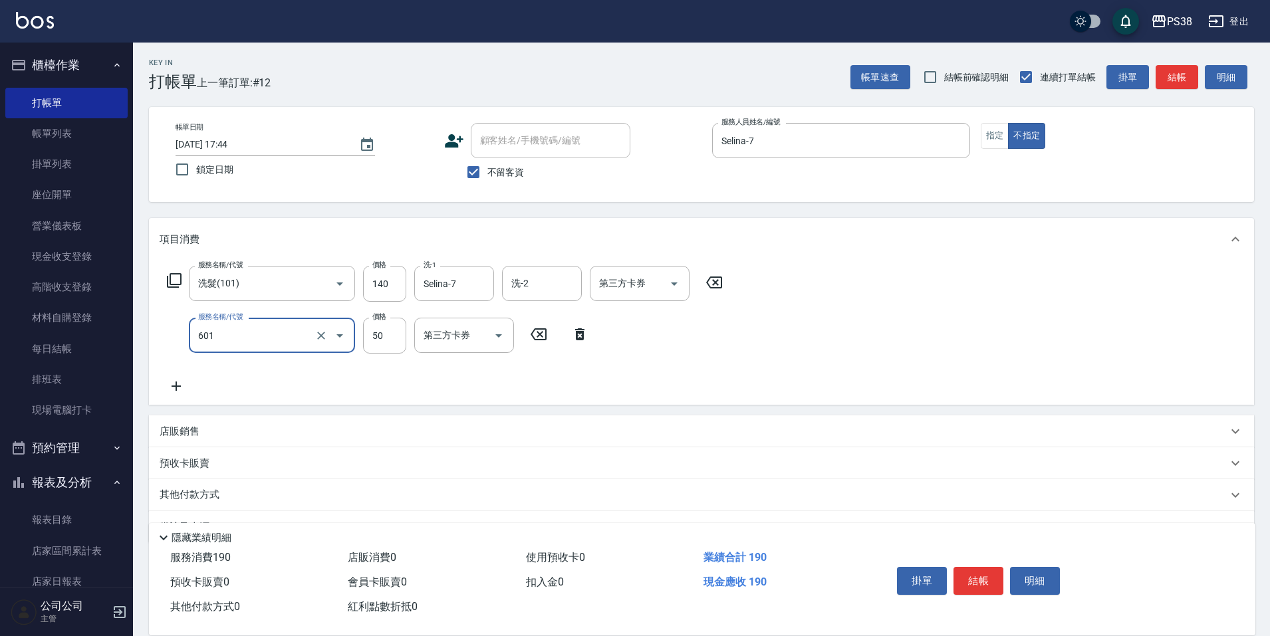
type input "精油50(601)"
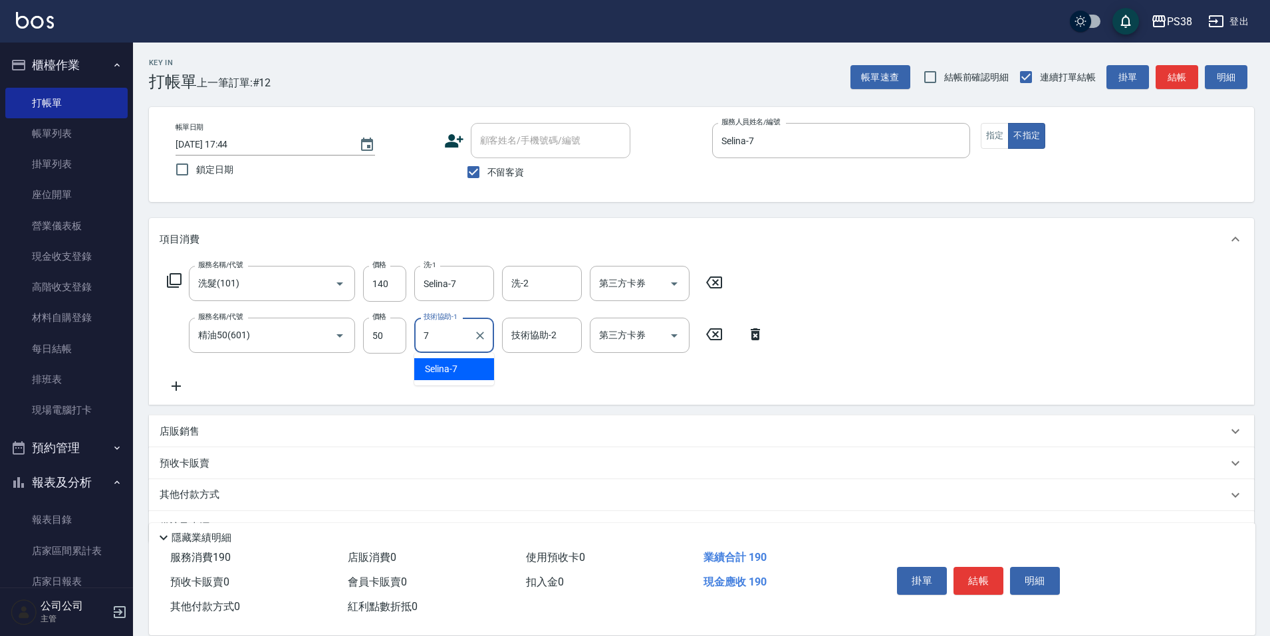
type input "Selina-7"
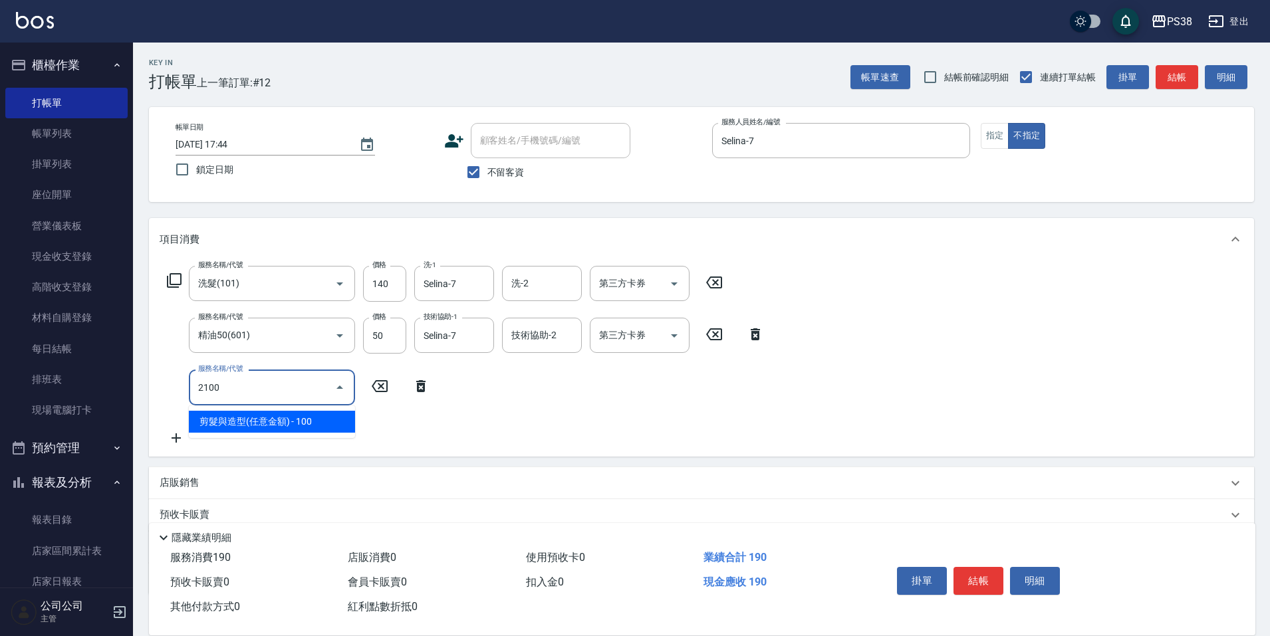
type input "剪髮與造型(任意金額)(2100)"
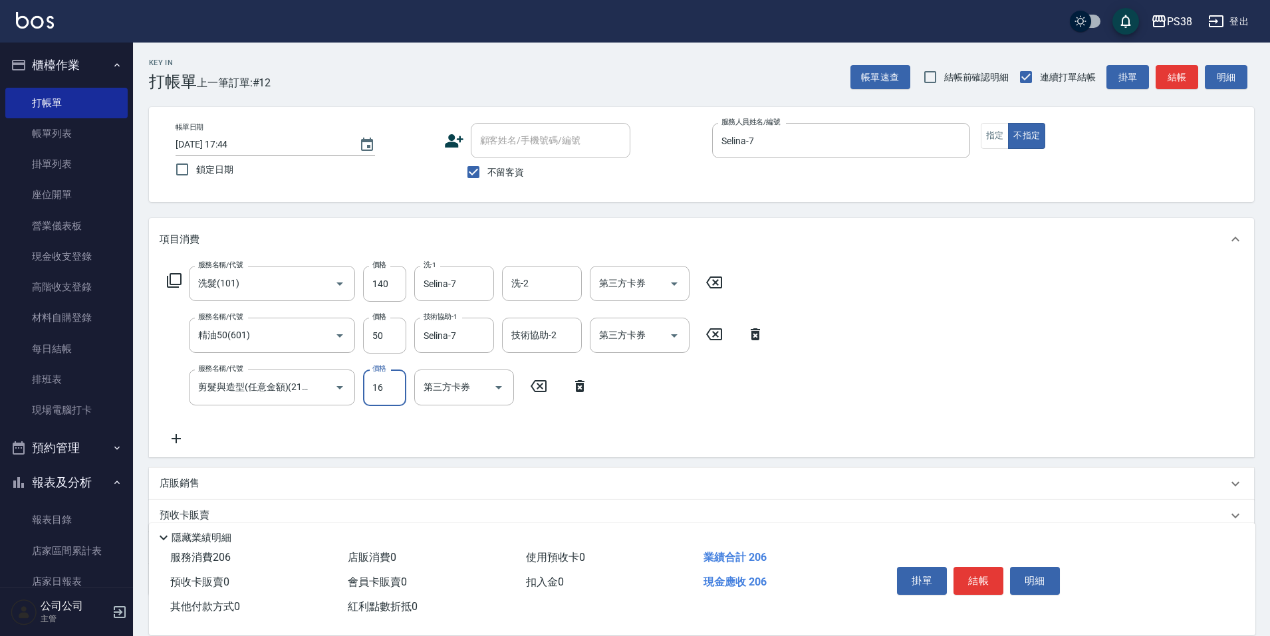
type input "160"
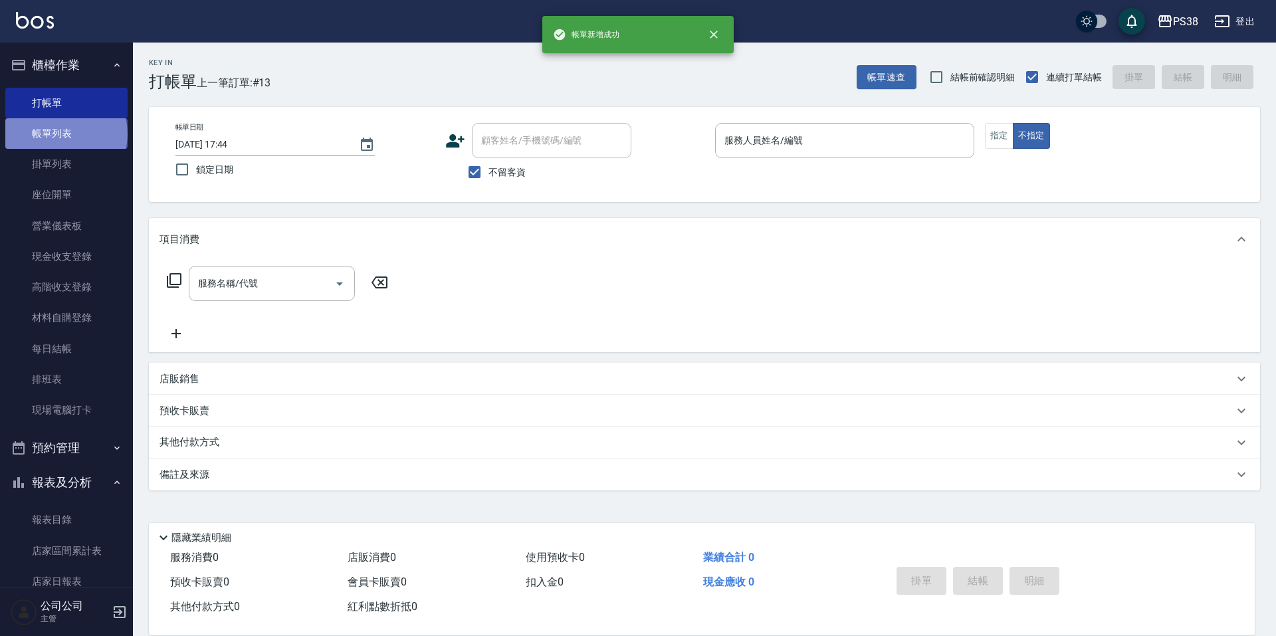
click at [65, 134] on link "帳單列表" at bounding box center [66, 133] width 122 height 31
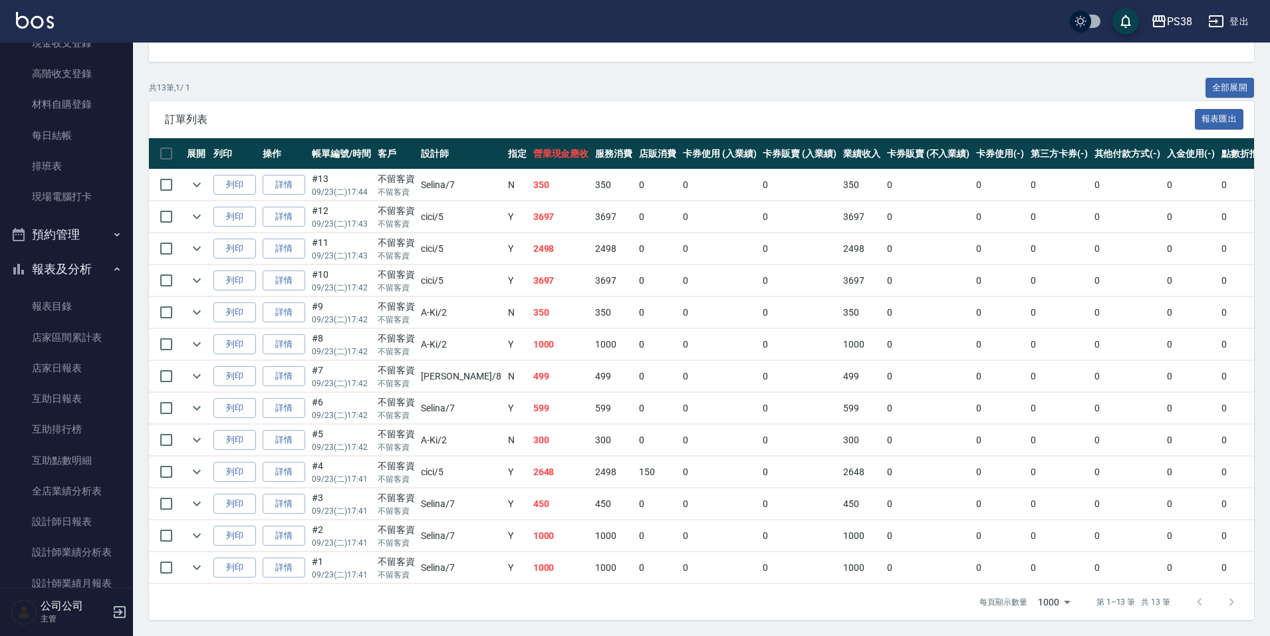
scroll to position [399, 0]
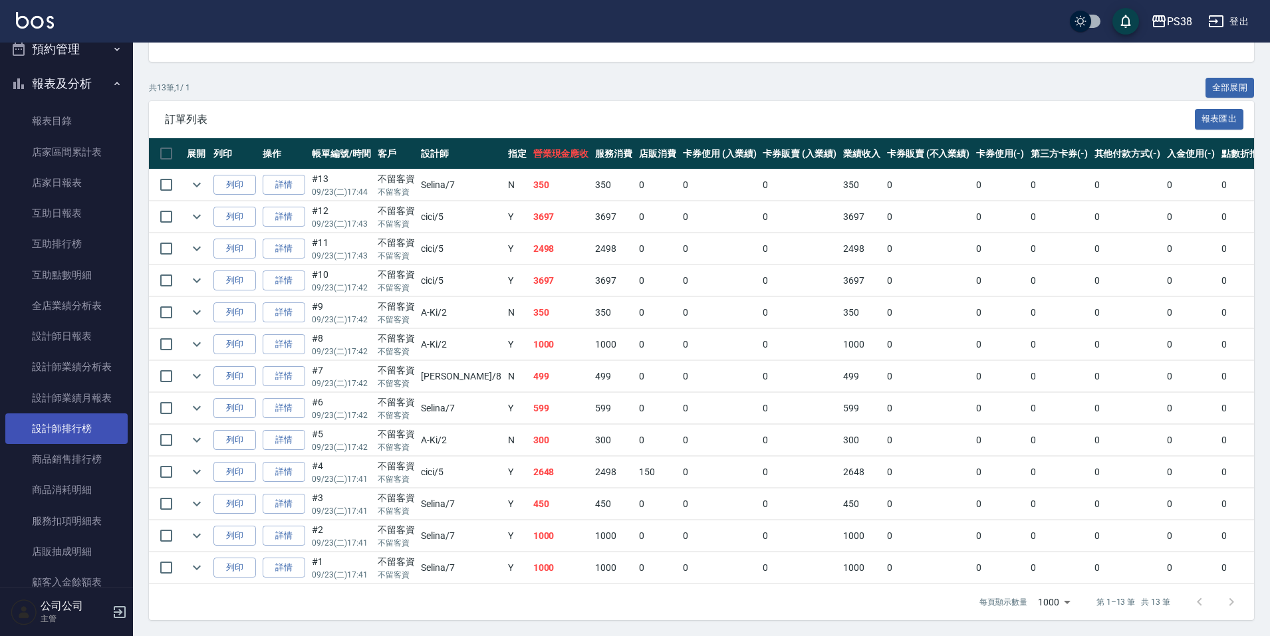
click at [96, 426] on link "設計師排行榜" at bounding box center [66, 428] width 122 height 31
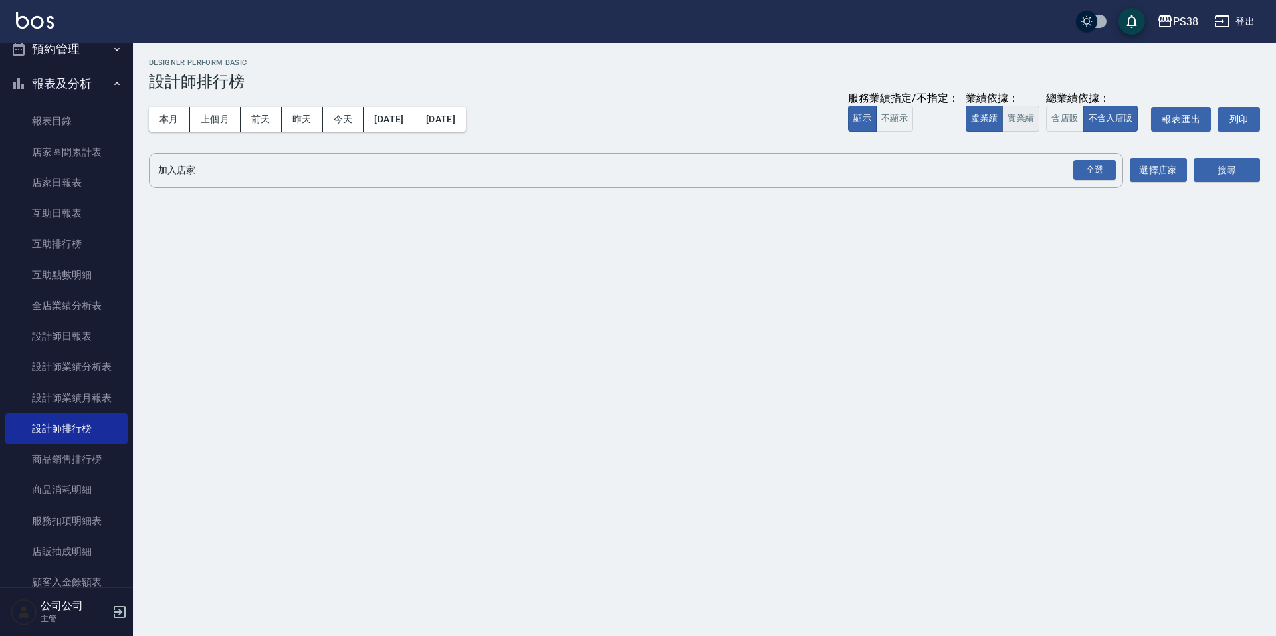
click at [1030, 126] on button "實業績" at bounding box center [1020, 119] width 37 height 26
click at [1092, 177] on div "全選" at bounding box center [1095, 170] width 43 height 21
click at [1204, 168] on button "搜尋" at bounding box center [1227, 171] width 66 height 25
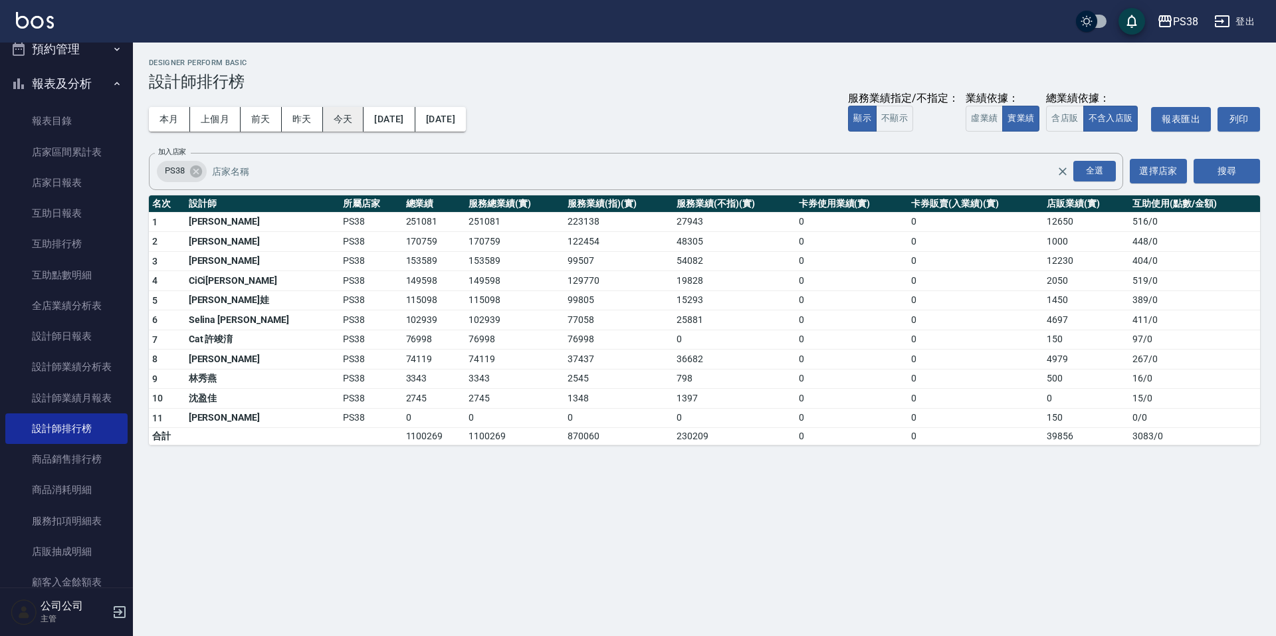
click at [340, 115] on button "今天" at bounding box center [343, 119] width 41 height 25
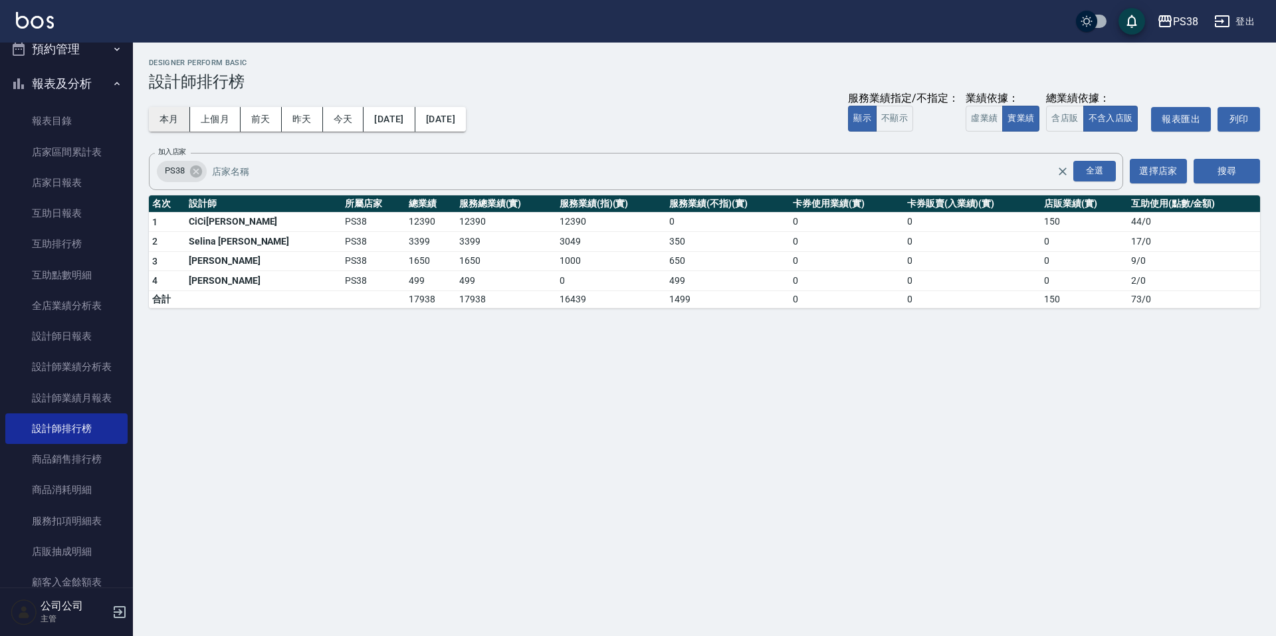
click at [170, 120] on button "本月" at bounding box center [169, 119] width 41 height 25
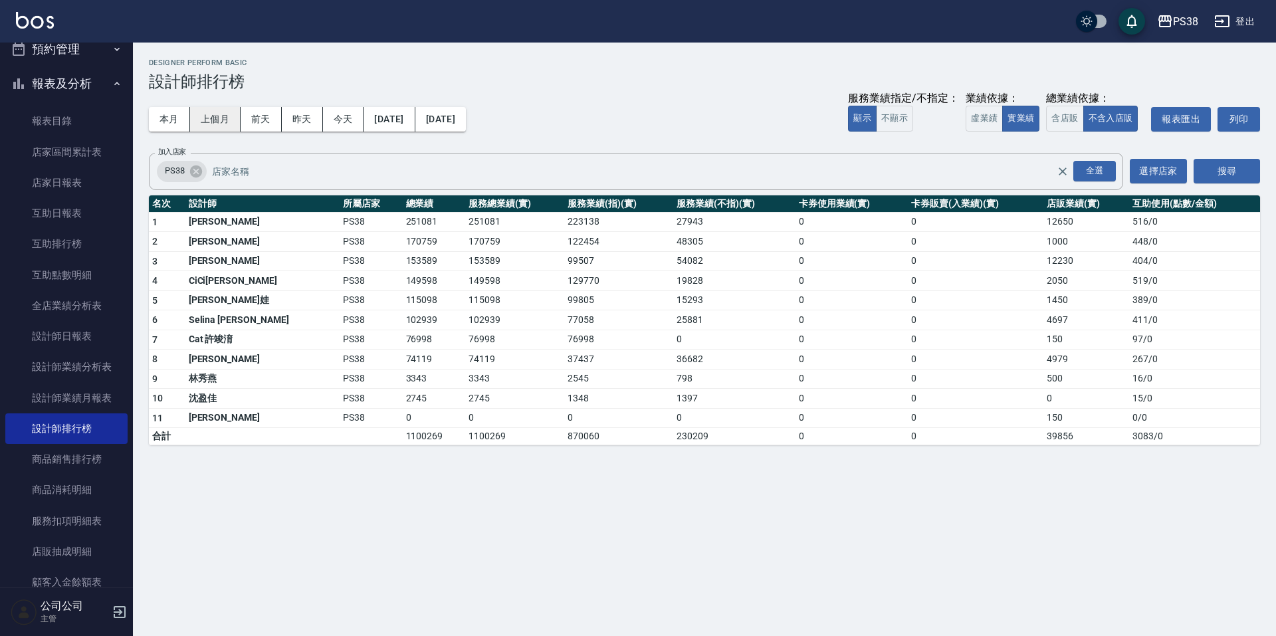
click at [228, 121] on button "上個月" at bounding box center [215, 119] width 51 height 25
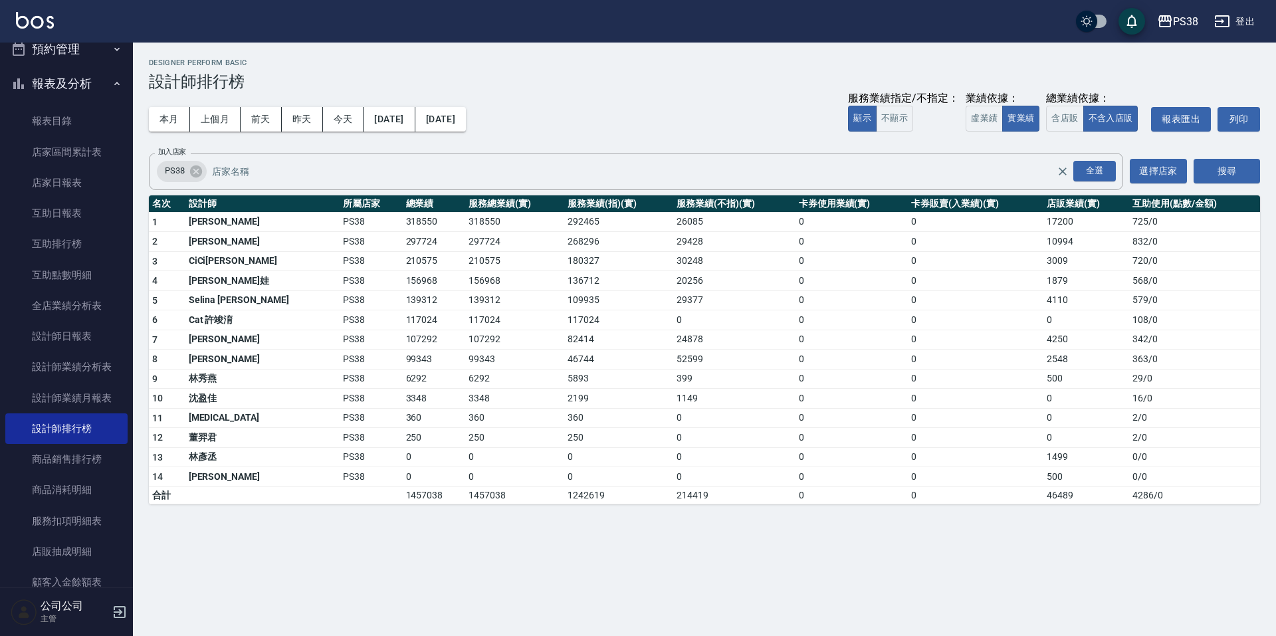
click at [466, 122] on button "[DATE]" at bounding box center [440, 119] width 51 height 25
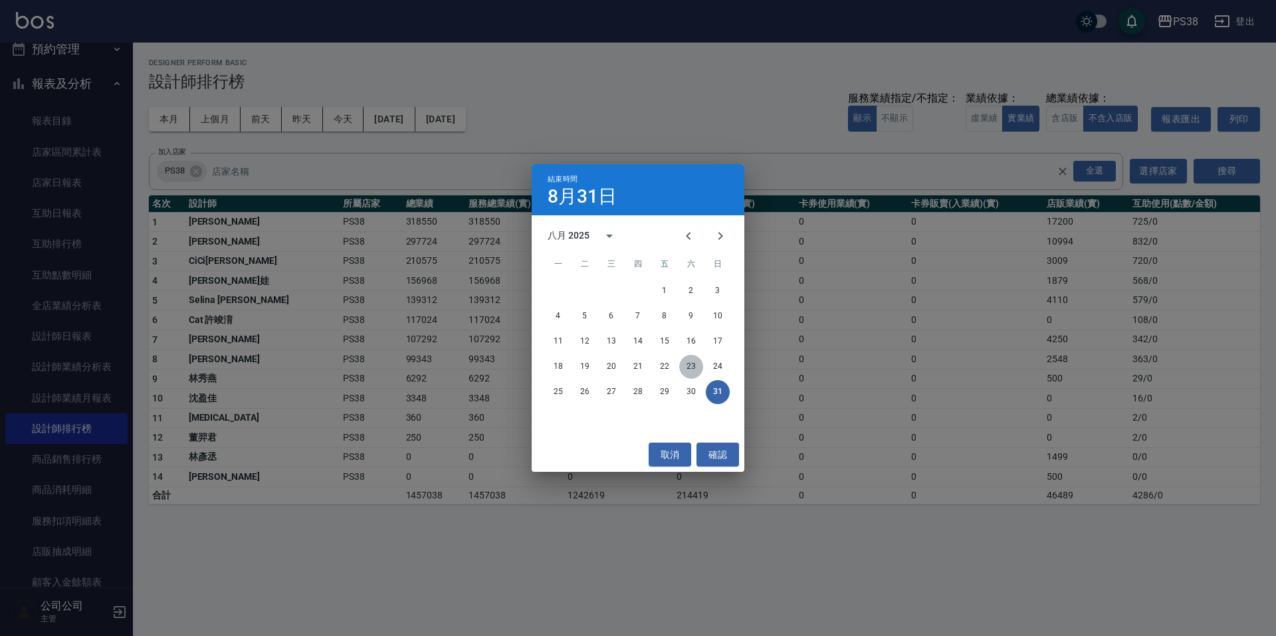
click at [694, 362] on button "23" at bounding box center [691, 367] width 24 height 24
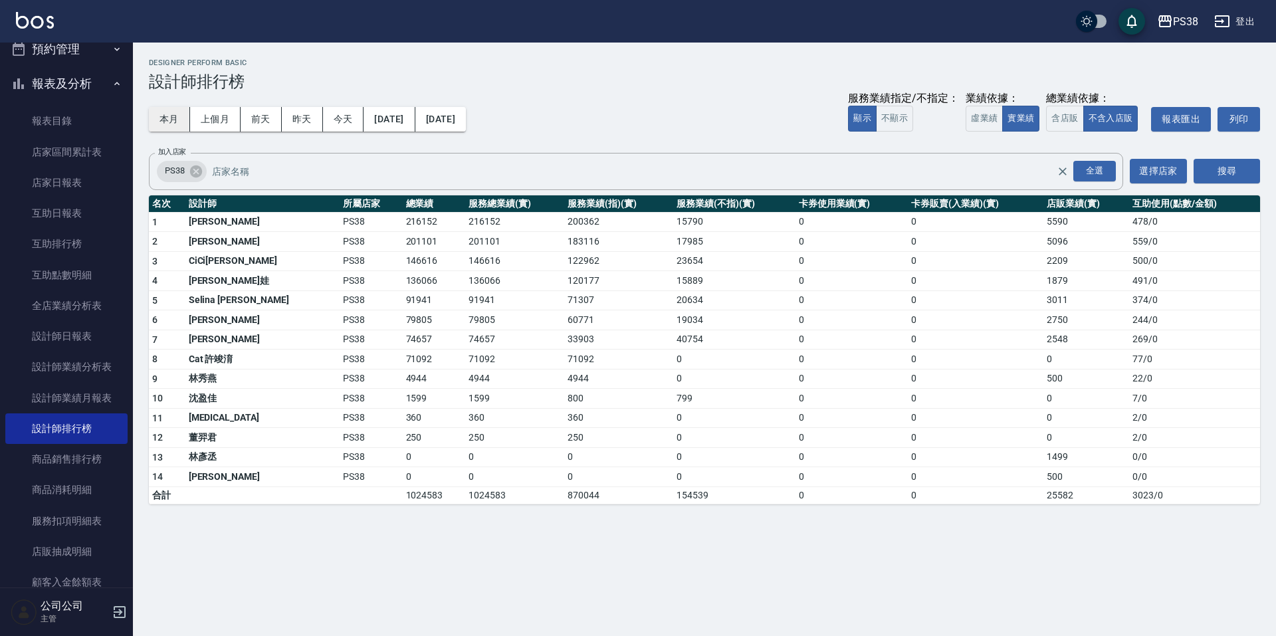
click at [185, 113] on button "本月" at bounding box center [169, 119] width 41 height 25
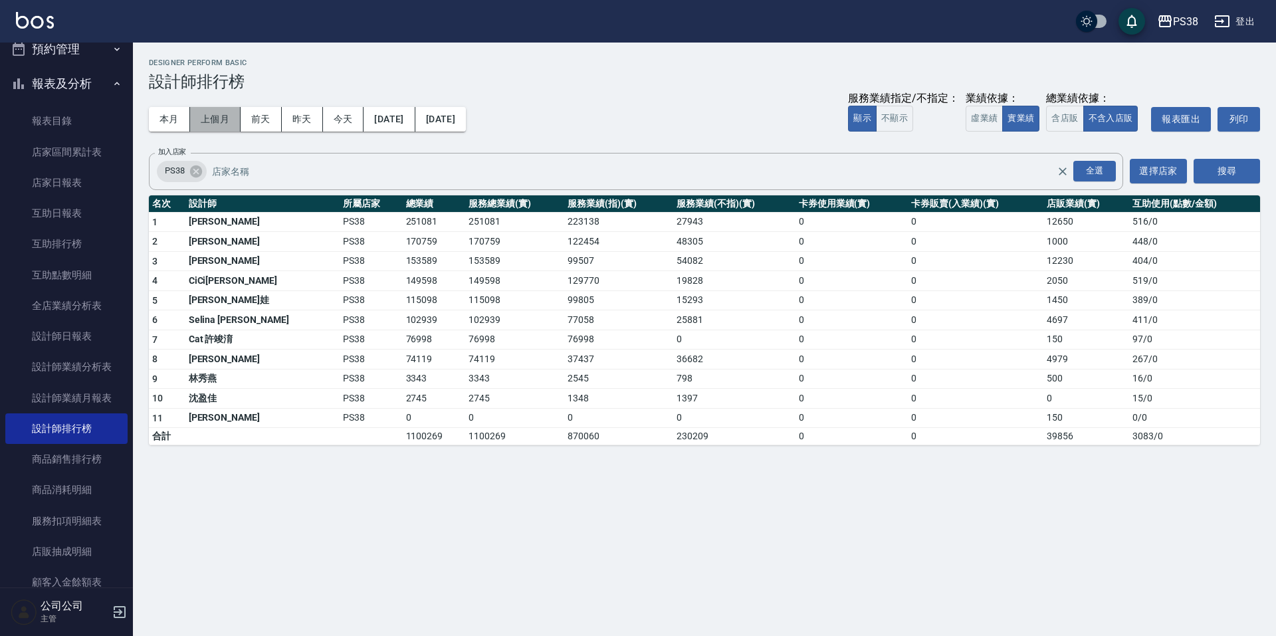
click at [207, 122] on button "上個月" at bounding box center [215, 119] width 51 height 25
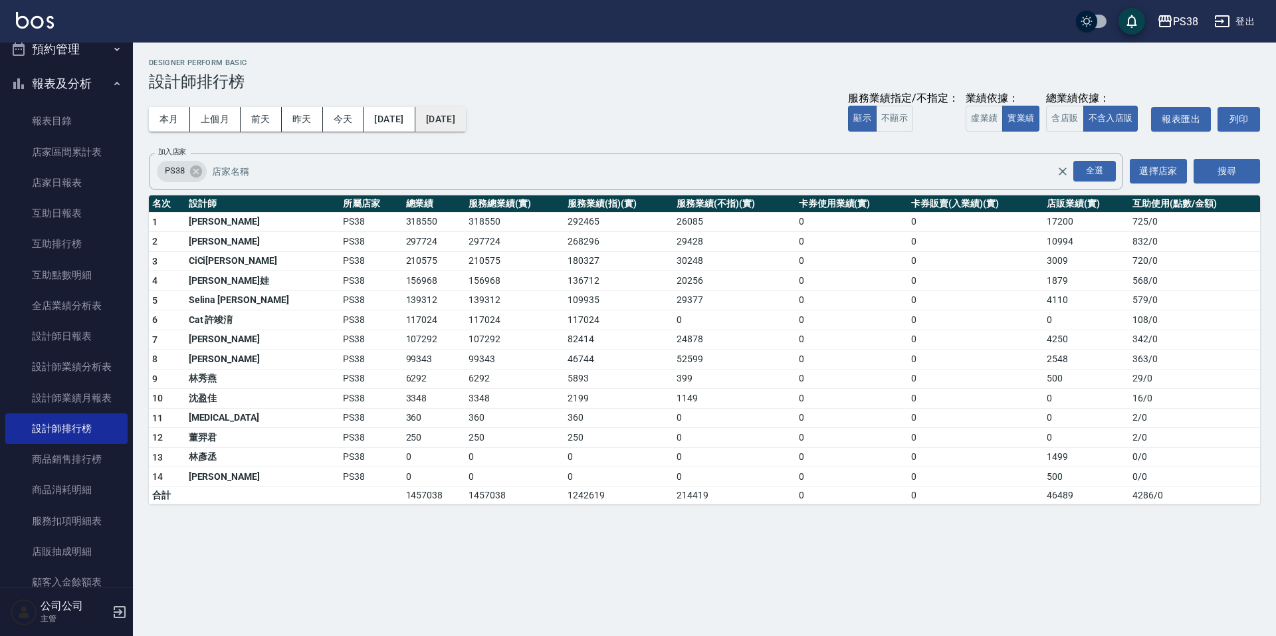
click at [466, 114] on button "[DATE]" at bounding box center [440, 119] width 51 height 25
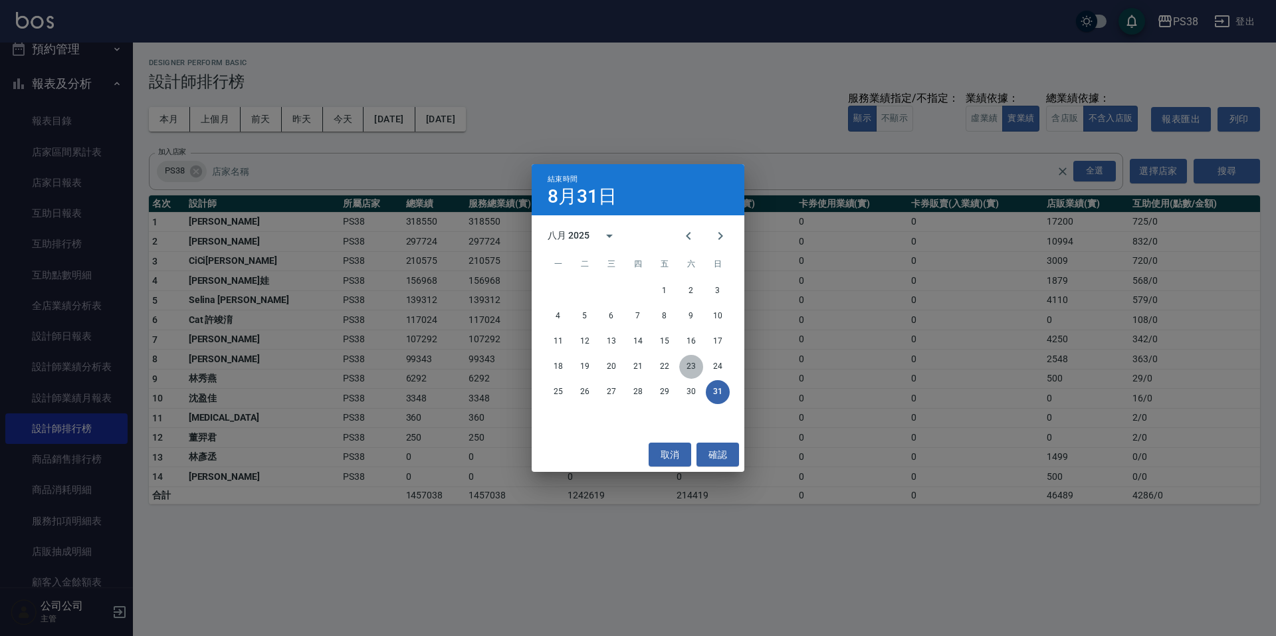
click at [685, 365] on button "23" at bounding box center [691, 367] width 24 height 24
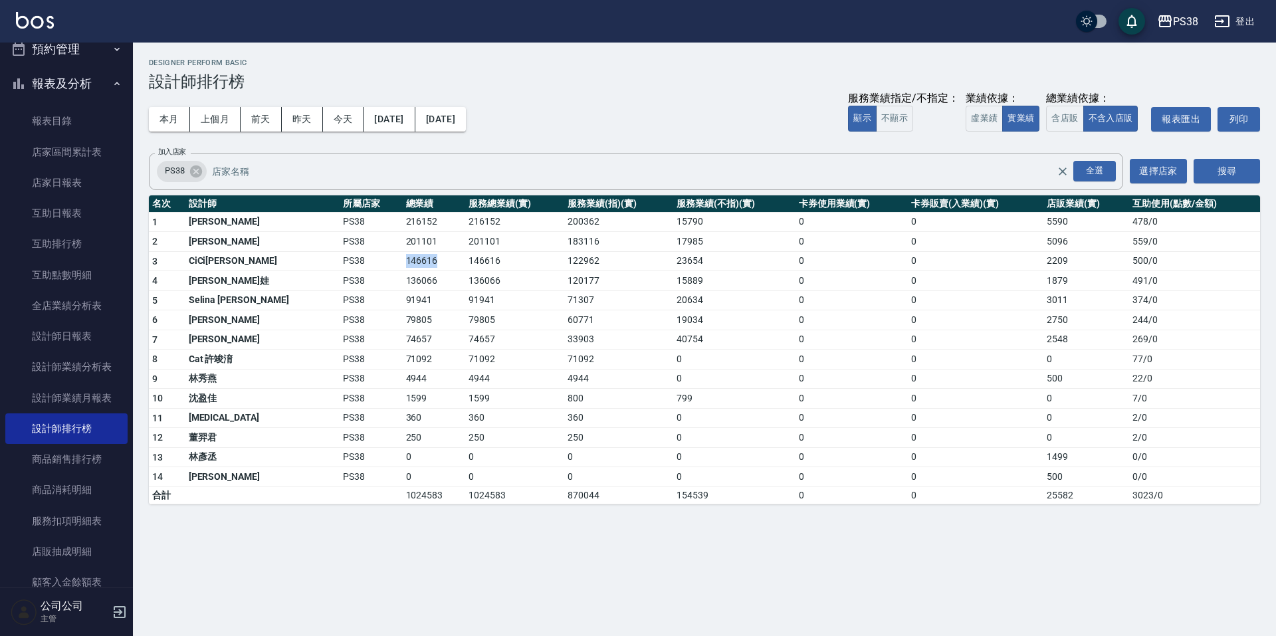
drag, startPoint x: 341, startPoint y: 262, endPoint x: 389, endPoint y: 265, distance: 48.0
click at [389, 265] on tr "3 CiCi[PERSON_NAME] PS38 146616 146616 122962 23654 0 0 2209 500 / 0" at bounding box center [704, 261] width 1111 height 20
click at [465, 305] on td "91941" at bounding box center [514, 301] width 99 height 20
click at [174, 106] on div "本月 上個月 [DATE] [DATE] [DATE] [DATE] [DATE] 服務業績指定/不指定： 顯示 不顯示 業績依據： 虛業績 實業績 總業績依…" at bounding box center [704, 119] width 1111 height 57
click at [161, 116] on button "本月" at bounding box center [169, 119] width 41 height 25
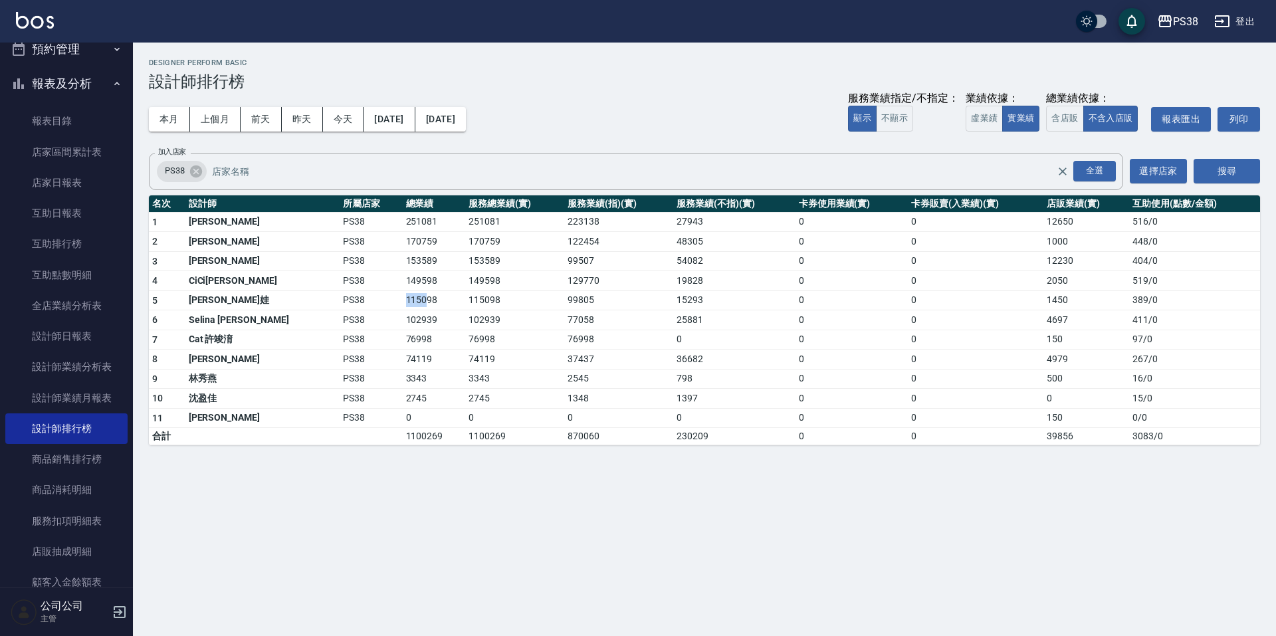
click at [403, 303] on td "115098" at bounding box center [434, 301] width 63 height 20
click at [403, 307] on td "115098" at bounding box center [434, 301] width 63 height 20
click at [221, 126] on button "上個月" at bounding box center [215, 119] width 51 height 25
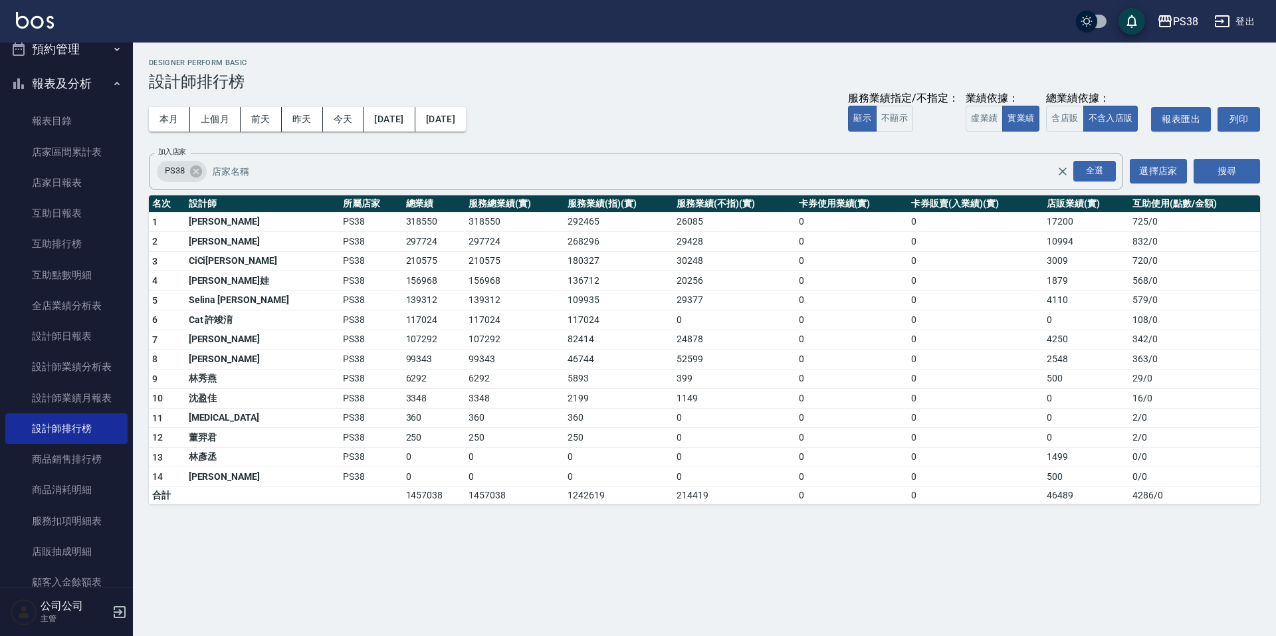
click at [480, 134] on div "本月 上個月 [DATE] [DATE] [DATE] [DATE] [DATE] 服務業績指定/不指定： 顯示 不顯示 業績依據： 虛業績 實業績 總業績依…" at bounding box center [704, 119] width 1111 height 57
click at [466, 120] on button "[DATE]" at bounding box center [440, 119] width 51 height 25
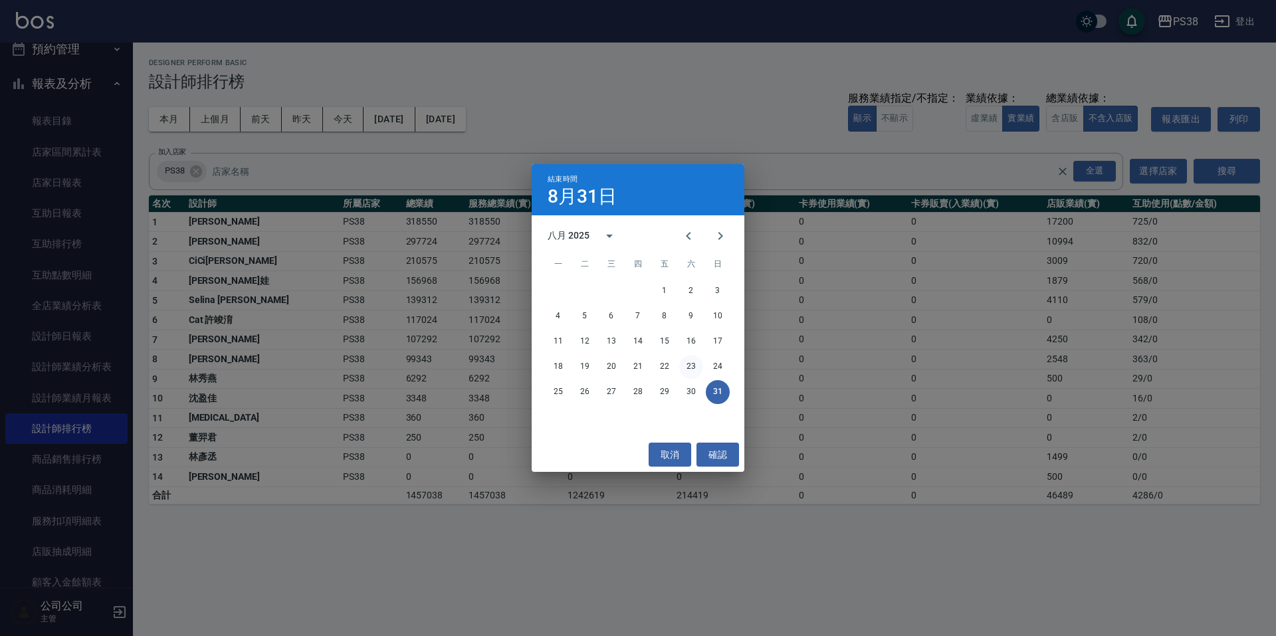
click at [696, 362] on button "23" at bounding box center [691, 367] width 24 height 24
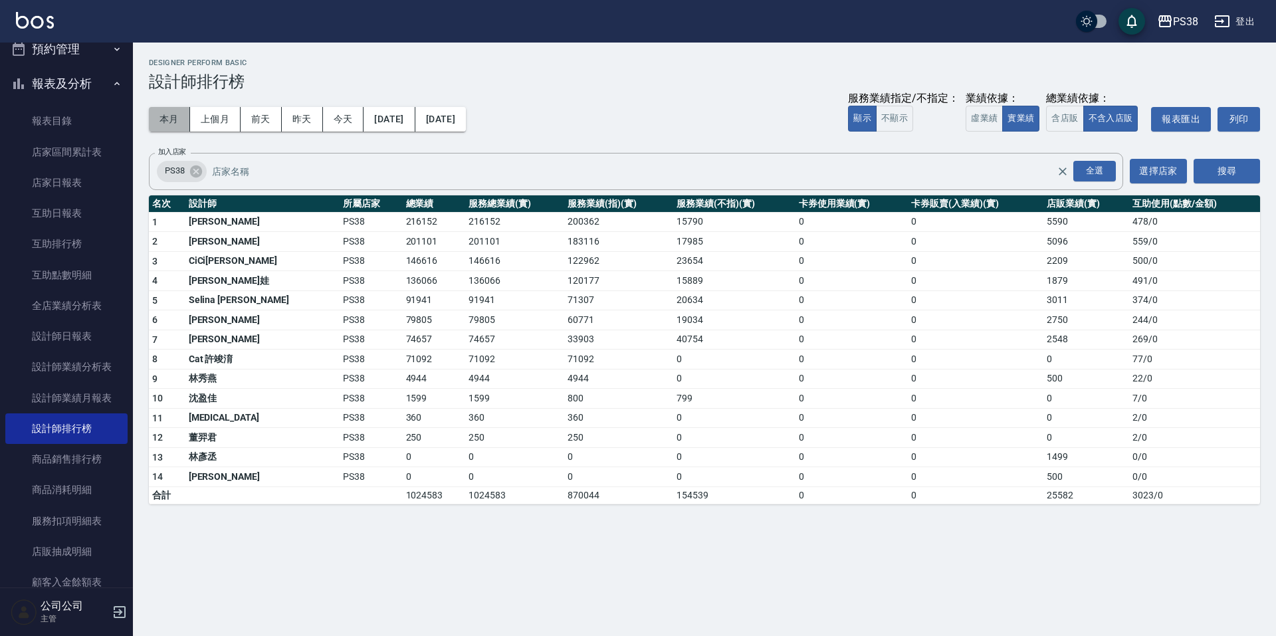
click at [174, 121] on button "本月" at bounding box center [169, 119] width 41 height 25
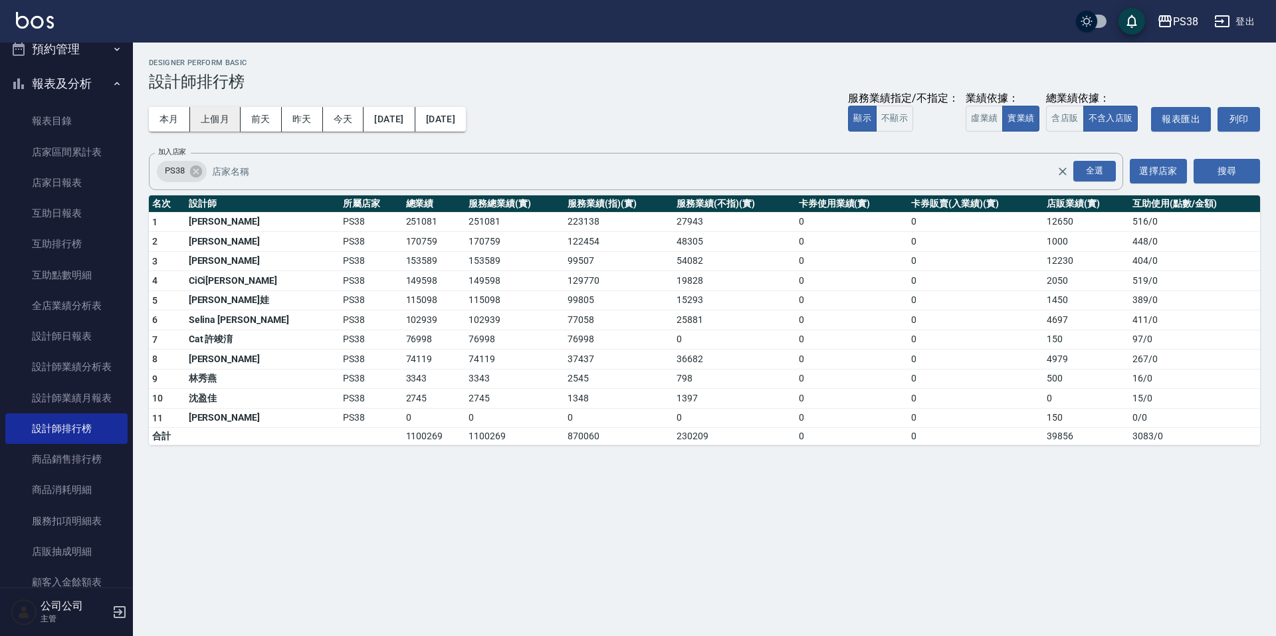
click at [223, 115] on button "上個月" at bounding box center [215, 119] width 51 height 25
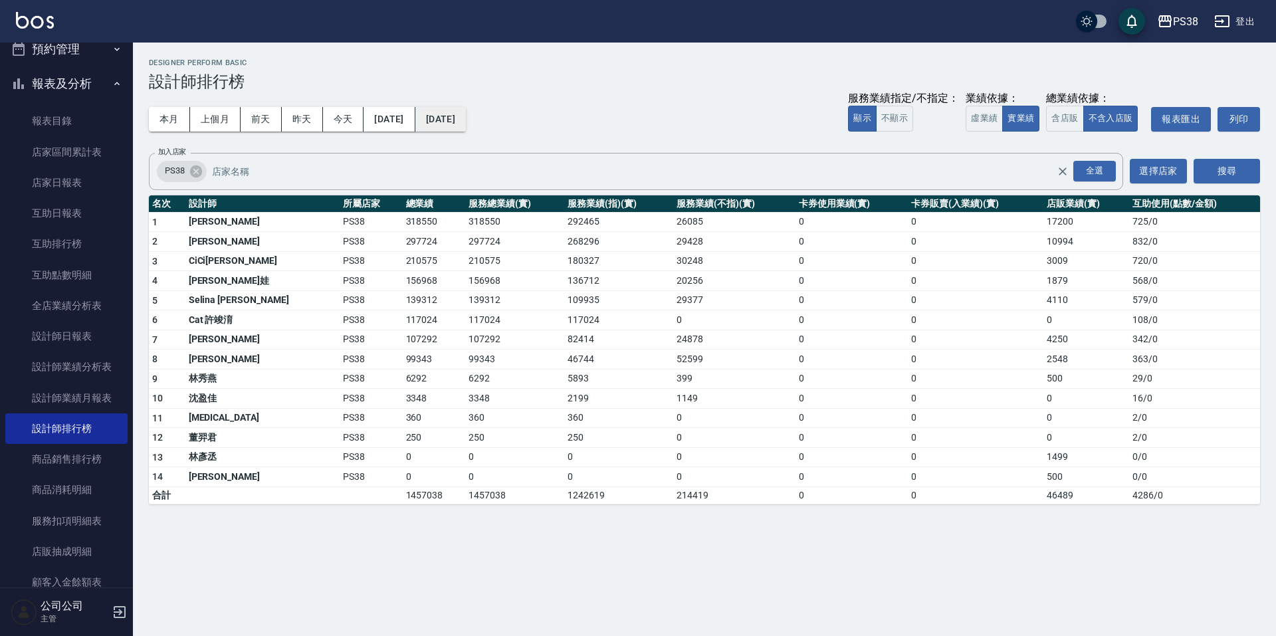
click at [466, 117] on button "[DATE]" at bounding box center [440, 119] width 51 height 25
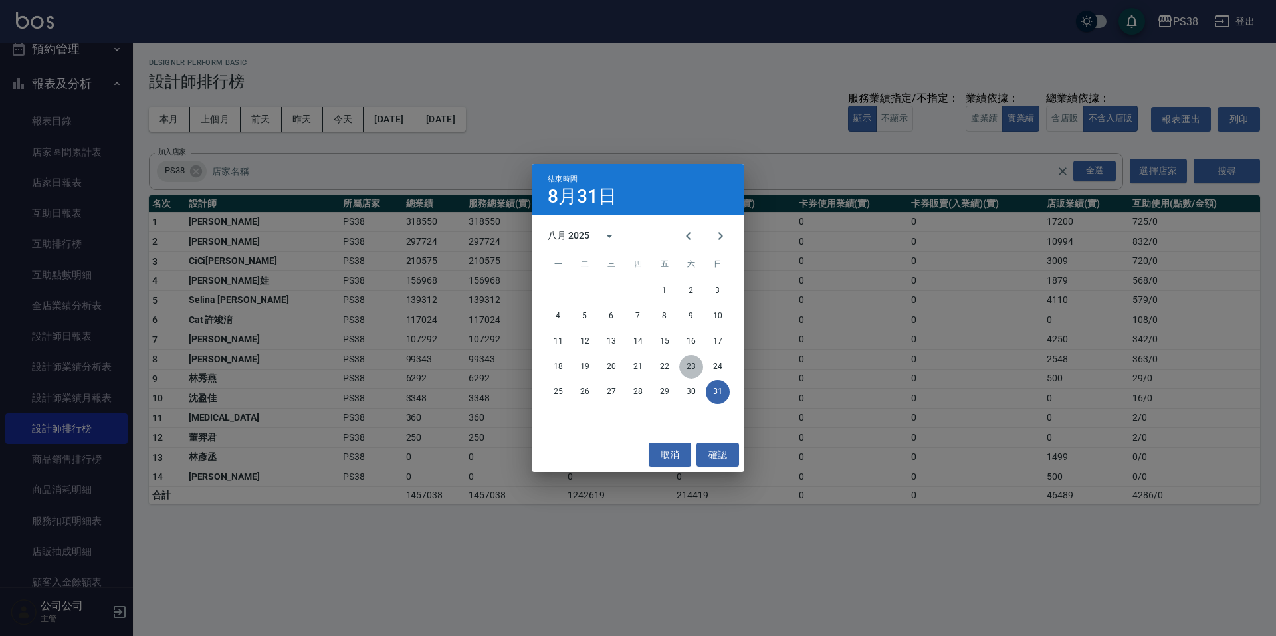
click at [698, 368] on button "23" at bounding box center [691, 367] width 24 height 24
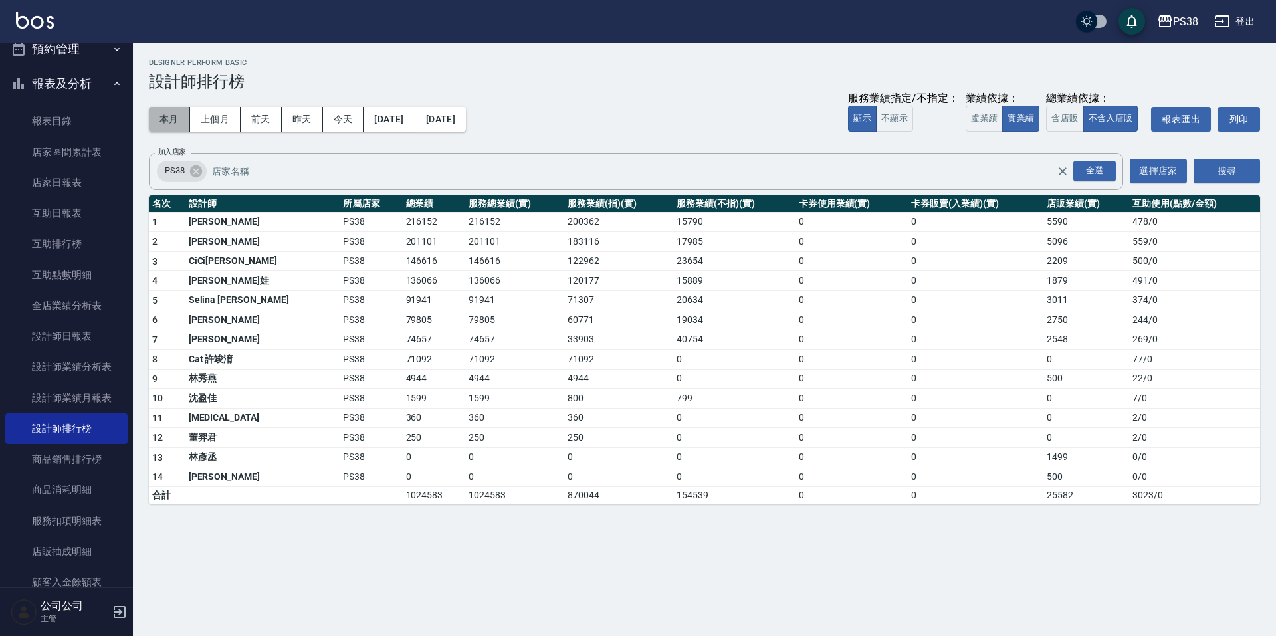
click at [177, 114] on button "本月" at bounding box center [169, 119] width 41 height 25
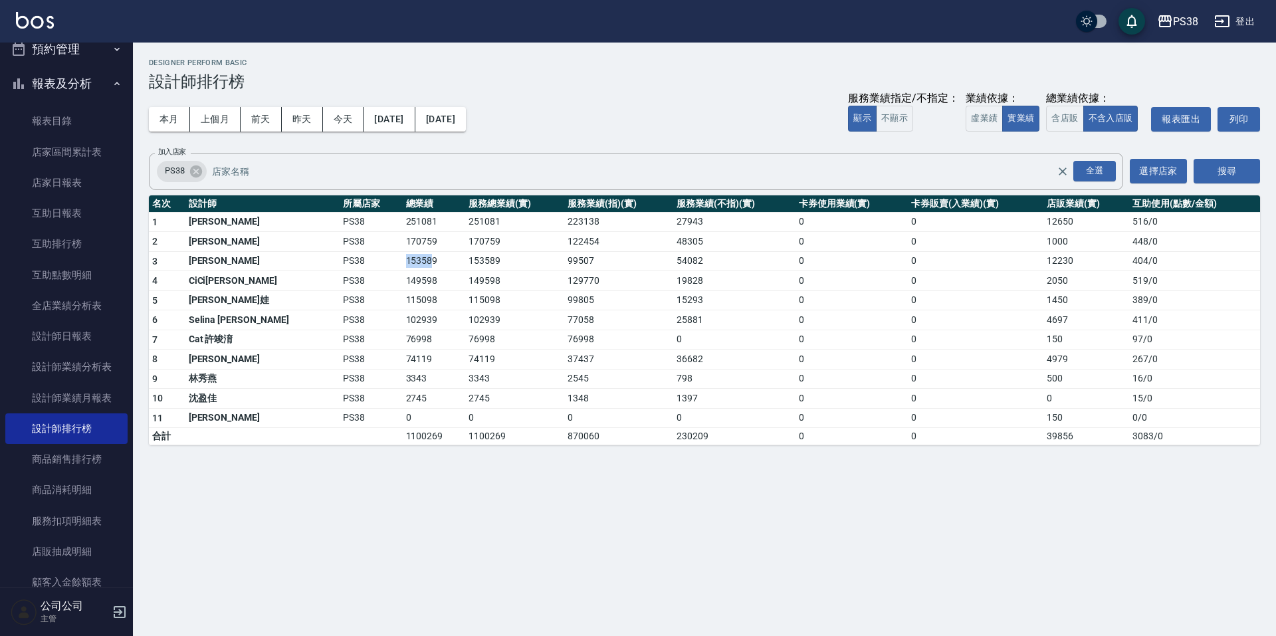
drag, startPoint x: 350, startPoint y: 260, endPoint x: 381, endPoint y: 260, distance: 30.6
click at [403, 260] on td "153589" at bounding box center [434, 261] width 63 height 20
click at [473, 296] on td "115098" at bounding box center [514, 301] width 99 height 20
drag, startPoint x: 412, startPoint y: 255, endPoint x: 497, endPoint y: 269, distance: 86.1
click at [497, 269] on tr "3 [PERSON_NAME] PS38 153589 153589 99507 54082 0 0 12230 404 / 0" at bounding box center [704, 261] width 1111 height 20
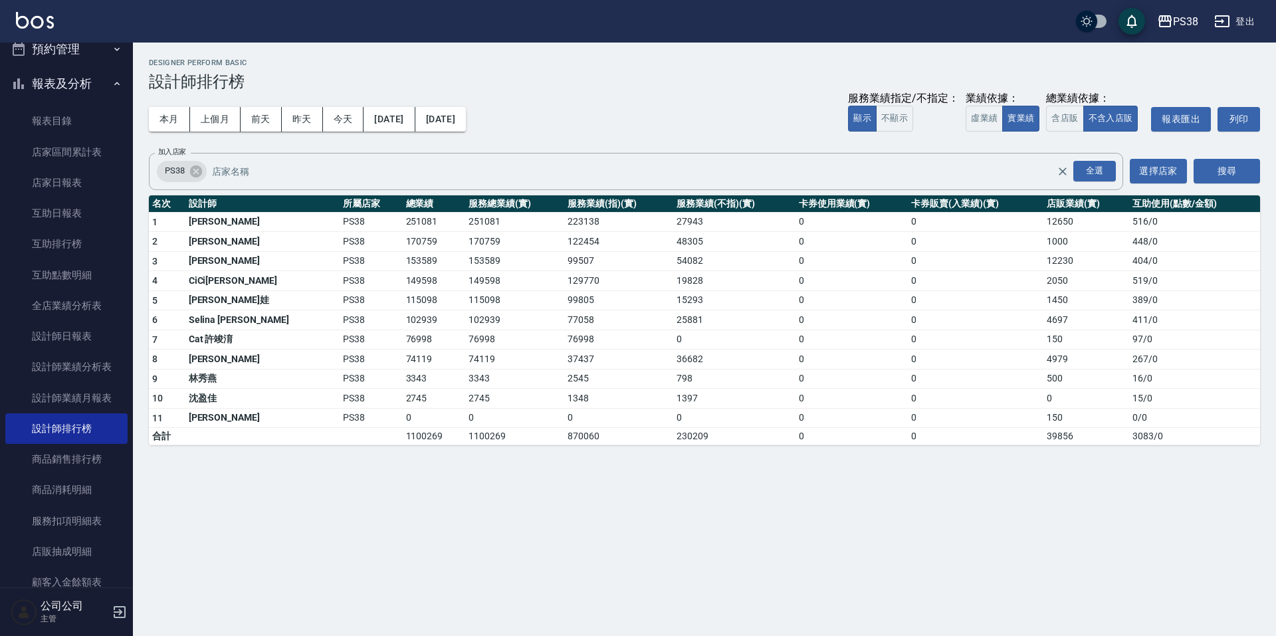
click at [536, 291] on tbody "1 [PERSON_NAME] PS38 251081 251081 223138 27943 0 0 12650 516 / 0 2 Aisha [PERS…" at bounding box center [704, 328] width 1111 height 233
click at [403, 290] on td "149598" at bounding box center [434, 281] width 63 height 20
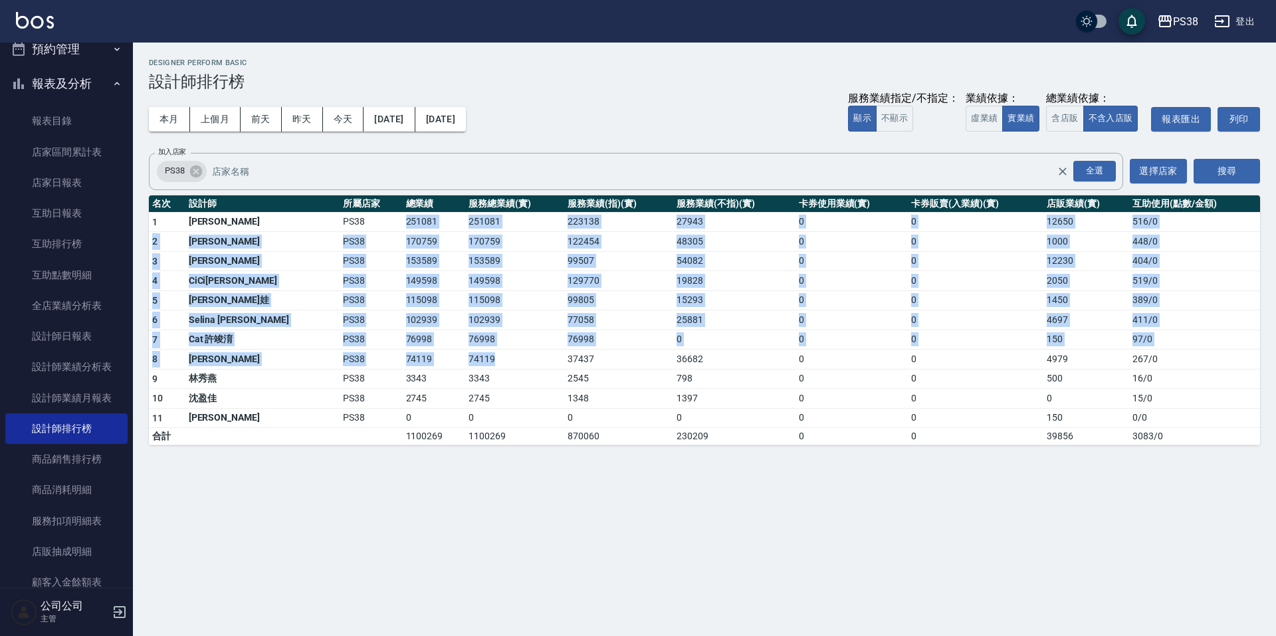
drag, startPoint x: 350, startPoint y: 218, endPoint x: 485, endPoint y: 357, distance: 193.7
click at [485, 357] on tbody "1 [PERSON_NAME] PS38 251081 251081 223138 27943 0 0 12650 516 / 0 2 Aisha [PERS…" at bounding box center [704, 328] width 1111 height 233
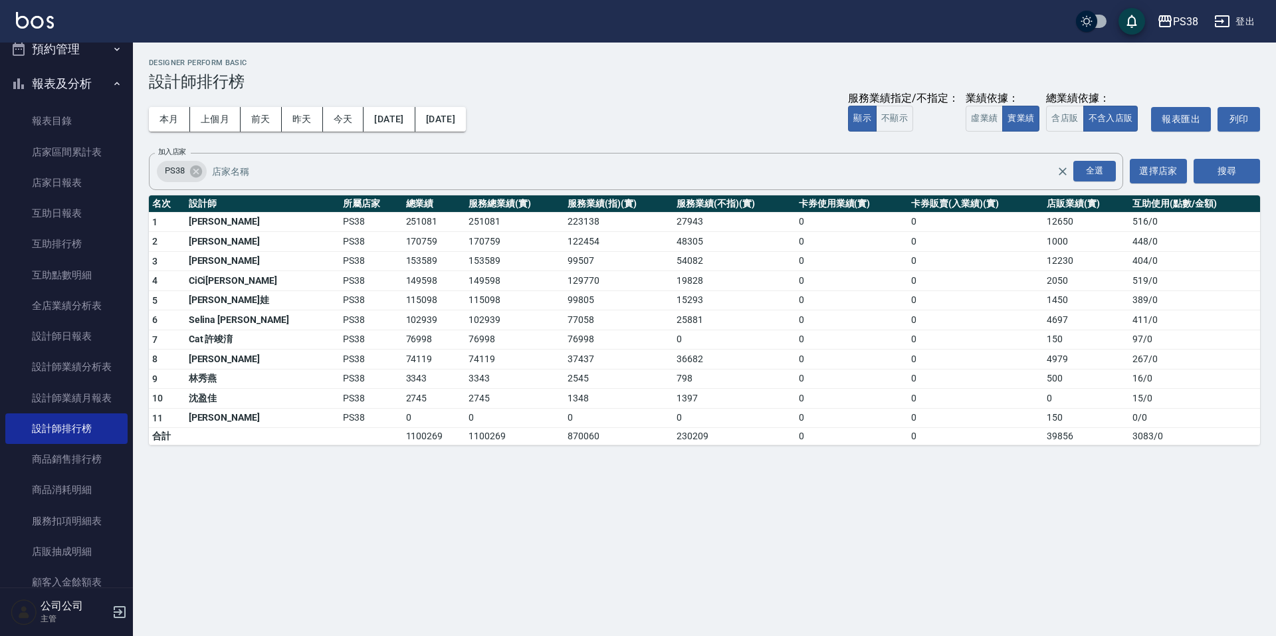
click at [840, 453] on div "PS38 [DATE] - [DATE] 設計師排行榜 列印時間： [DATE][PHONE_NUMBER]:46 Designer Perform Basi…" at bounding box center [704, 252] width 1143 height 419
click at [25, 231] on link "互助排行榜" at bounding box center [66, 244] width 122 height 31
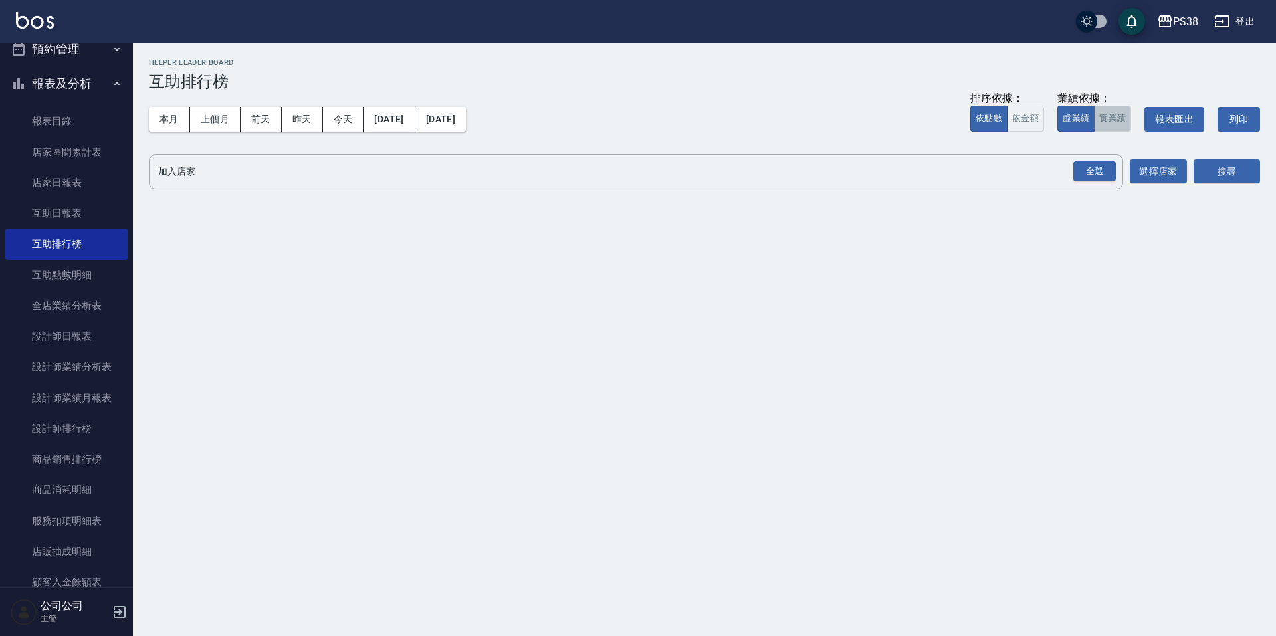
click at [1113, 114] on button "實業績" at bounding box center [1112, 119] width 37 height 26
click at [1109, 180] on div "全選" at bounding box center [1095, 172] width 43 height 21
click at [1228, 181] on button "搜尋" at bounding box center [1227, 172] width 66 height 25
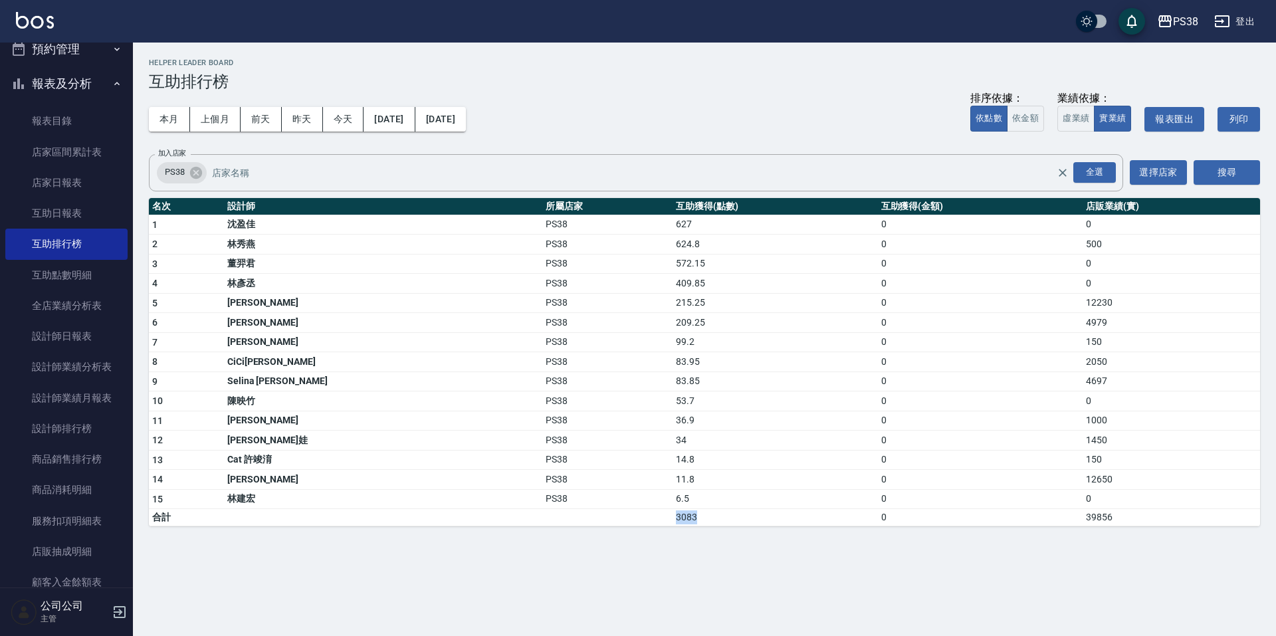
drag, startPoint x: 589, startPoint y: 517, endPoint x: 623, endPoint y: 517, distance: 33.9
click at [623, 517] on tr "合計 3083 0 39856" at bounding box center [704, 517] width 1111 height 17
click at [658, 542] on div "PS38 [DATE] - [DATE] 互助排行榜 列印時間： [DATE][PHONE_NUMBER]:51 Helper Leader Board 互助…" at bounding box center [638, 318] width 1276 height 636
click at [340, 118] on button "今天" at bounding box center [343, 119] width 41 height 25
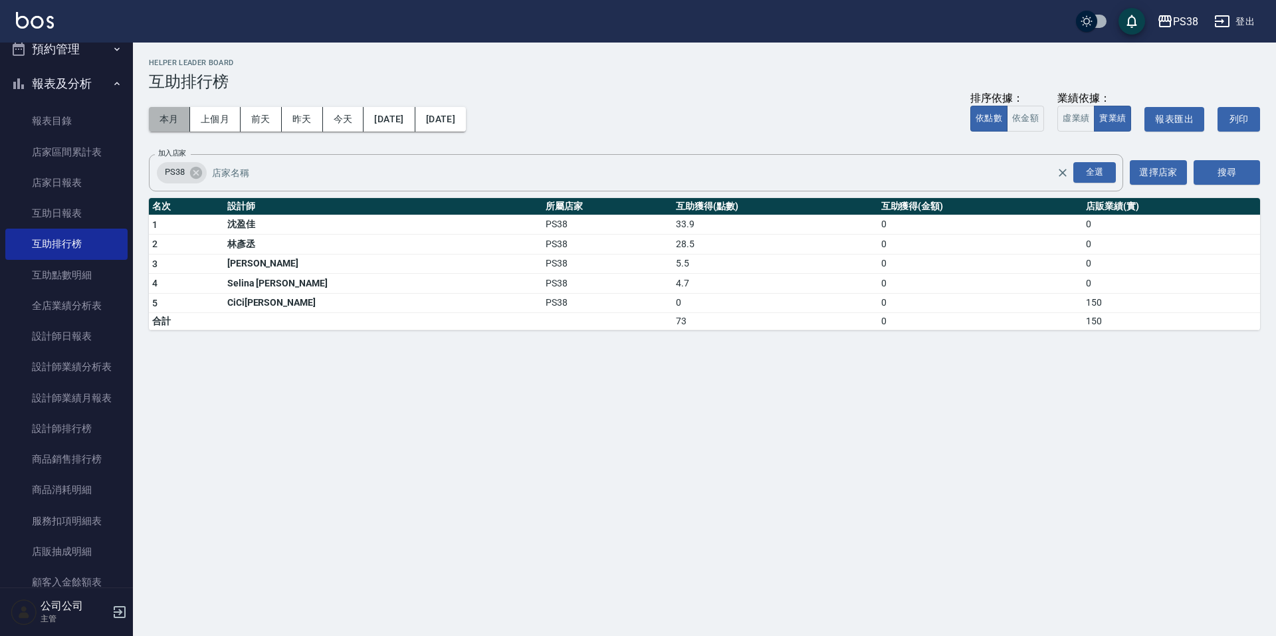
click at [166, 118] on button "本月" at bounding box center [169, 119] width 41 height 25
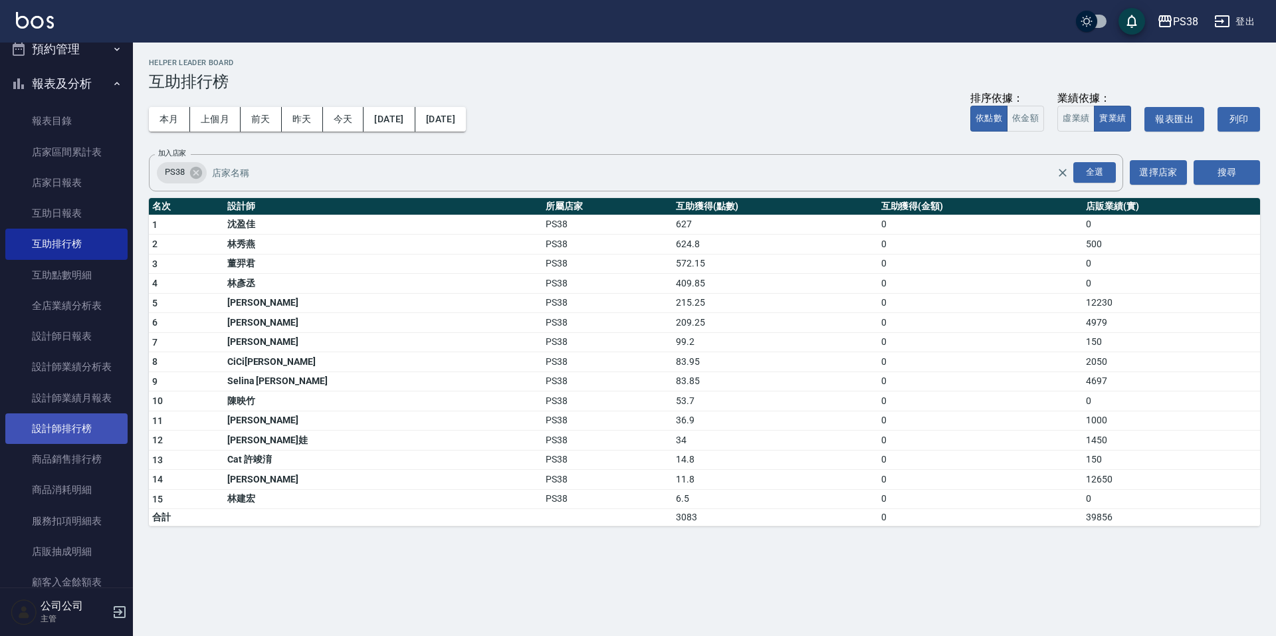
click at [81, 417] on link "設計師排行榜" at bounding box center [66, 428] width 122 height 31
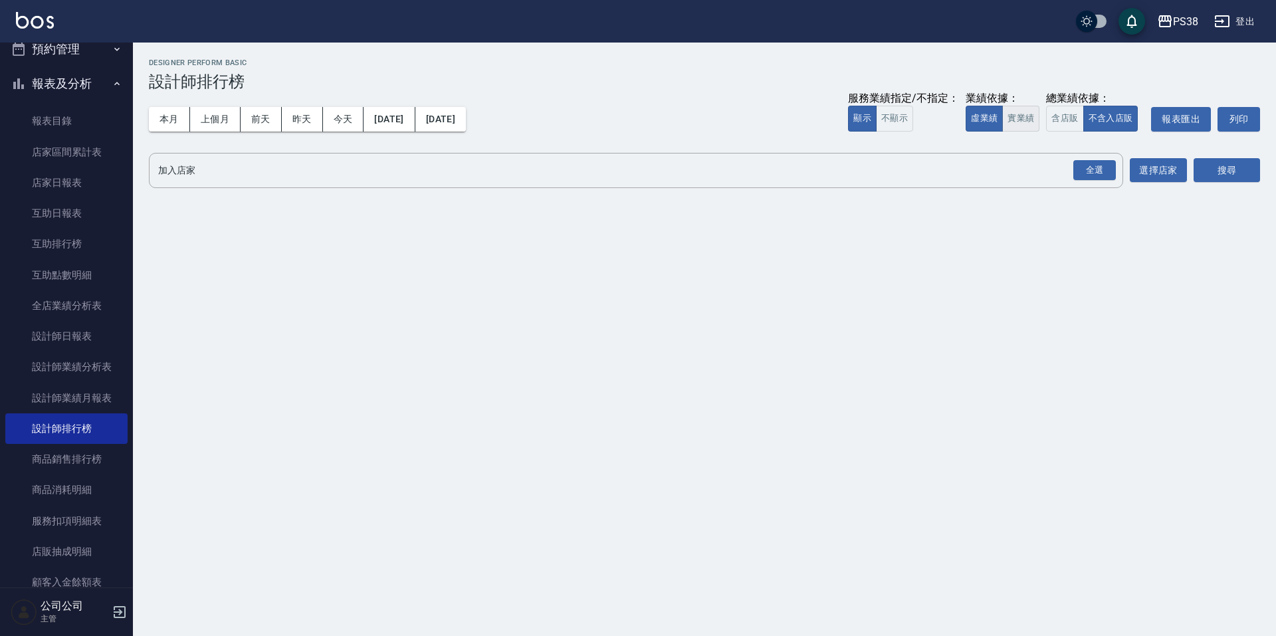
click at [1023, 123] on button "實業績" at bounding box center [1020, 119] width 37 height 26
click at [1092, 153] on div "全選" at bounding box center [1094, 170] width 47 height 35
click at [1094, 164] on div "全選" at bounding box center [1095, 170] width 43 height 21
click at [1239, 162] on button "搜尋" at bounding box center [1227, 171] width 66 height 25
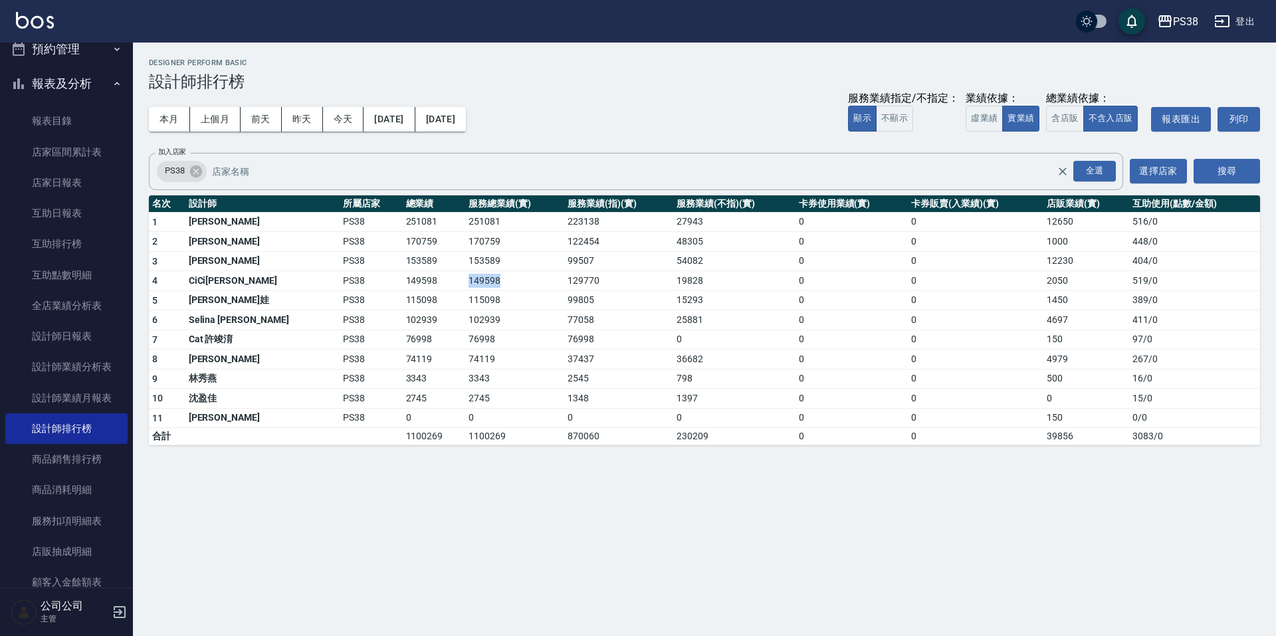
drag, startPoint x: 421, startPoint y: 279, endPoint x: 450, endPoint y: 278, distance: 29.3
click at [465, 278] on td "149598" at bounding box center [514, 281] width 99 height 20
click at [516, 324] on td "102939" at bounding box center [514, 320] width 99 height 20
drag, startPoint x: 358, startPoint y: 304, endPoint x: 402, endPoint y: 308, distance: 44.0
click at [403, 308] on td "115098" at bounding box center [434, 301] width 63 height 20
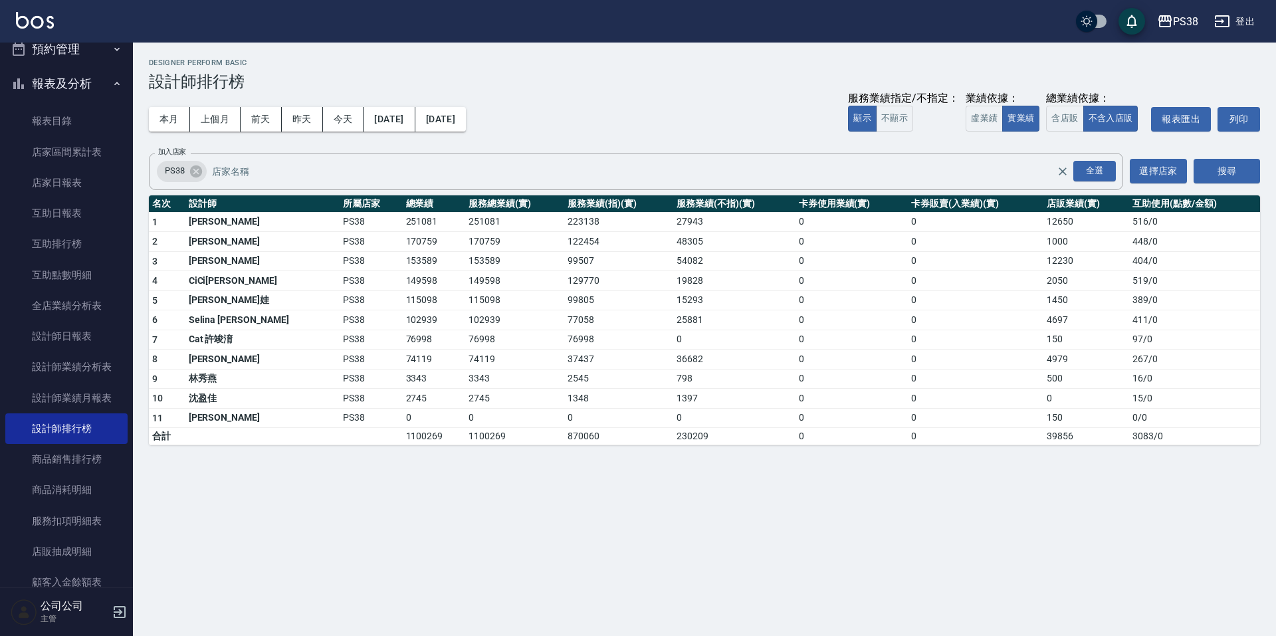
click at [493, 354] on td "74119" at bounding box center [514, 360] width 99 height 20
